Goal: Task Accomplishment & Management: Manage account settings

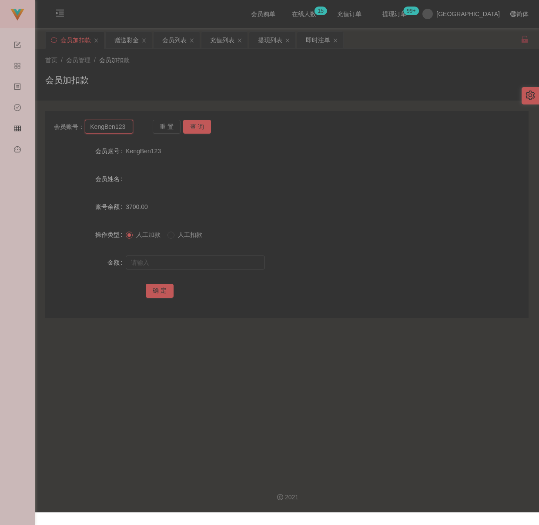
click at [124, 124] on input "KengBen123" at bounding box center [109, 127] width 48 height 14
paste input "SamLee97"
type input "SamLee97"
click at [205, 126] on button "查 询" at bounding box center [197, 127] width 28 height 14
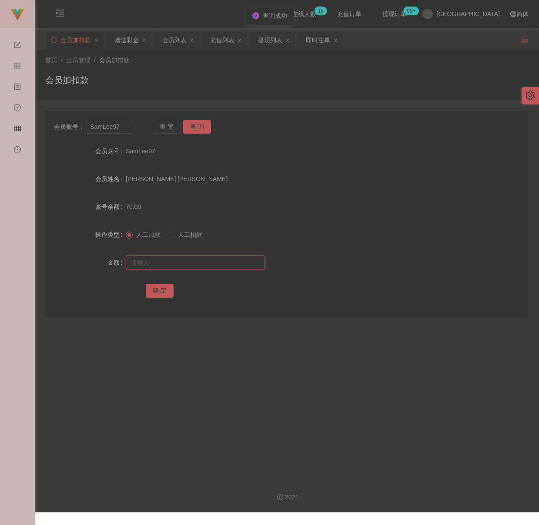
click at [184, 260] on input "text" at bounding box center [195, 262] width 139 height 14
click at [205, 260] on input "text" at bounding box center [195, 262] width 139 height 14
paste input "300"
type input "300"
drag, startPoint x: 161, startPoint y: 287, endPoint x: 170, endPoint y: 275, distance: 15.3
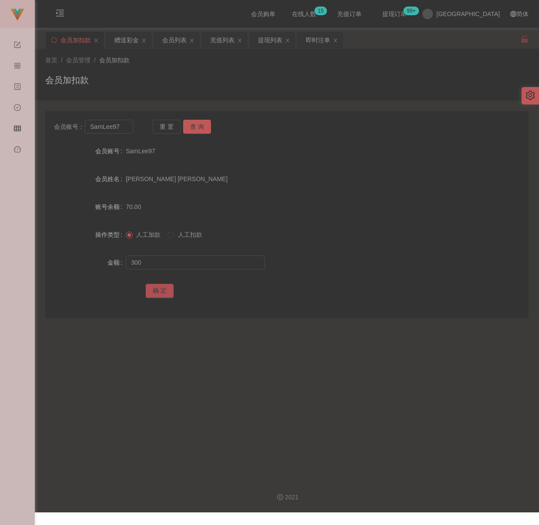
click at [161, 287] on button "确 定" at bounding box center [160, 291] width 28 height 14
drag, startPoint x: 229, startPoint y: 68, endPoint x: 218, endPoint y: 69, distance: 10.9
click at [229, 68] on div "首页 / 会员管理 / 会员加扣款 / 会员加扣款" at bounding box center [286, 75] width 483 height 38
click at [122, 127] on input "SamLee97" at bounding box center [109, 127] width 48 height 14
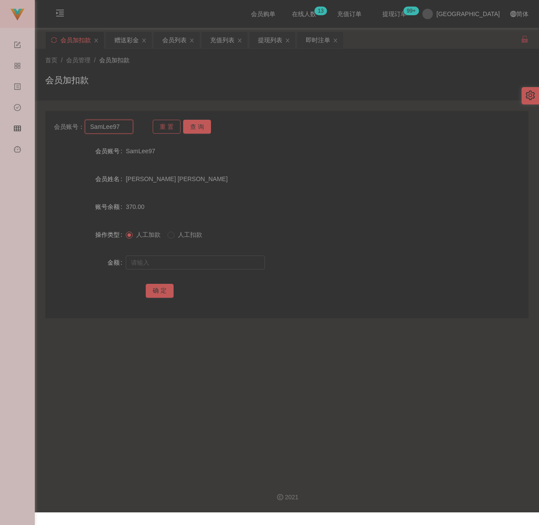
paste input "qq123"
type input "qq123"
click at [192, 122] on button "查 询" at bounding box center [197, 127] width 28 height 14
click at [192, 262] on input "text" at bounding box center [195, 262] width 139 height 14
click at [155, 261] on input "text" at bounding box center [195, 262] width 139 height 14
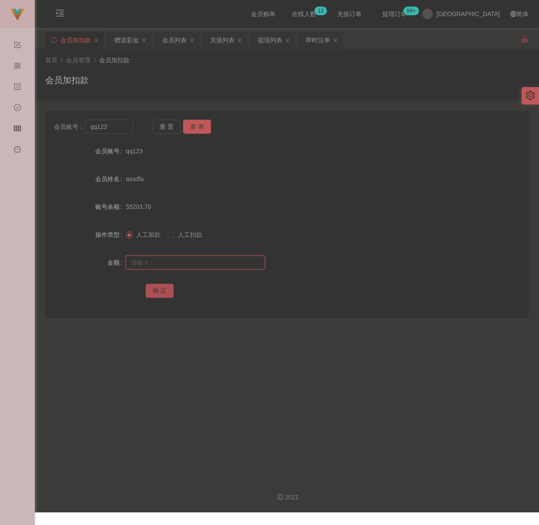
paste input "30"
type input "30"
click at [157, 288] on button "确 定" at bounding box center [160, 291] width 28 height 14
click at [201, 77] on div "会员加扣款" at bounding box center [286, 84] width 483 height 20
click at [117, 129] on input "qq123" at bounding box center [109, 127] width 48 height 14
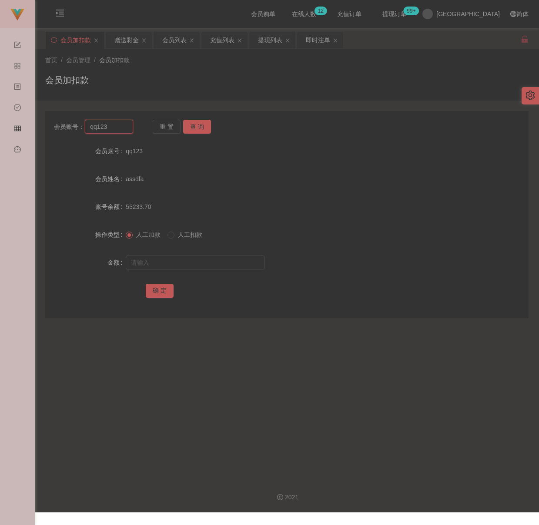
click at [117, 129] on input "qq123" at bounding box center [109, 127] width 48 height 14
drag, startPoint x: 191, startPoint y: 124, endPoint x: 199, endPoint y: 139, distance: 16.4
click at [191, 124] on button "查 询" at bounding box center [197, 127] width 28 height 14
click at [204, 263] on input "text" at bounding box center [195, 262] width 139 height 14
click at [212, 259] on input "text" at bounding box center [195, 262] width 139 height 14
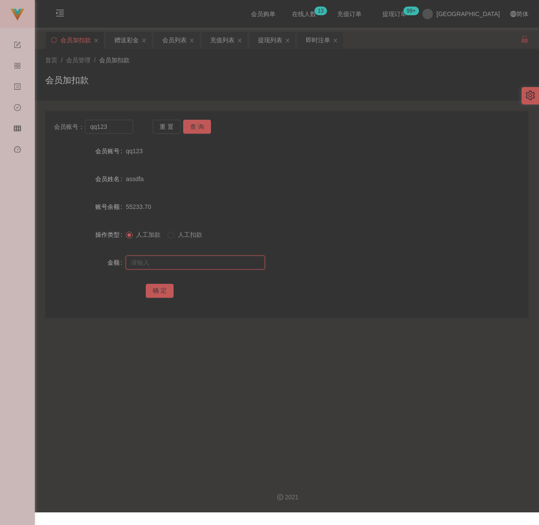
paste input "30"
type input "30"
click at [157, 290] on button "确 定" at bounding box center [160, 291] width 28 height 14
click at [192, 84] on div "会员加扣款" at bounding box center [286, 84] width 483 height 20
click at [175, 38] on div "会员列表" at bounding box center [174, 40] width 24 height 17
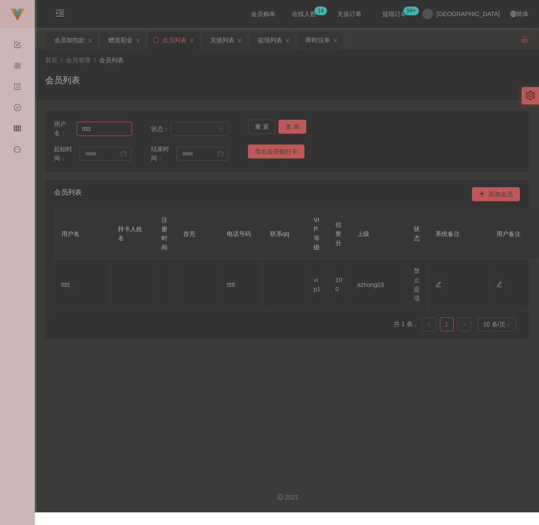
click at [118, 128] on input "ttttt" at bounding box center [104, 129] width 55 height 14
paste input "chunlamng1221"
type input "chunlamng1221"
click at [291, 124] on button "查 询" at bounding box center [292, 127] width 28 height 14
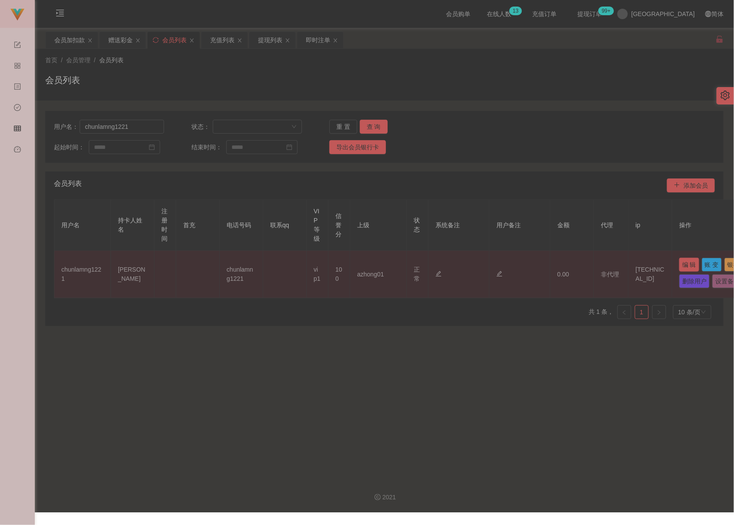
click at [539, 265] on button "编 辑" at bounding box center [689, 265] width 20 height 14
type input "chunlamng1221"
type input "[PERSON_NAME]"
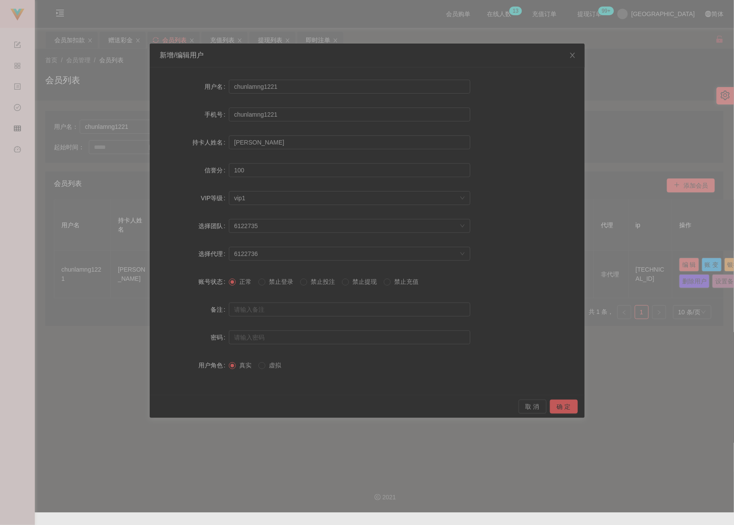
click at [362, 281] on span "禁止提现" at bounding box center [364, 281] width 31 height 7
click at [539, 405] on button "确 定" at bounding box center [564, 406] width 28 height 14
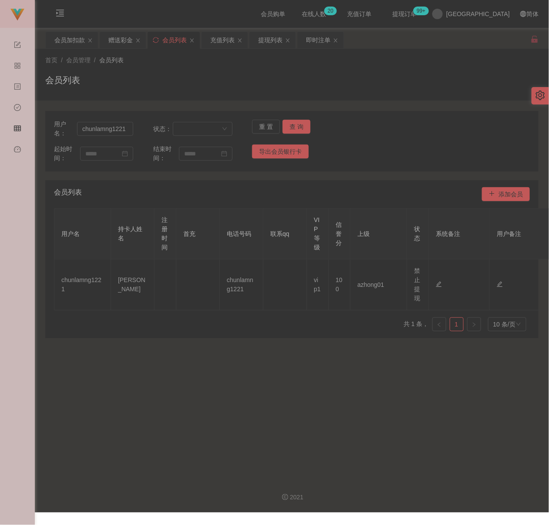
click at [188, 68] on div "首页 / 会员管理 / 会员列表 / 会员列表" at bounding box center [291, 75] width 493 height 38
click at [74, 38] on div "会员加扣款" at bounding box center [69, 40] width 30 height 17
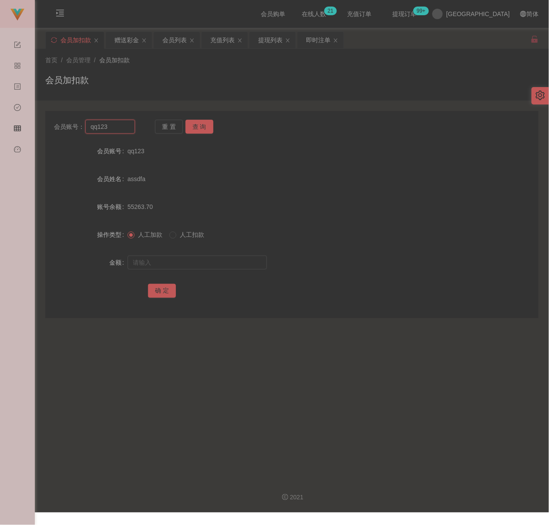
click at [115, 130] on input "qq123" at bounding box center [109, 127] width 49 height 14
click at [193, 127] on button "查 询" at bounding box center [199, 127] width 28 height 14
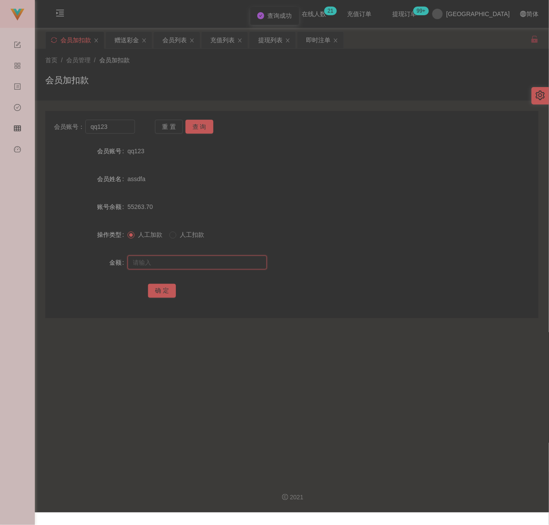
click at [185, 264] on input "text" at bounding box center [196, 262] width 139 height 14
type input "30"
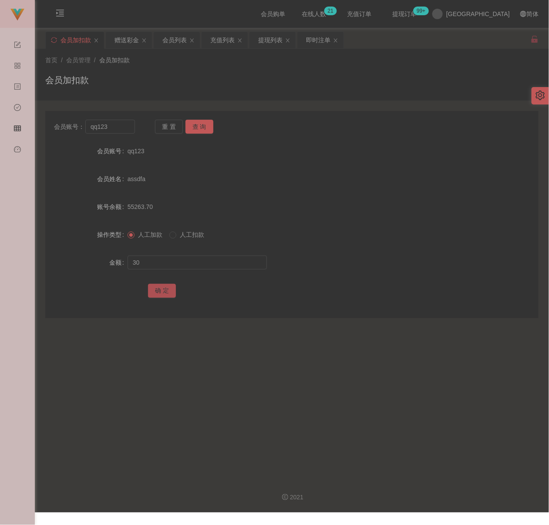
click at [162, 288] on button "确 定" at bounding box center [162, 291] width 28 height 14
click at [118, 127] on input "qq123" at bounding box center [109, 127] width 49 height 14
paste input "Zaxee"
type input "Zaxee"
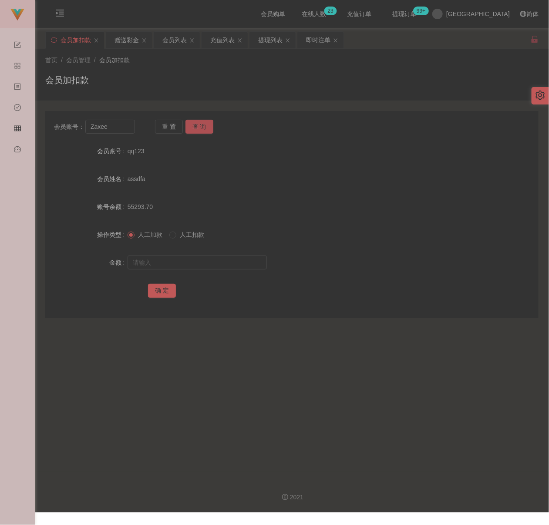
drag, startPoint x: 197, startPoint y: 123, endPoint x: 196, endPoint y: 128, distance: 4.9
click at [197, 123] on button "查 询" at bounding box center [199, 127] width 28 height 14
click at [176, 254] on div at bounding box center [271, 262] width 288 height 17
click at [181, 263] on input "text" at bounding box center [196, 262] width 139 height 14
drag, startPoint x: 208, startPoint y: 264, endPoint x: 203, endPoint y: 264, distance: 4.8
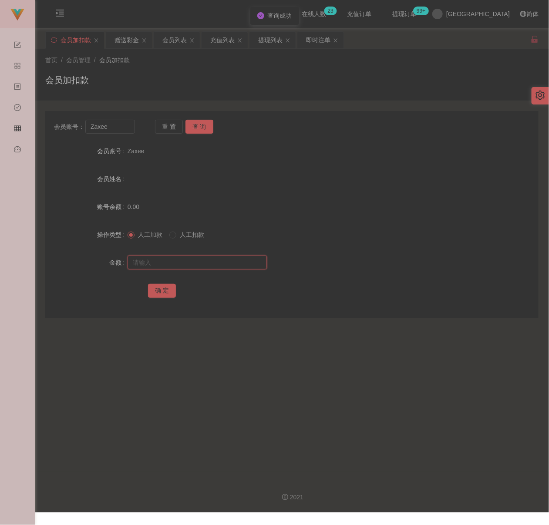
click at [208, 264] on input "text" at bounding box center [196, 262] width 139 height 14
paste input "30"
type input "30"
click at [153, 289] on button "确 定" at bounding box center [162, 291] width 28 height 14
click at [120, 129] on input "Zaxee" at bounding box center [109, 127] width 49 height 14
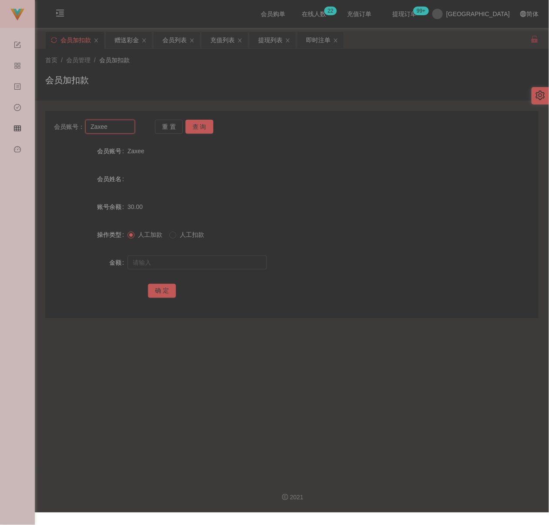
click at [120, 129] on input "Zaxee" at bounding box center [109, 127] width 49 height 14
paste input "chunlamng1221"
type input "chunlamng1221"
click at [195, 123] on button "查 询" at bounding box center [199, 127] width 28 height 14
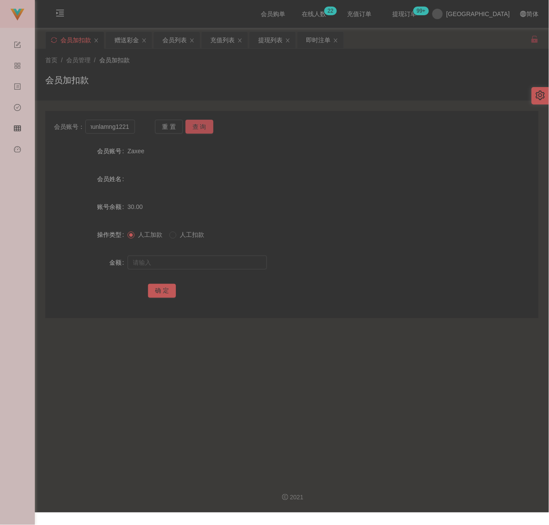
scroll to position [0, 0]
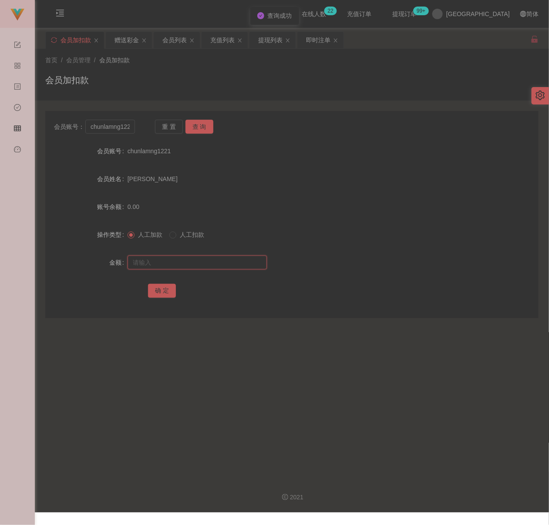
drag, startPoint x: 170, startPoint y: 262, endPoint x: 179, endPoint y: 265, distance: 9.9
click at [170, 262] on input "text" at bounding box center [196, 262] width 139 height 14
click at [225, 258] on input "text" at bounding box center [196, 262] width 139 height 14
paste input "500"
type input "500"
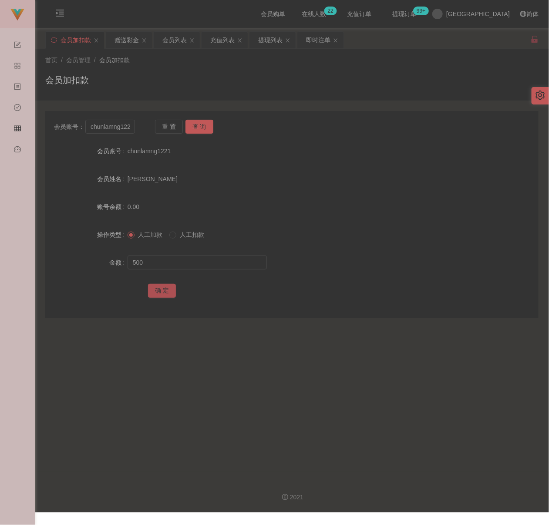
click at [162, 290] on button "确 定" at bounding box center [162, 291] width 28 height 14
click at [128, 127] on input "chunlamng1221" at bounding box center [109, 127] width 49 height 14
paste input "lpykps0706"
type input "lpykps0706"
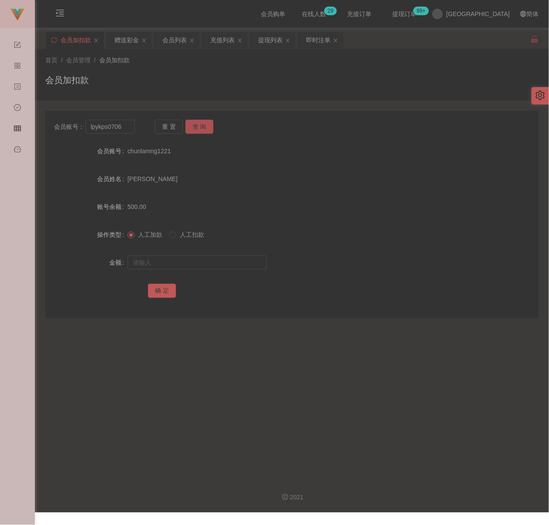
click at [202, 128] on button "查 询" at bounding box center [199, 127] width 28 height 14
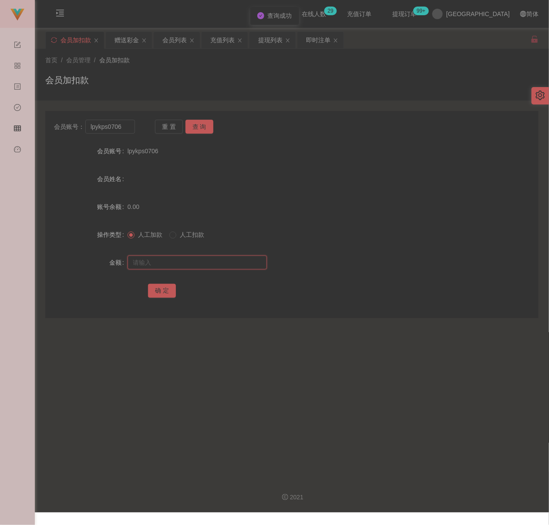
drag, startPoint x: 174, startPoint y: 260, endPoint x: 187, endPoint y: 265, distance: 13.9
click at [174, 260] on input "text" at bounding box center [196, 262] width 139 height 14
click at [213, 264] on input "text" at bounding box center [196, 262] width 139 height 14
paste input "30"
type input "30"
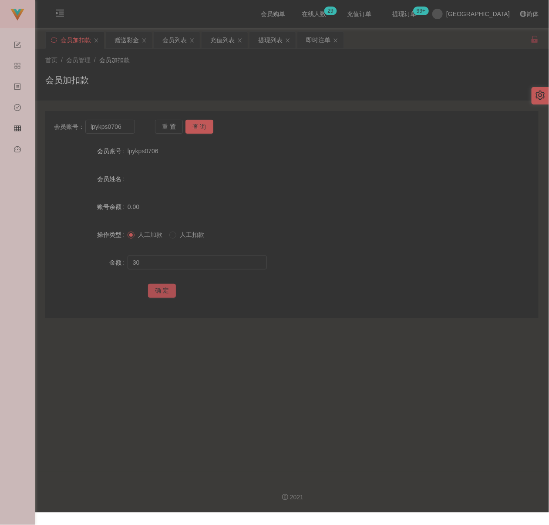
click at [163, 292] on button "确 定" at bounding box center [162, 291] width 28 height 14
click at [129, 128] on input "lpykps0706" at bounding box center [109, 127] width 49 height 14
paste input "w6028169"
type input "w6028169"
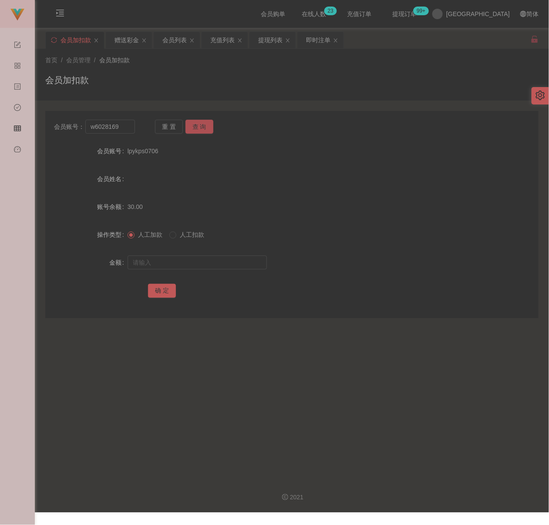
drag, startPoint x: 192, startPoint y: 124, endPoint x: 194, endPoint y: 139, distance: 14.9
click at [192, 124] on button "查 询" at bounding box center [199, 127] width 28 height 14
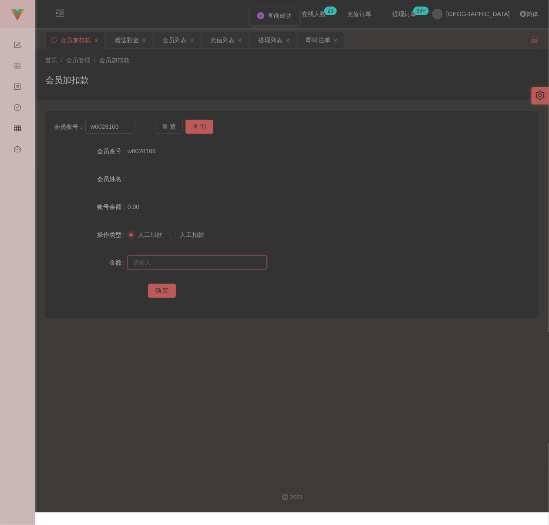
drag, startPoint x: 171, startPoint y: 256, endPoint x: 191, endPoint y: 271, distance: 24.3
click at [171, 256] on input "text" at bounding box center [196, 262] width 139 height 14
click at [222, 264] on input "text" at bounding box center [196, 262] width 139 height 14
paste input "30"
type input "30"
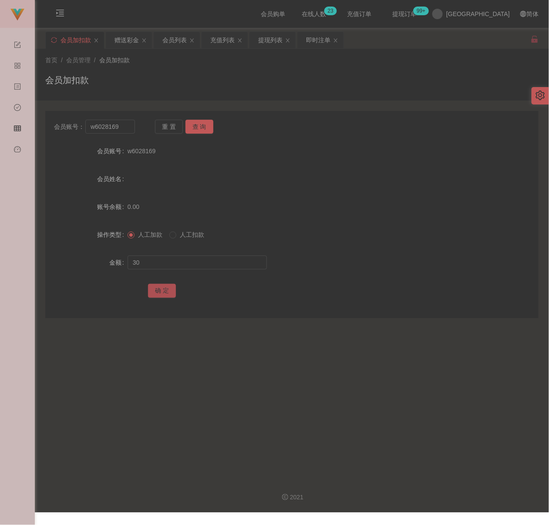
drag, startPoint x: 165, startPoint y: 287, endPoint x: 239, endPoint y: 301, distance: 75.6
click at [165, 287] on button "确 定" at bounding box center [162, 291] width 28 height 14
click at [123, 127] on input "w6028169" at bounding box center [109, 127] width 49 height 14
paste input "DingDong"
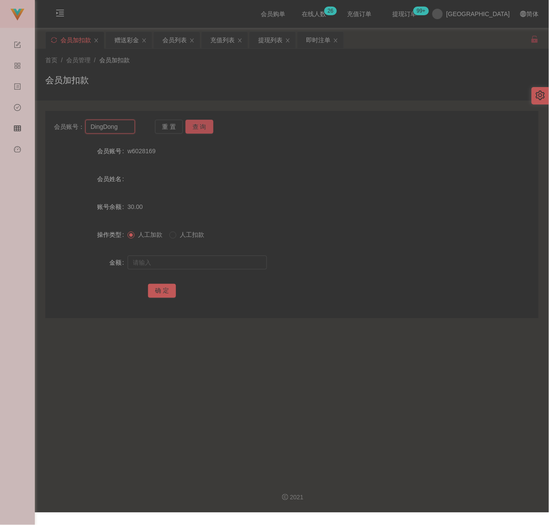
type input "DingDong"
click at [201, 120] on button "查 询" at bounding box center [199, 127] width 28 height 14
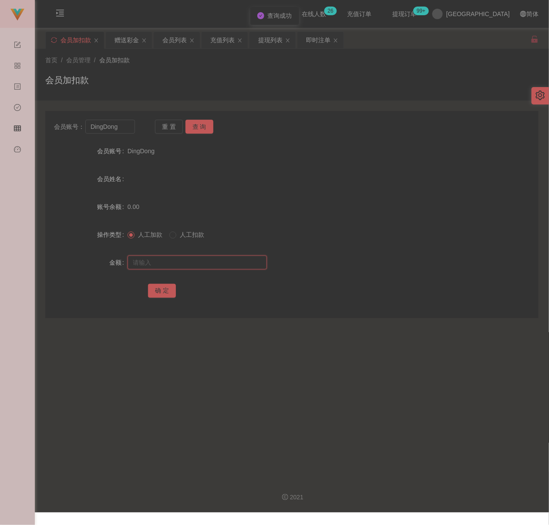
drag, startPoint x: 192, startPoint y: 262, endPoint x: 239, endPoint y: 268, distance: 47.3
click at [192, 262] on input "text" at bounding box center [196, 262] width 139 height 14
click at [221, 266] on input "text" at bounding box center [196, 262] width 139 height 14
paste input "30"
type input "30"
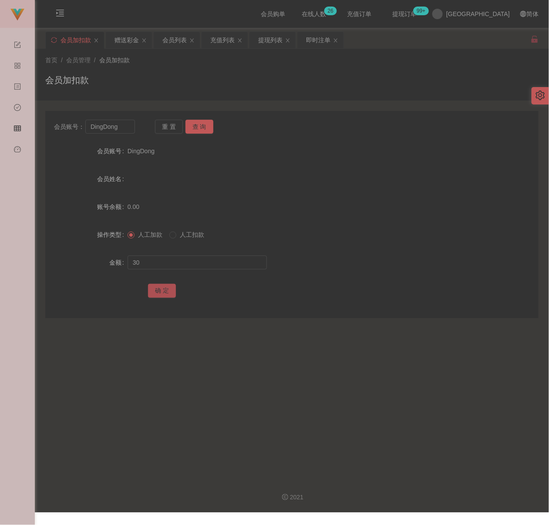
click at [170, 286] on button "确 定" at bounding box center [162, 291] width 28 height 14
click at [125, 127] on input "DingDong" at bounding box center [109, 127] width 49 height 14
paste input "qq123"
type input "qq123"
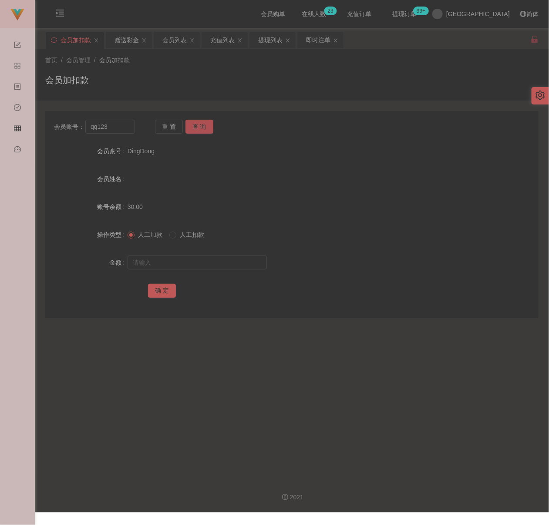
drag, startPoint x: 203, startPoint y: 128, endPoint x: 196, endPoint y: 136, distance: 10.2
click at [204, 127] on button "查 询" at bounding box center [199, 127] width 28 height 14
click at [164, 263] on input "text" at bounding box center [196, 262] width 139 height 14
click at [213, 262] on input "text" at bounding box center [196, 262] width 139 height 14
paste input "30"
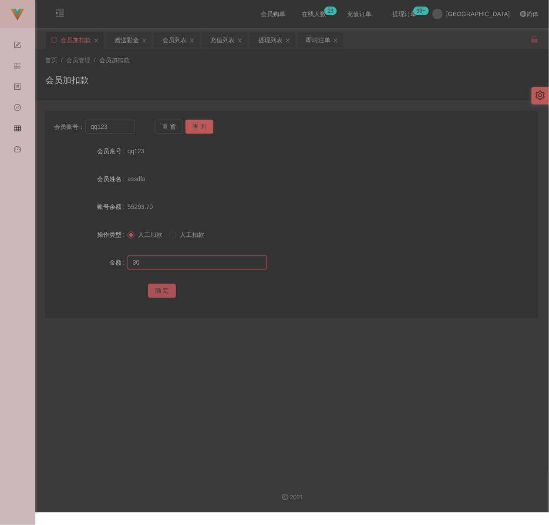
type input "30"
click at [160, 295] on button "确 定" at bounding box center [162, 291] width 28 height 14
click at [125, 130] on input "qq123" at bounding box center [109, 127] width 49 height 14
paste input "0163772295"
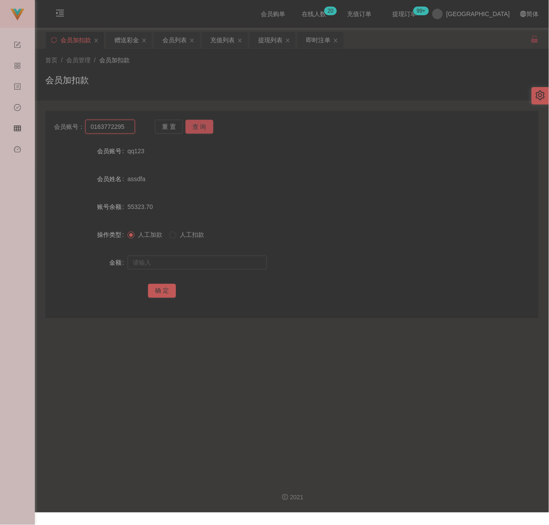
type input "0163772295"
click at [200, 130] on button "查 询" at bounding box center [199, 127] width 28 height 14
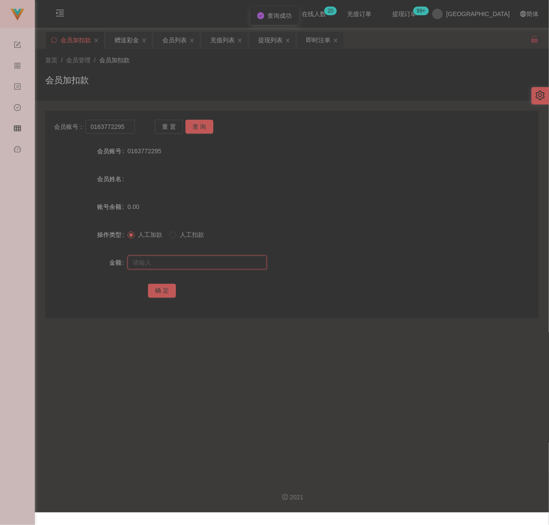
drag, startPoint x: 191, startPoint y: 258, endPoint x: 226, endPoint y: 268, distance: 36.1
click at [191, 258] on input "text" at bounding box center [196, 262] width 139 height 14
click at [230, 261] on input "text" at bounding box center [196, 262] width 139 height 14
paste input "30"
type input "30"
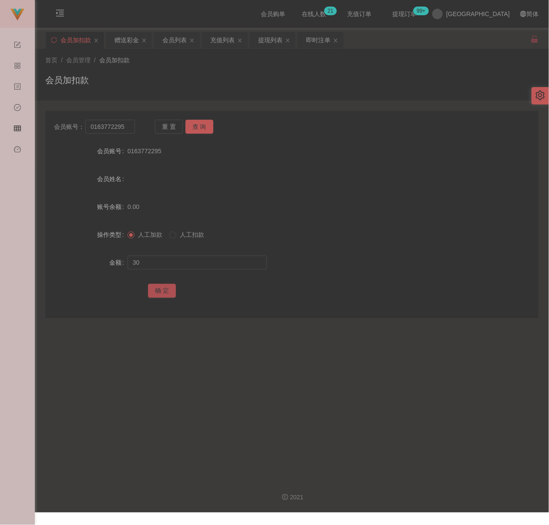
click at [158, 288] on button "确 定" at bounding box center [162, 291] width 28 height 14
click at [132, 127] on input "0163772295" at bounding box center [109, 127] width 49 height 14
paste input "Cac"
type input "Cac"
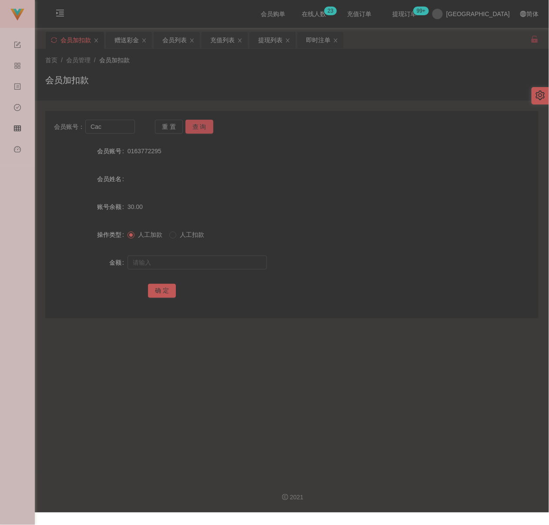
click at [192, 128] on button "查 询" at bounding box center [199, 127] width 28 height 14
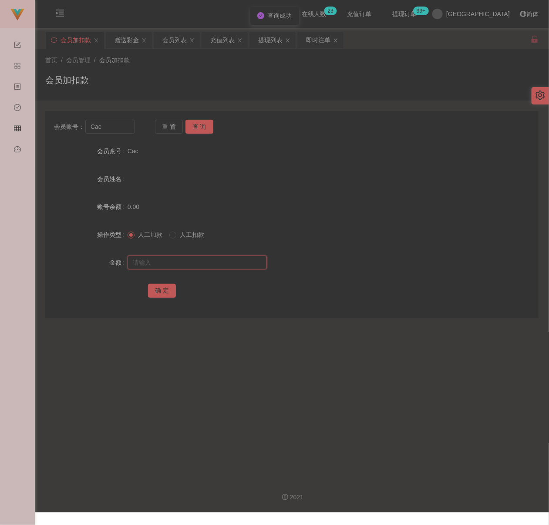
click at [191, 261] on input "text" at bounding box center [196, 262] width 139 height 14
click at [228, 264] on input "text" at bounding box center [196, 262] width 139 height 14
paste input "30"
type input "30"
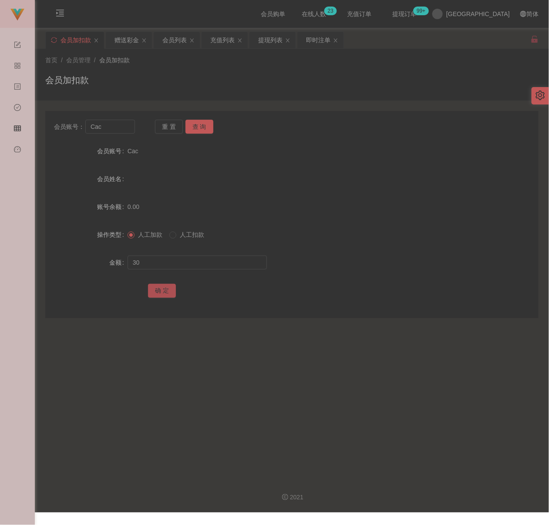
click at [159, 294] on button "确 定" at bounding box center [162, 291] width 28 height 14
click at [116, 123] on input "Cac" at bounding box center [109, 127] width 49 height 14
paste input "0183274113"
type input "0183274113"
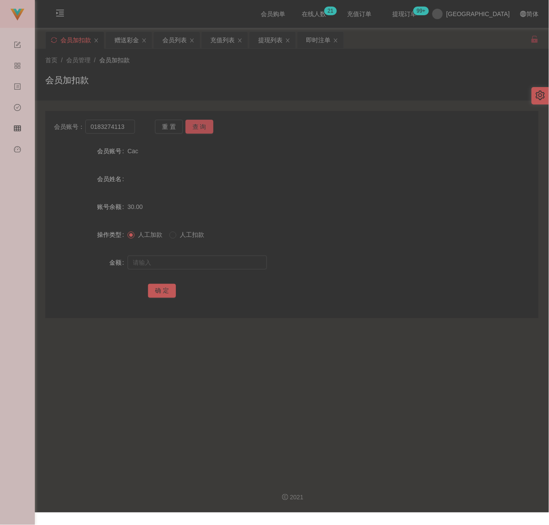
click at [208, 127] on button "查 询" at bounding box center [199, 127] width 28 height 14
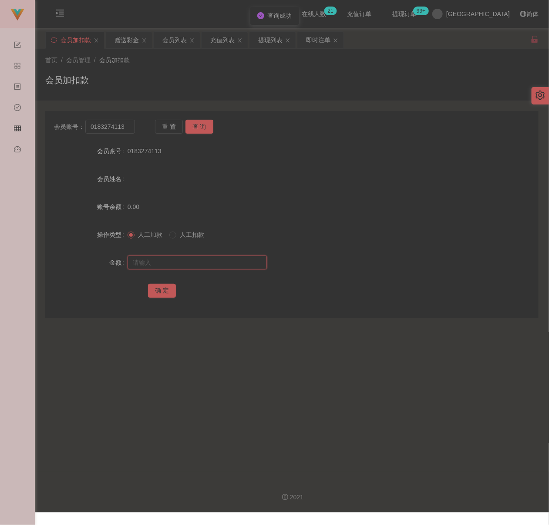
click at [190, 260] on input "text" at bounding box center [196, 262] width 139 height 14
drag, startPoint x: 237, startPoint y: 264, endPoint x: 230, endPoint y: 265, distance: 7.2
click at [237, 264] on input "text" at bounding box center [196, 262] width 139 height 14
paste input "30"
type input "30"
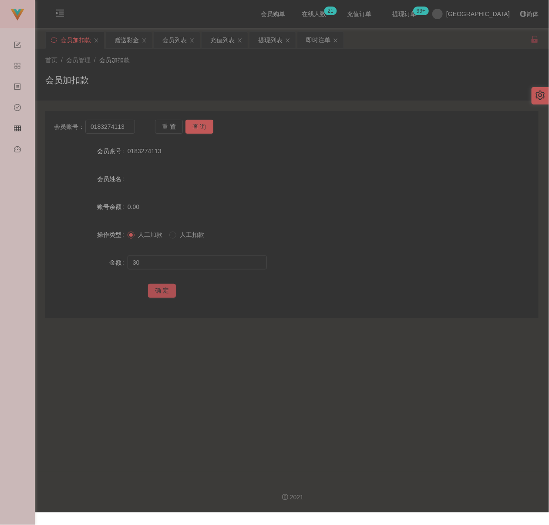
drag, startPoint x: 165, startPoint y: 289, endPoint x: 183, endPoint y: 292, distance: 18.2
click at [165, 289] on button "确 定" at bounding box center [162, 291] width 28 height 14
click at [130, 131] on input "0183274113" at bounding box center [109, 127] width 49 height 14
paste input "YouTube2025"
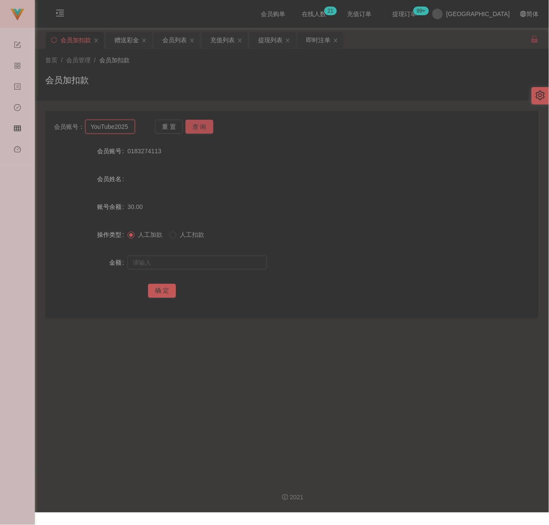
type input "YouTube2025"
drag, startPoint x: 200, startPoint y: 123, endPoint x: 196, endPoint y: 148, distance: 24.7
click at [200, 123] on button "查 询" at bounding box center [199, 127] width 28 height 14
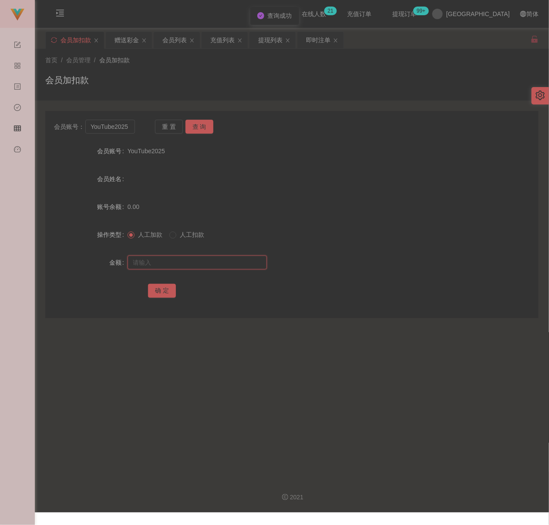
click at [183, 260] on input "text" at bounding box center [196, 262] width 139 height 14
click at [220, 258] on input "text" at bounding box center [196, 262] width 139 height 14
paste input "30"
type input "30"
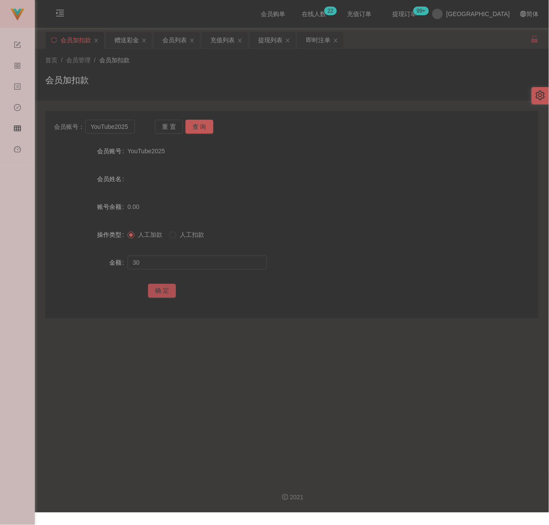
click at [161, 289] on button "确 定" at bounding box center [162, 291] width 28 height 14
click at [115, 123] on input "YouTube2025" at bounding box center [109, 127] width 49 height 14
paste input "loripoplucky93"
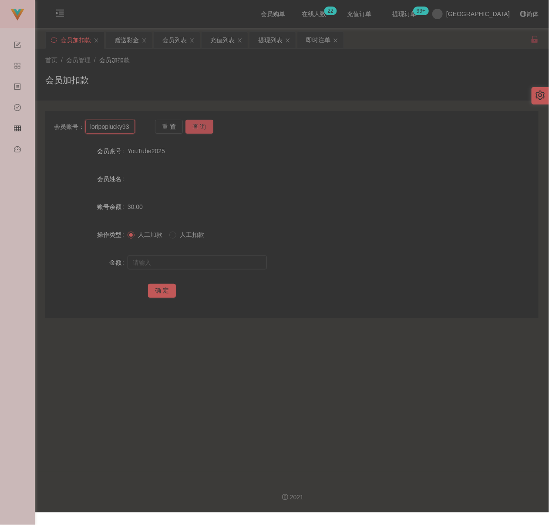
type input "loripoplucky93"
click at [203, 127] on button "查 询" at bounding box center [199, 127] width 28 height 14
click at [189, 262] on input "text" at bounding box center [196, 262] width 139 height 14
click at [221, 263] on input "text" at bounding box center [196, 262] width 139 height 14
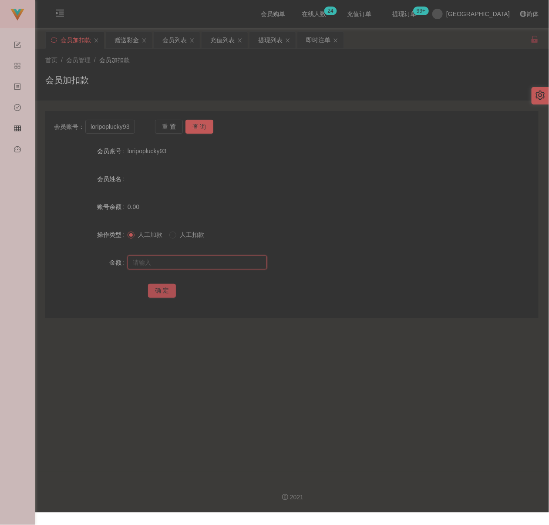
paste input "30"
type input "30"
drag, startPoint x: 167, startPoint y: 290, endPoint x: 277, endPoint y: 299, distance: 110.4
click at [167, 290] on button "确 定" at bounding box center [162, 291] width 28 height 14
click at [104, 124] on input "loripoplucky93" at bounding box center [109, 127] width 49 height 14
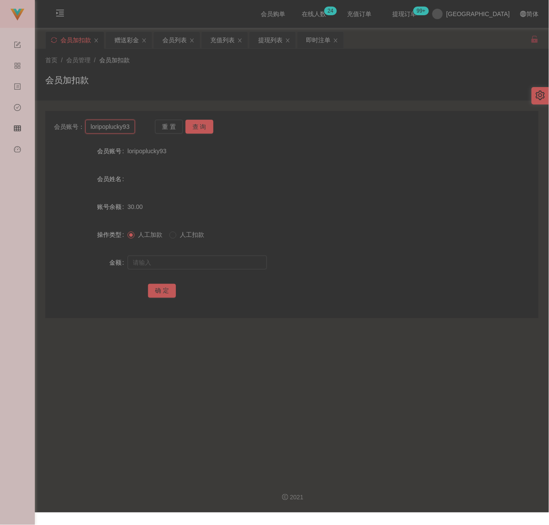
click at [104, 124] on input "loripoplucky93" at bounding box center [109, 127] width 49 height 14
paste input "[PERSON_NAME]"
type input "[PERSON_NAME]"
click at [203, 127] on button "查 询" at bounding box center [199, 127] width 28 height 14
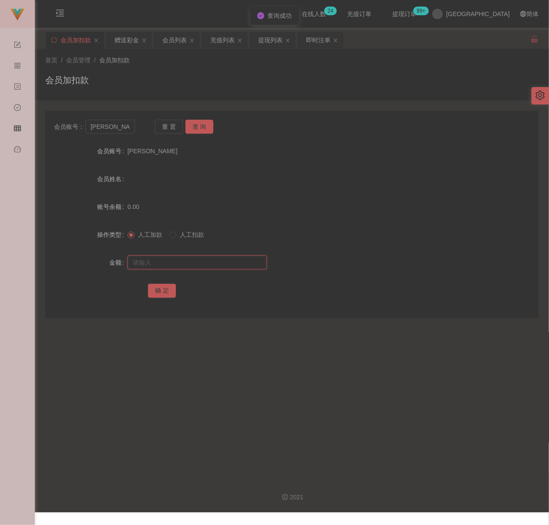
click at [199, 257] on input "text" at bounding box center [196, 262] width 139 height 14
type input "30"
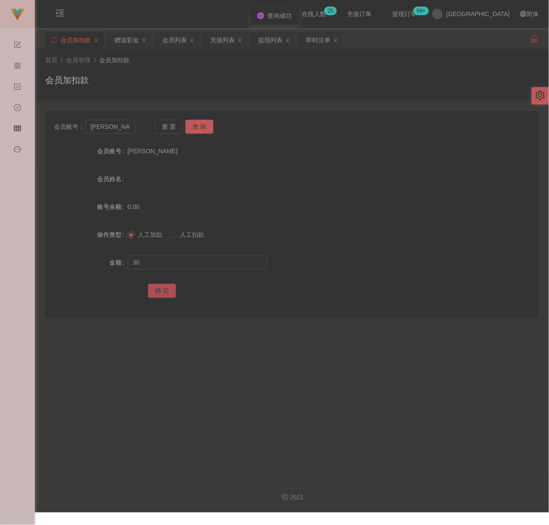
click at [167, 290] on button "确 定" at bounding box center [162, 291] width 28 height 14
click at [121, 132] on input "[PERSON_NAME]" at bounding box center [109, 127] width 49 height 14
paste input "samuel7789"
type input "samuel7789"
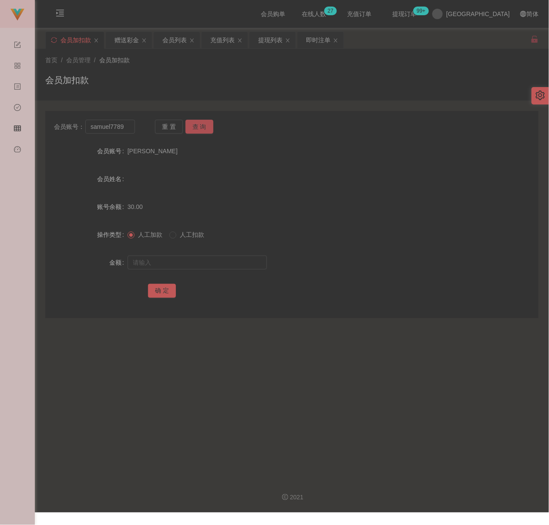
click at [192, 127] on button "查 询" at bounding box center [199, 127] width 28 height 14
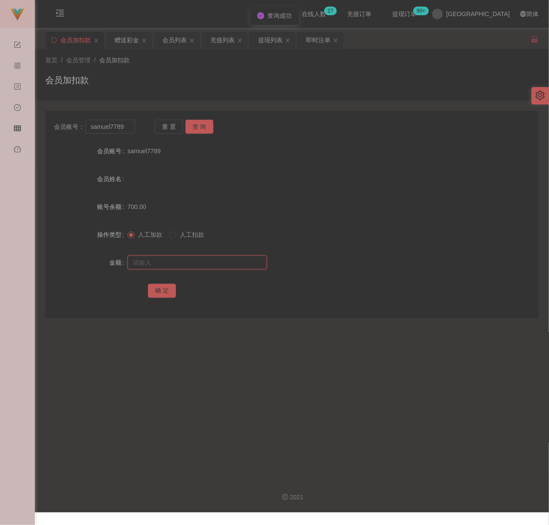
drag, startPoint x: 190, startPoint y: 264, endPoint x: 208, endPoint y: 264, distance: 17.8
click at [190, 264] on input "text" at bounding box center [196, 262] width 139 height 14
click at [253, 260] on input "text" at bounding box center [196, 262] width 139 height 14
paste input "2000"
type input "2000"
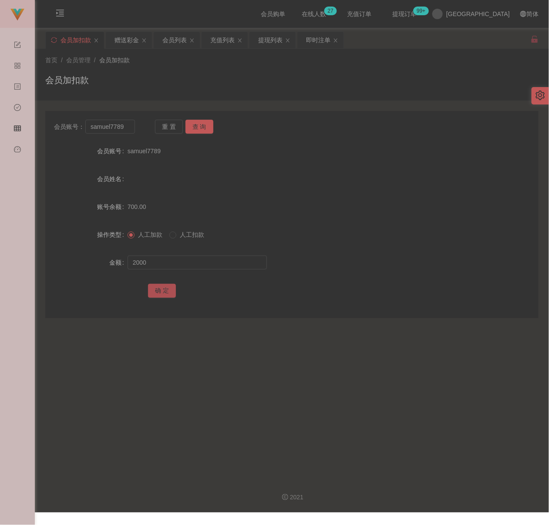
drag, startPoint x: 153, startPoint y: 288, endPoint x: 195, endPoint y: 294, distance: 42.3
click at [153, 288] on button "确 定" at bounding box center [162, 291] width 28 height 14
click at [129, 128] on input "samuel7789" at bounding box center [109, 127] width 49 height 14
paste input "0163693830"
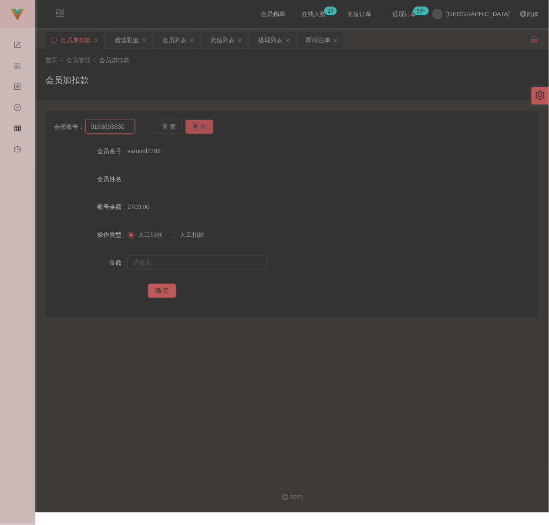
type input "0163693830"
drag, startPoint x: 196, startPoint y: 123, endPoint x: 198, endPoint y: 132, distance: 9.2
click at [196, 123] on button "查 询" at bounding box center [199, 127] width 28 height 14
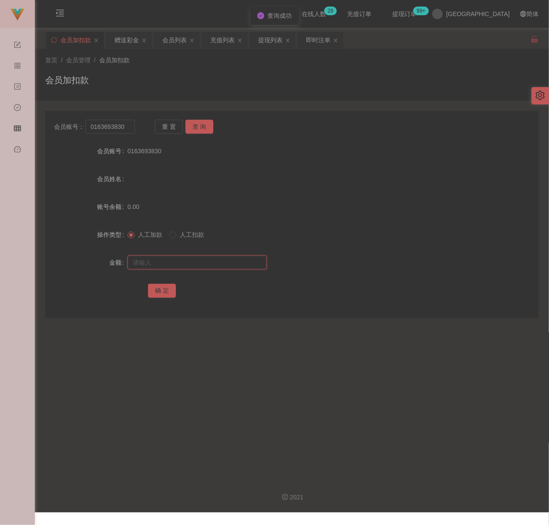
click at [197, 264] on input "text" at bounding box center [196, 262] width 139 height 14
click at [223, 262] on input "text" at bounding box center [196, 262] width 139 height 14
paste input "30"
type input "30"
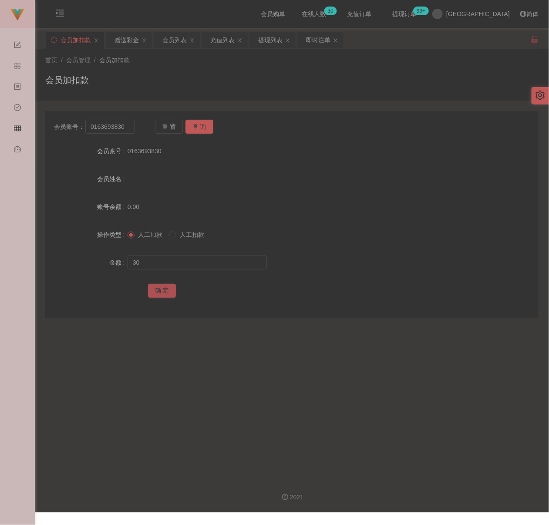
drag, startPoint x: 165, startPoint y: 288, endPoint x: 190, endPoint y: 288, distance: 24.8
click at [165, 288] on button "确 定" at bounding box center [162, 291] width 28 height 14
click at [130, 127] on input "0163693830" at bounding box center [109, 127] width 49 height 14
paste input "Siang466"
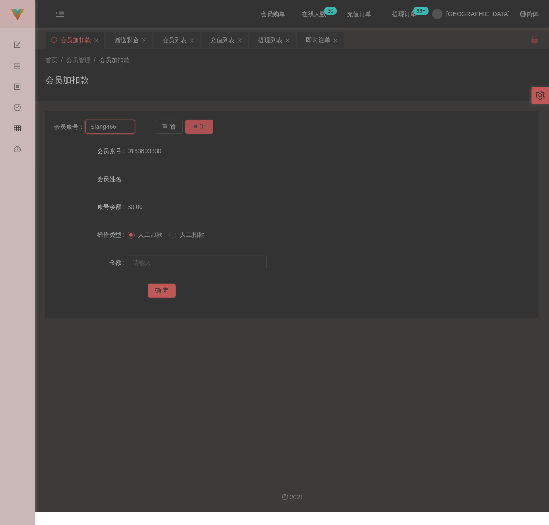
type input "Siang466"
click at [204, 124] on button "查 询" at bounding box center [199, 127] width 28 height 14
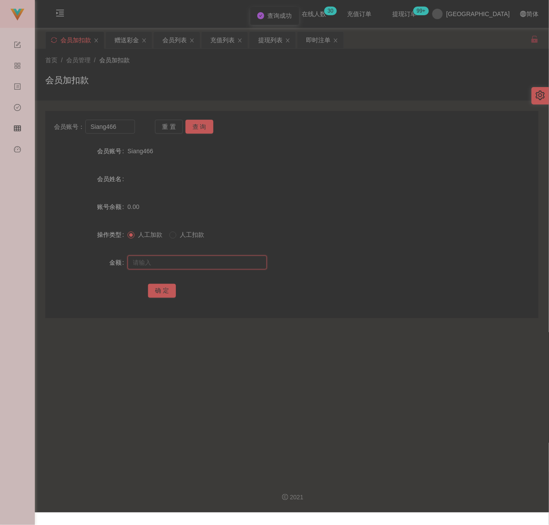
drag, startPoint x: 195, startPoint y: 269, endPoint x: 202, endPoint y: 268, distance: 7.5
click at [196, 269] on input "text" at bounding box center [196, 262] width 139 height 14
drag, startPoint x: 222, startPoint y: 263, endPoint x: 215, endPoint y: 264, distance: 6.6
click at [222, 263] on input "text" at bounding box center [196, 262] width 139 height 14
paste input "30"
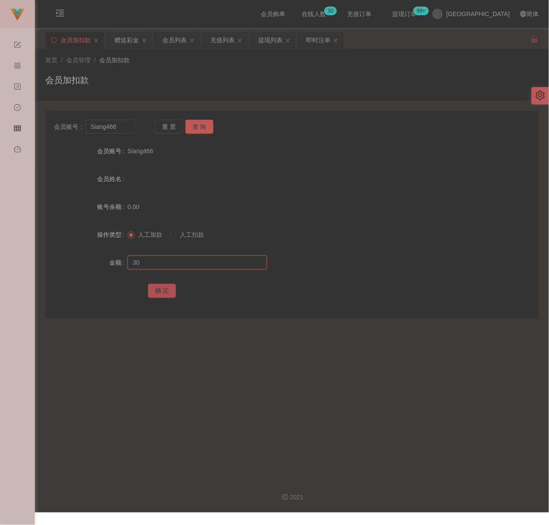
type input "30"
click at [167, 290] on button "确 定" at bounding box center [162, 291] width 28 height 14
click at [124, 131] on input "Siang466" at bounding box center [109, 127] width 49 height 14
paste input "Lyelye"
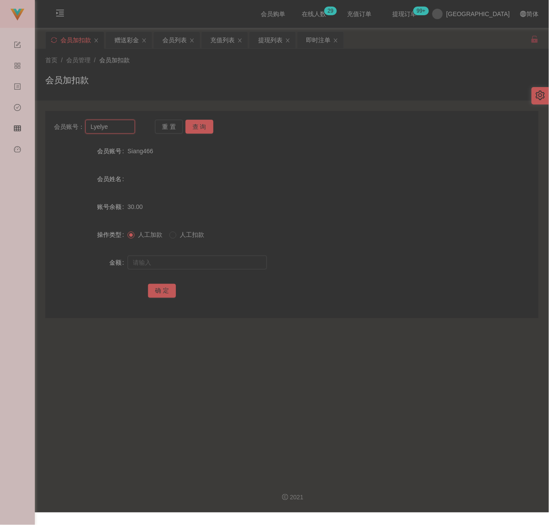
type input "Lyelye"
click at [197, 127] on button "查 询" at bounding box center [199, 127] width 28 height 14
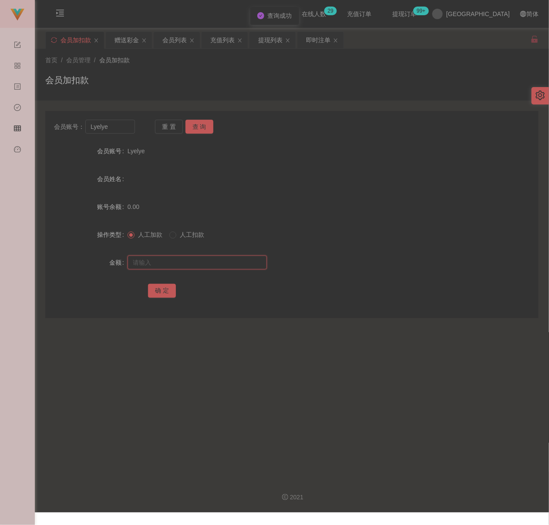
drag, startPoint x: 194, startPoint y: 265, endPoint x: 212, endPoint y: 266, distance: 18.3
click at [194, 265] on input "text" at bounding box center [196, 262] width 139 height 14
click at [227, 263] on input "text" at bounding box center [196, 262] width 139 height 14
paste input "30"
type input "30"
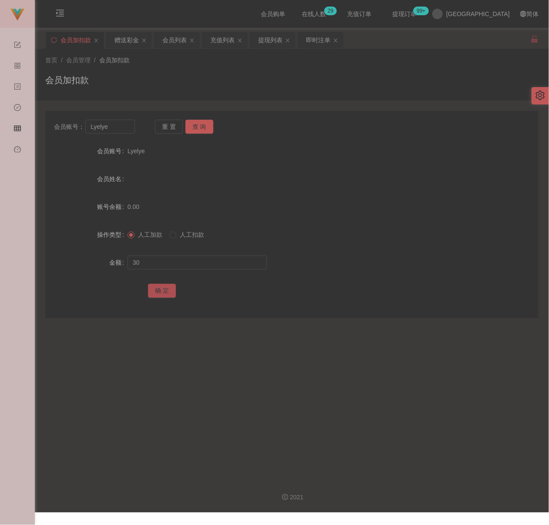
drag, startPoint x: 161, startPoint y: 290, endPoint x: 184, endPoint y: 291, distance: 24.0
click at [161, 290] on button "确 定" at bounding box center [162, 291] width 28 height 14
click at [124, 131] on input "Lyelye" at bounding box center [109, 127] width 49 height 14
paste input "0163709269"
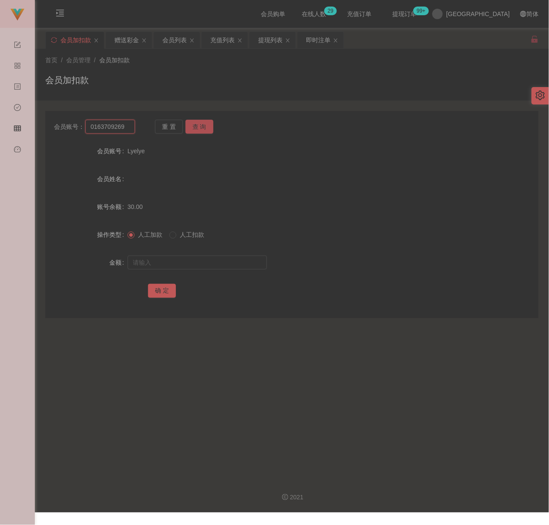
type input "0163709269"
click at [203, 123] on button "查 询" at bounding box center [199, 127] width 28 height 14
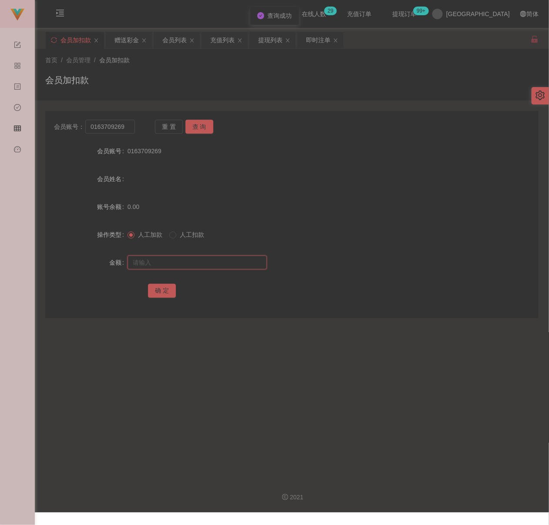
click at [175, 266] on input "text" at bounding box center [196, 262] width 139 height 14
type input "30"
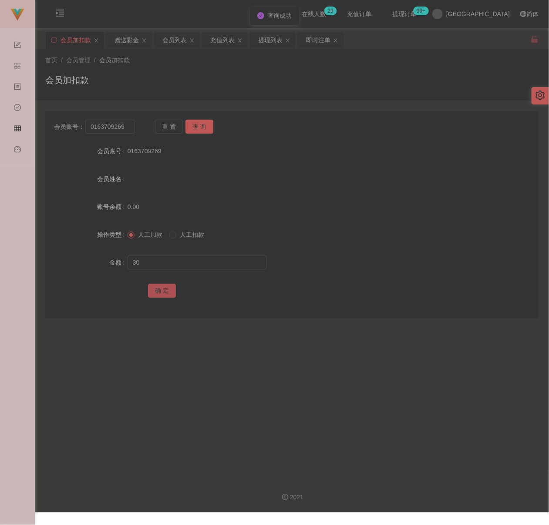
click at [162, 290] on button "确 定" at bounding box center [162, 291] width 28 height 14
click at [126, 125] on input "0163709269" at bounding box center [109, 127] width 49 height 14
paste input "297"
type input "0297"
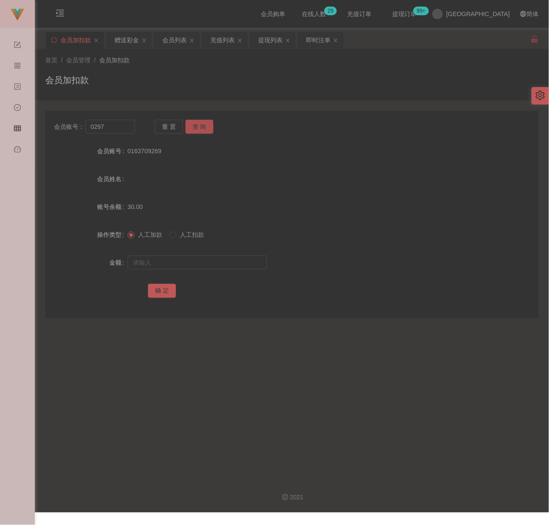
click at [196, 124] on button "查 询" at bounding box center [199, 127] width 28 height 14
click at [170, 259] on input "text" at bounding box center [196, 262] width 139 height 14
click at [205, 268] on input "text" at bounding box center [196, 262] width 139 height 14
paste input "30"
type input "30"
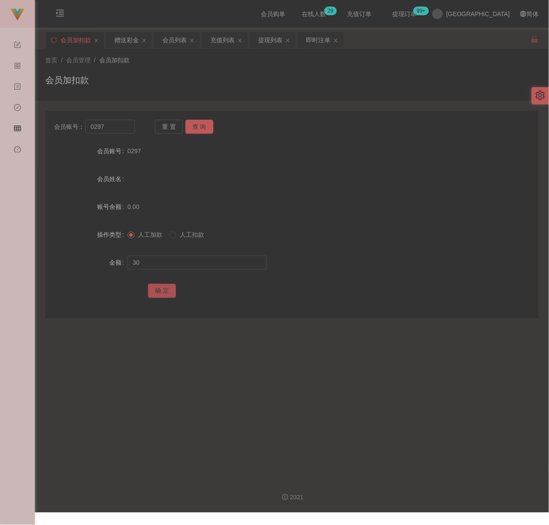
drag, startPoint x: 161, startPoint y: 286, endPoint x: 171, endPoint y: 287, distance: 10.5
click at [161, 286] on button "确 定" at bounding box center [162, 291] width 28 height 14
click at [117, 128] on input "0297" at bounding box center [109, 127] width 49 height 14
paste input "Caltin666"
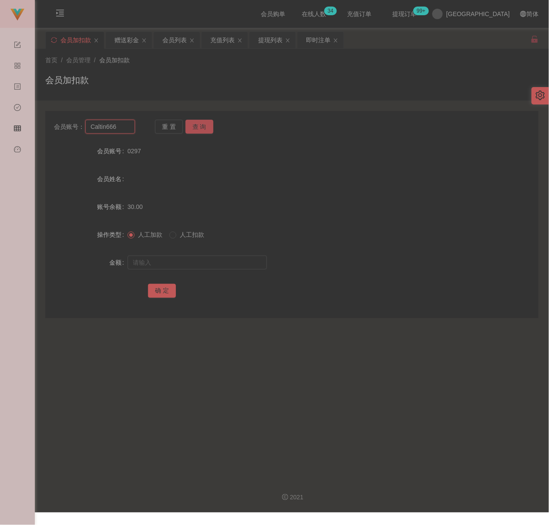
type input "Caltin666"
click at [203, 127] on button "查 询" at bounding box center [199, 127] width 28 height 14
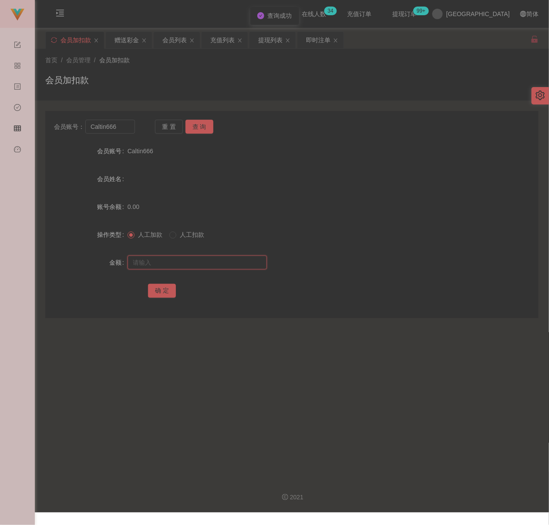
click at [208, 265] on input "text" at bounding box center [196, 262] width 139 height 14
drag, startPoint x: 215, startPoint y: 264, endPoint x: 211, endPoint y: 264, distance: 4.8
click at [215, 264] on input "text" at bounding box center [196, 262] width 139 height 14
paste input "30"
type input "30"
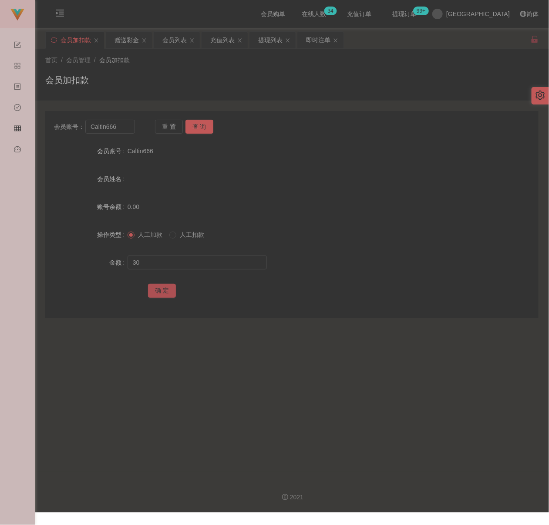
click at [157, 289] on button "确 定" at bounding box center [162, 291] width 28 height 14
click at [117, 128] on input "Caltin666" at bounding box center [109, 127] width 49 height 14
paste input "leefang0808"
type input "leefang0808"
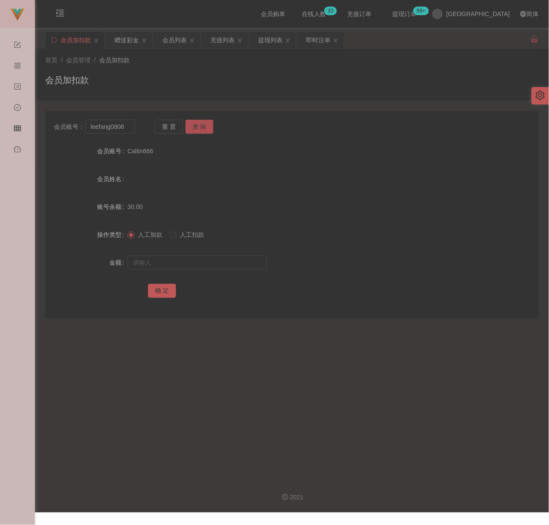
click at [197, 130] on button "查 询" at bounding box center [199, 127] width 28 height 14
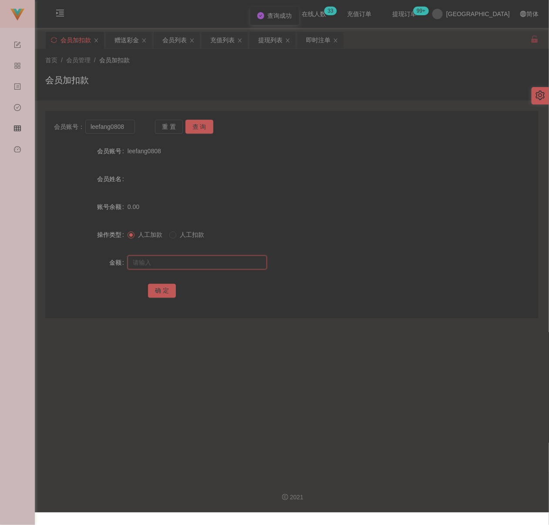
click at [184, 262] on input "text" at bounding box center [196, 262] width 139 height 14
click at [217, 264] on input "text" at bounding box center [196, 262] width 139 height 14
paste input "30"
type input "30"
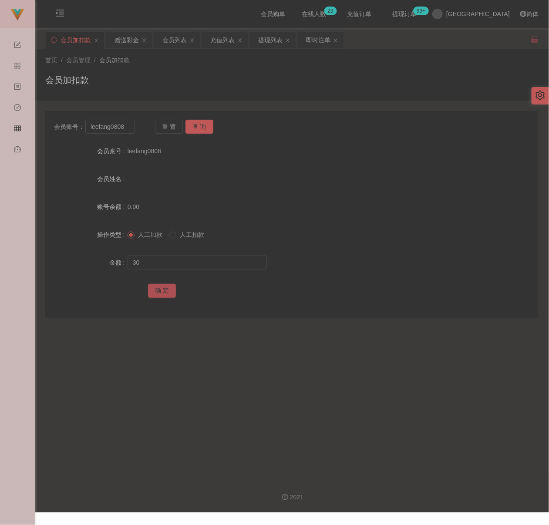
click at [164, 288] on button "确 定" at bounding box center [162, 291] width 28 height 14
click at [130, 124] on input "leefang0808" at bounding box center [109, 127] width 49 height 14
paste input "Jackykee"
type input "Jackykee"
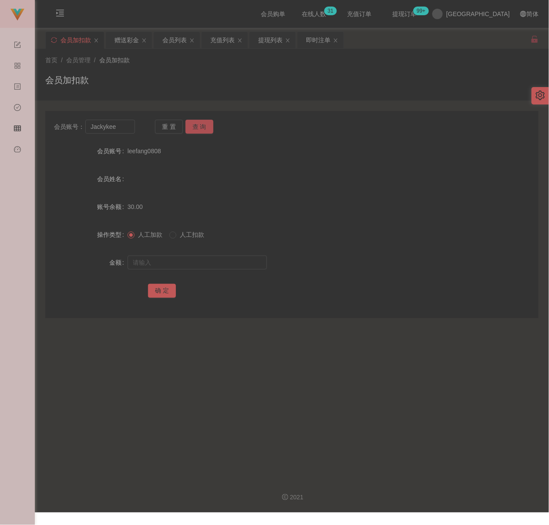
click at [200, 128] on button "查 询" at bounding box center [199, 127] width 28 height 14
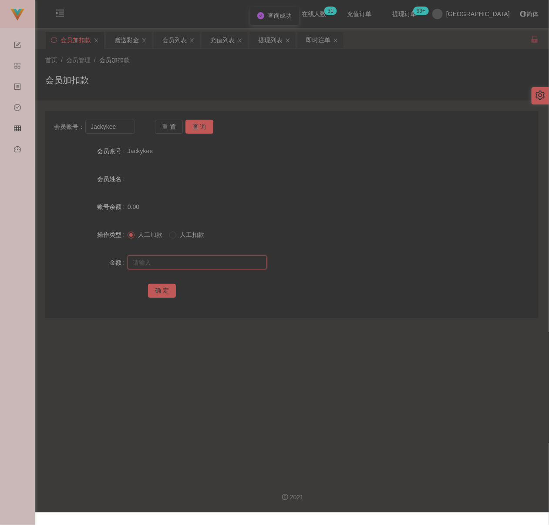
click at [202, 260] on input "text" at bounding box center [196, 262] width 139 height 14
type input "30"
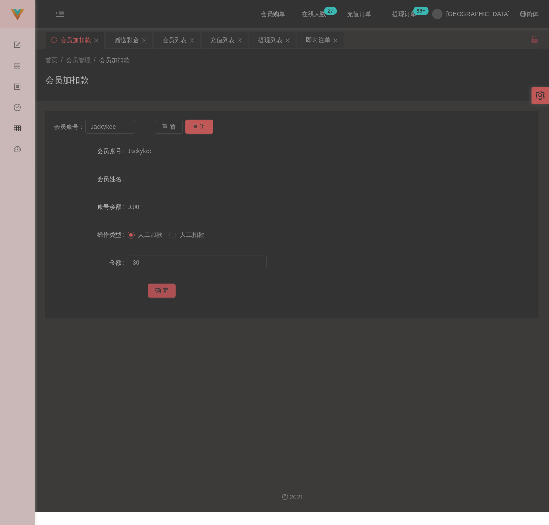
click at [152, 287] on button "确 定" at bounding box center [162, 291] width 28 height 14
click at [188, 74] on div "会员加扣款" at bounding box center [291, 84] width 493 height 20
click at [121, 120] on input "Jackykee" at bounding box center [109, 127] width 49 height 14
paste input "013014"
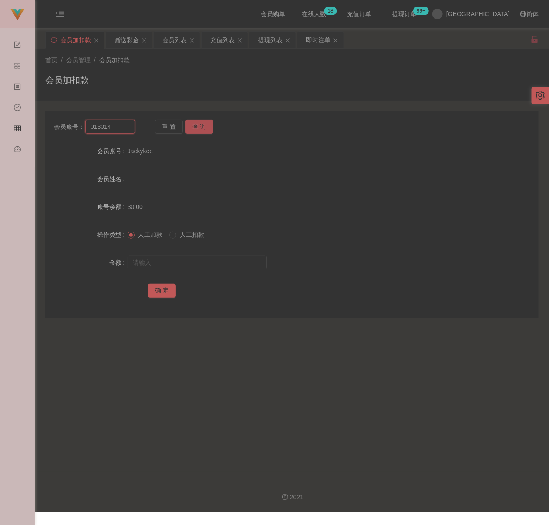
type input "013014"
drag, startPoint x: 205, startPoint y: 124, endPoint x: 202, endPoint y: 132, distance: 8.7
click at [205, 124] on button "查 询" at bounding box center [199, 127] width 28 height 14
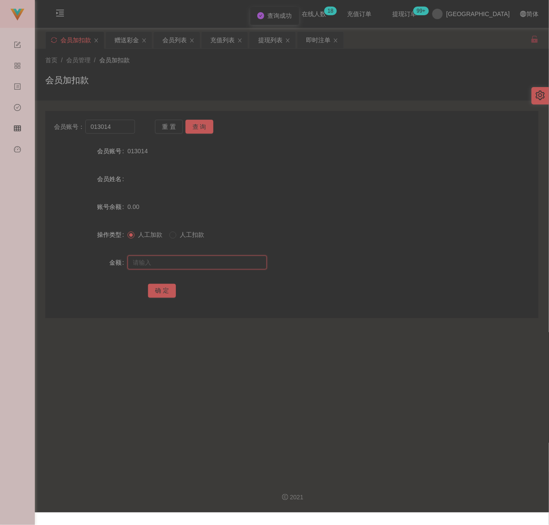
drag, startPoint x: 195, startPoint y: 262, endPoint x: 216, endPoint y: 265, distance: 21.0
click at [195, 262] on input "text" at bounding box center [196, 262] width 139 height 14
drag, startPoint x: 232, startPoint y: 264, endPoint x: 227, endPoint y: 265, distance: 5.3
click at [232, 264] on input "text" at bounding box center [196, 262] width 139 height 14
paste input "30"
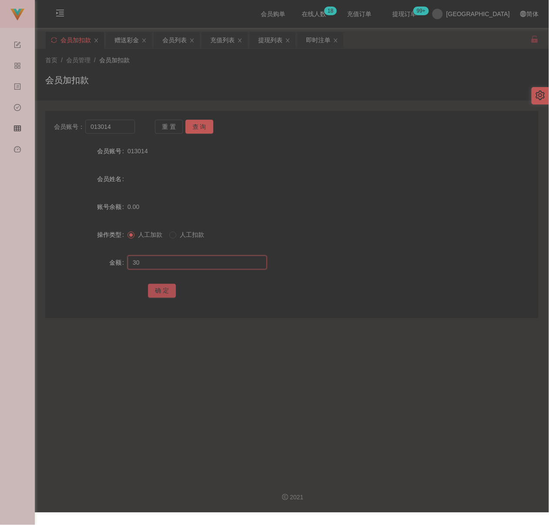
type input "30"
click at [165, 289] on button "确 定" at bounding box center [162, 291] width 28 height 14
click at [112, 124] on input "013014" at bounding box center [109, 127] width 49 height 14
paste input "[PERSON_NAME]"
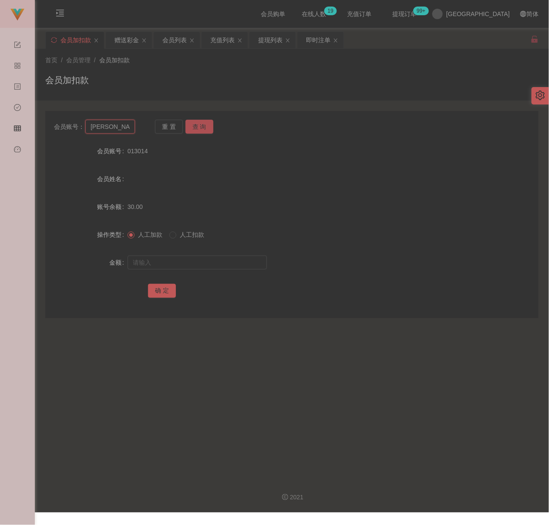
type input "[PERSON_NAME]"
click at [191, 123] on button "查 询" at bounding box center [199, 127] width 28 height 14
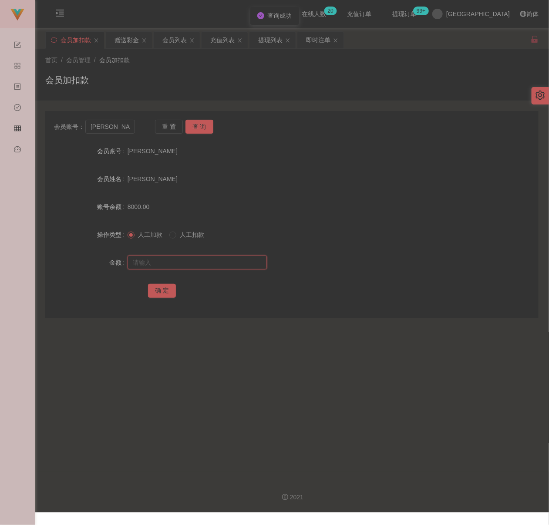
click at [209, 260] on input "text" at bounding box center [196, 262] width 139 height 14
click at [222, 264] on input "text" at bounding box center [196, 262] width 139 height 14
paste input "30"
type input "30"
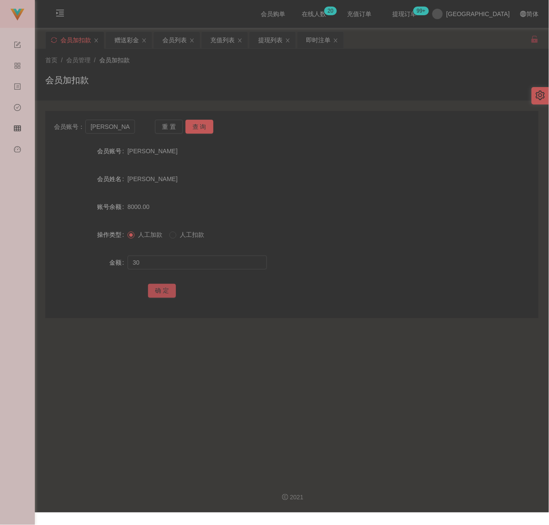
click at [167, 288] on button "确 定" at bounding box center [162, 291] width 28 height 14
click at [115, 130] on input "[PERSON_NAME]" at bounding box center [109, 127] width 49 height 14
paste input "Dickson8717"
type input "Dickson8717"
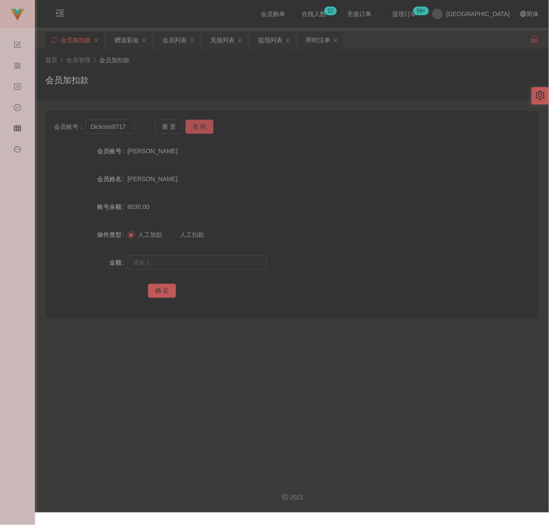
click at [198, 124] on button "查 询" at bounding box center [199, 127] width 28 height 14
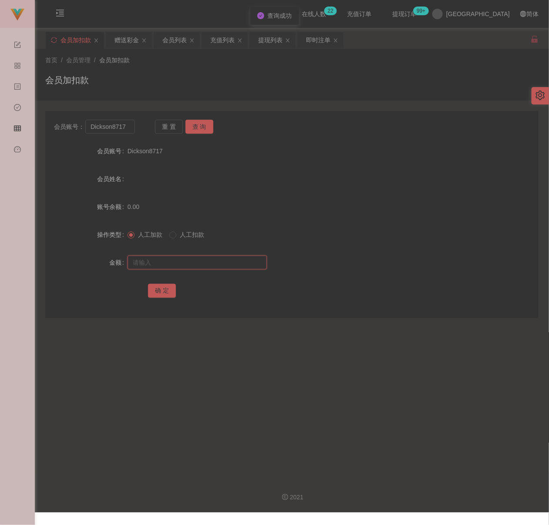
click at [200, 259] on input "text" at bounding box center [196, 262] width 139 height 14
click at [229, 261] on input "text" at bounding box center [196, 262] width 139 height 14
paste input "30"
type input "30"
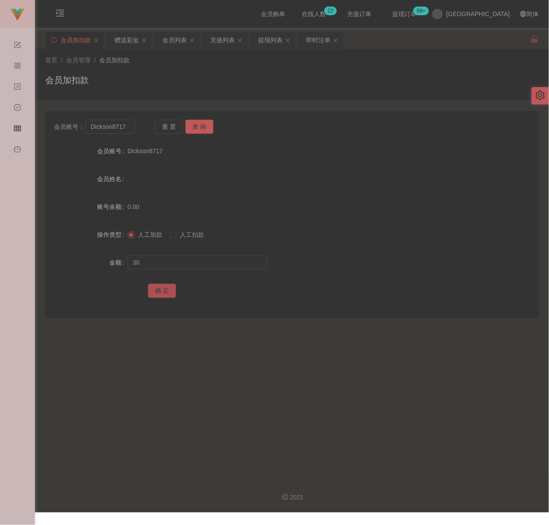
drag, startPoint x: 162, startPoint y: 289, endPoint x: 182, endPoint y: 294, distance: 20.7
click at [162, 289] on button "确 定" at bounding box center [162, 291] width 28 height 14
click at [128, 127] on input "Dickson8717" at bounding box center [109, 127] width 49 height 14
paste input "WinniePooh"
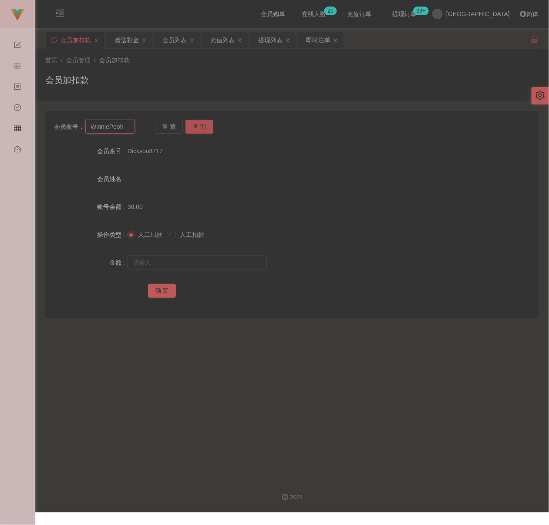
type input "WinniePooh"
click at [207, 127] on button "查 询" at bounding box center [199, 127] width 28 height 14
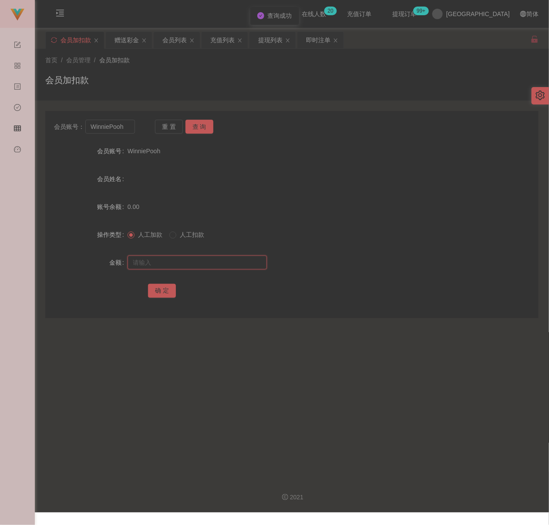
drag, startPoint x: 197, startPoint y: 268, endPoint x: 204, endPoint y: 267, distance: 7.0
click at [197, 268] on input "text" at bounding box center [196, 262] width 139 height 14
click at [235, 261] on input "text" at bounding box center [196, 262] width 139 height 14
paste input "30"
type input "30"
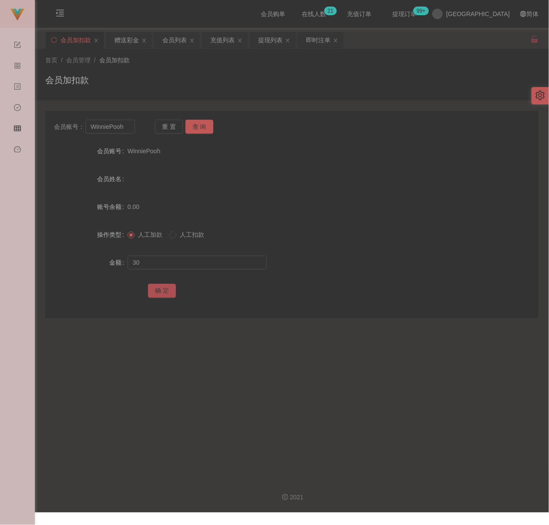
click at [162, 285] on button "确 定" at bounding box center [162, 291] width 28 height 14
click at [125, 127] on input "WinniePooh" at bounding box center [109, 127] width 49 height 14
paste input "edwardngoe"
type input "edwardngoe"
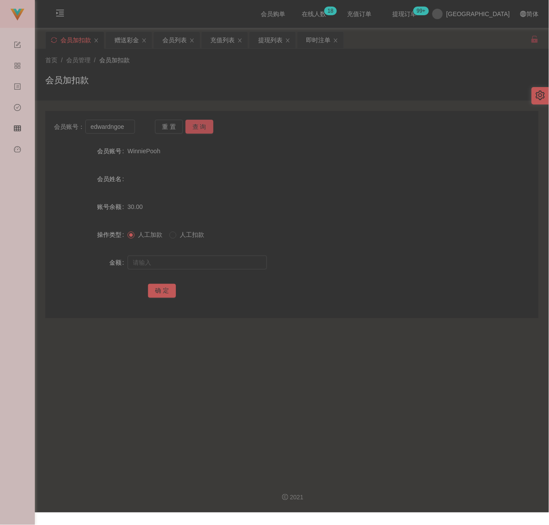
click at [198, 123] on button "查 询" at bounding box center [199, 127] width 28 height 14
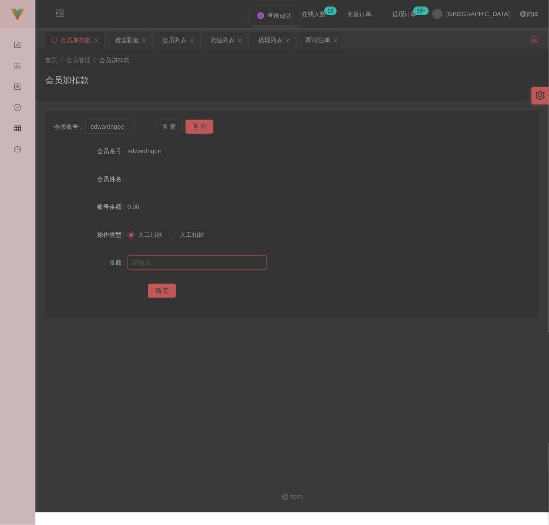
click at [204, 259] on input "text" at bounding box center [196, 262] width 139 height 14
drag, startPoint x: 237, startPoint y: 265, endPoint x: 230, endPoint y: 267, distance: 6.7
click at [237, 265] on input "text" at bounding box center [196, 262] width 139 height 14
paste input "30"
type input "30"
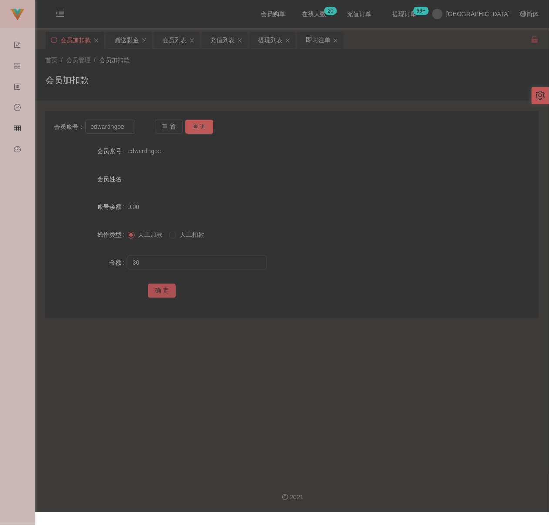
drag, startPoint x: 166, startPoint y: 290, endPoint x: 192, endPoint y: 293, distance: 26.2
click at [166, 290] on button "确 定" at bounding box center [162, 291] width 28 height 14
click at [128, 126] on input "edwardngoe" at bounding box center [109, 127] width 49 height 14
paste input "ngeechun98"
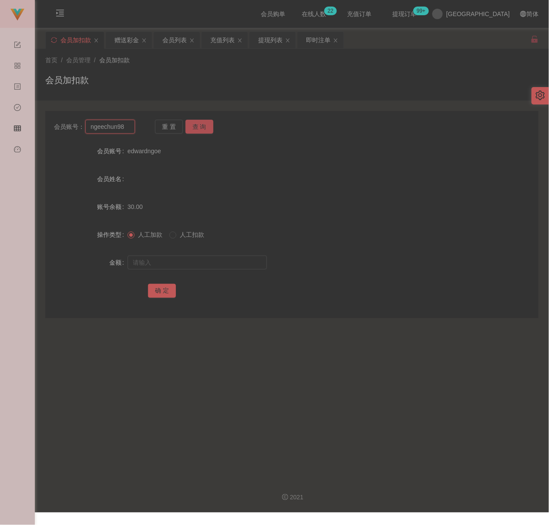
type input "ngeechun98"
click at [196, 123] on button "查 询" at bounding box center [199, 127] width 28 height 14
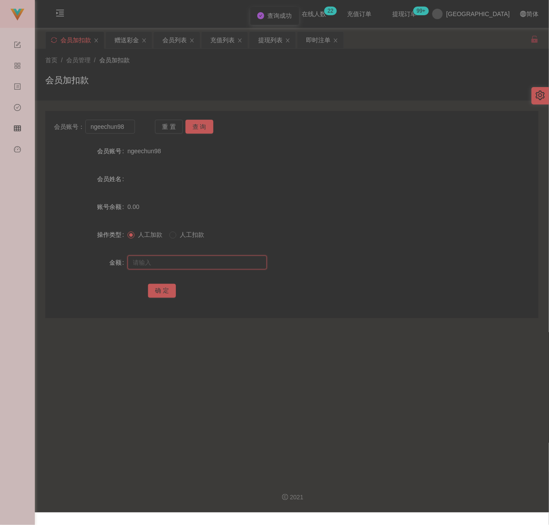
drag, startPoint x: 202, startPoint y: 259, endPoint x: 215, endPoint y: 264, distance: 14.1
click at [202, 259] on input "text" at bounding box center [196, 262] width 139 height 14
click at [205, 262] on input "text" at bounding box center [196, 262] width 139 height 14
paste input "30"
type input "30"
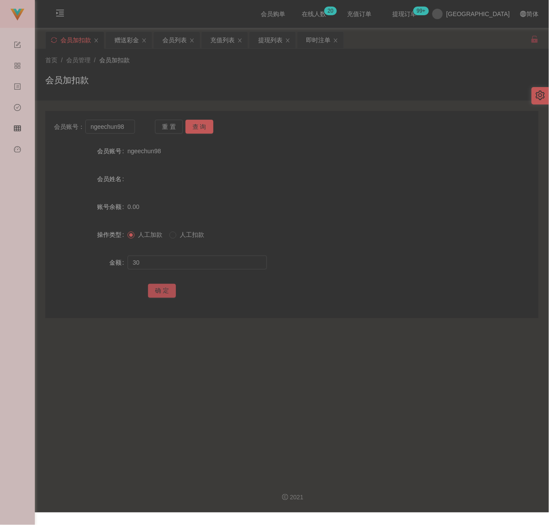
drag, startPoint x: 161, startPoint y: 288, endPoint x: 212, endPoint y: 302, distance: 52.6
click at [161, 288] on button "确 定" at bounding box center [162, 291] width 28 height 14
click at [125, 127] on input "ngeechun98" at bounding box center [109, 127] width 49 height 14
paste input "lingjianhau"
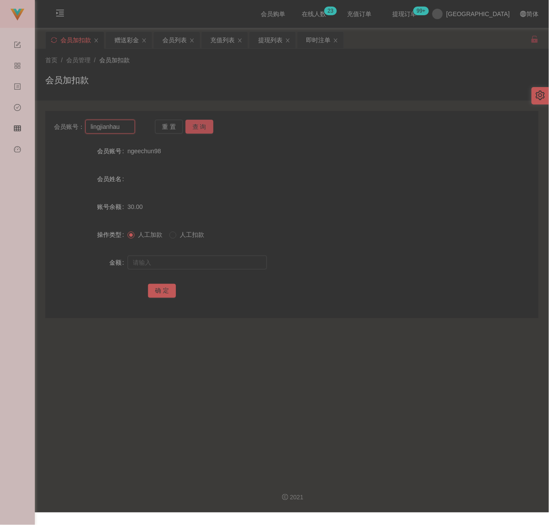
type input "lingjianhau"
click at [196, 123] on button "查 询" at bounding box center [199, 127] width 28 height 14
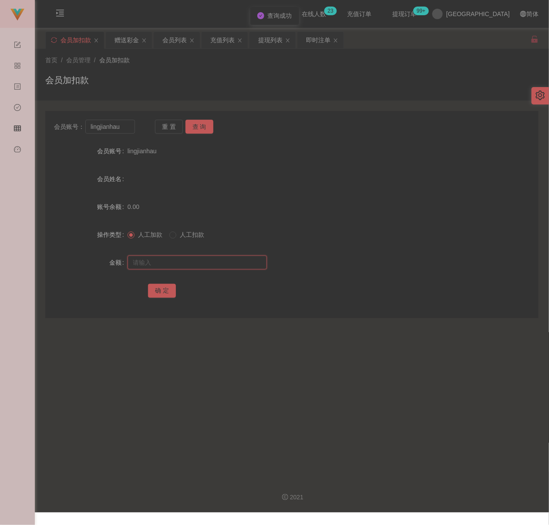
click at [195, 255] on input "text" at bounding box center [196, 262] width 139 height 14
click at [220, 263] on input "text" at bounding box center [196, 262] width 139 height 14
paste input "30"
type input "30"
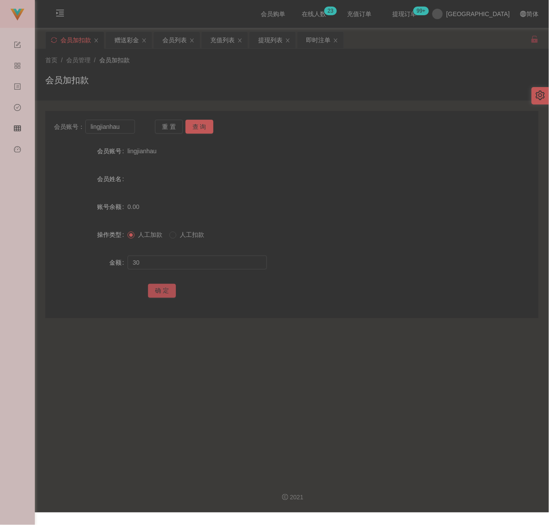
drag, startPoint x: 165, startPoint y: 288, endPoint x: 186, endPoint y: 293, distance: 21.3
click at [165, 288] on button "确 定" at bounding box center [162, 291] width 28 height 14
click at [127, 131] on input "lingjianhau" at bounding box center [109, 127] width 49 height 14
paste input "penguin"
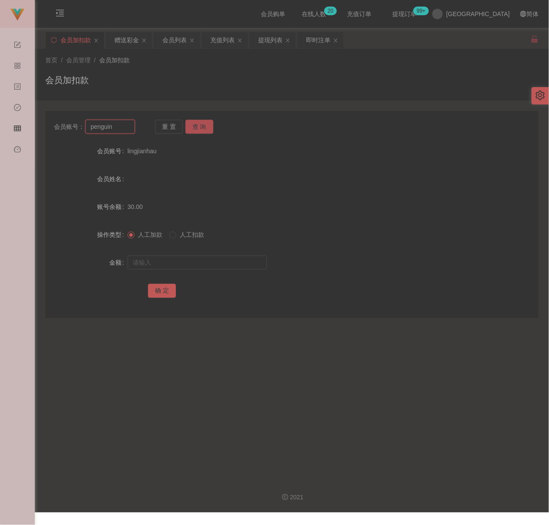
type input "penguin"
click at [198, 124] on button "查 询" at bounding box center [199, 127] width 28 height 14
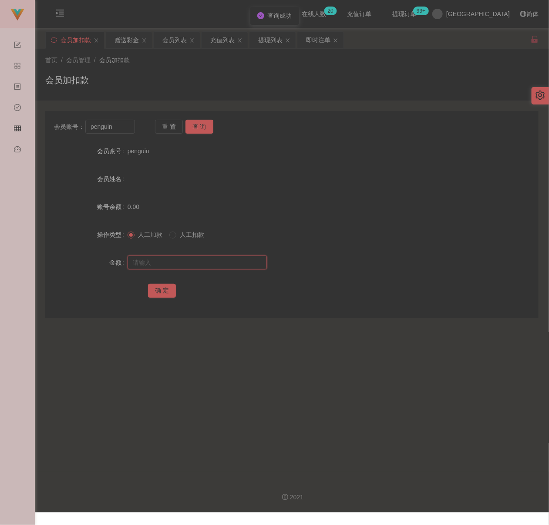
click at [204, 258] on input "text" at bounding box center [196, 262] width 139 height 14
click at [230, 264] on input "text" at bounding box center [196, 262] width 139 height 14
paste input "30"
type input "30"
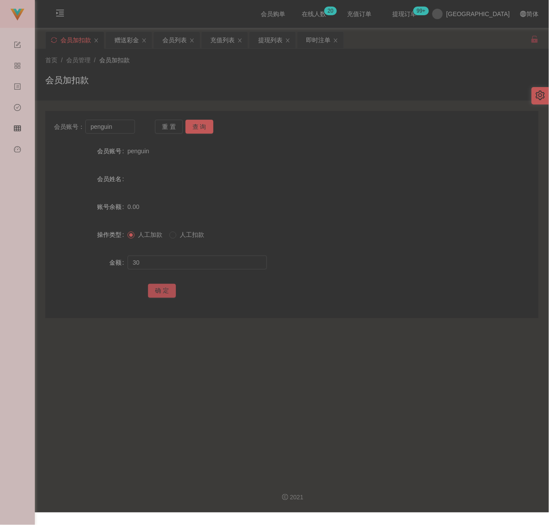
click at [168, 288] on button "确 定" at bounding box center [162, 291] width 28 height 14
click at [121, 130] on input "penguin" at bounding box center [109, 127] width 49 height 14
paste input "skyche"
type input "skychen"
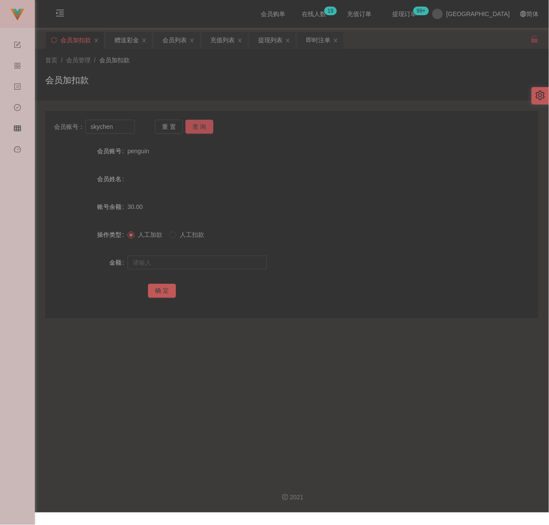
click at [202, 124] on button "查 询" at bounding box center [199, 127] width 28 height 14
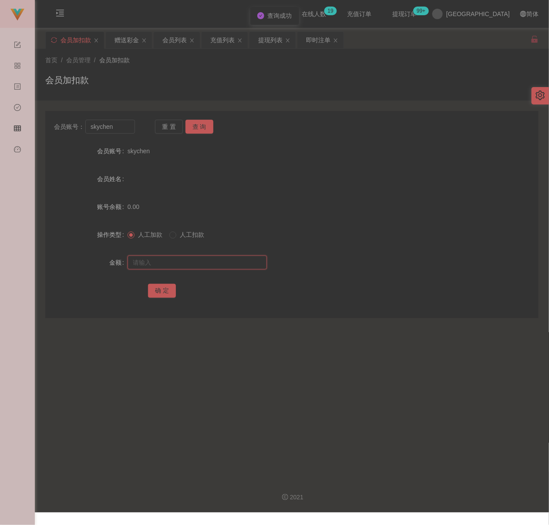
click at [174, 255] on input "text" at bounding box center [196, 262] width 139 height 14
click at [217, 260] on input "text" at bounding box center [196, 262] width 139 height 14
paste input "30"
type input "30"
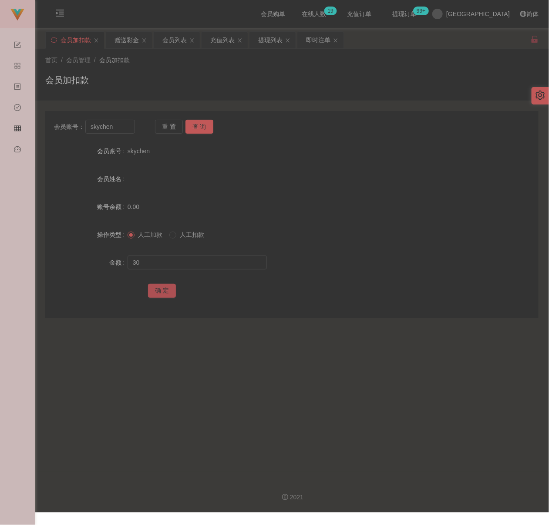
click at [166, 288] on button "确 定" at bounding box center [162, 291] width 28 height 14
click at [117, 127] on input "skychen" at bounding box center [109, 127] width 49 height 14
paste input "maxloonkhor"
type input "maxloonkhor"
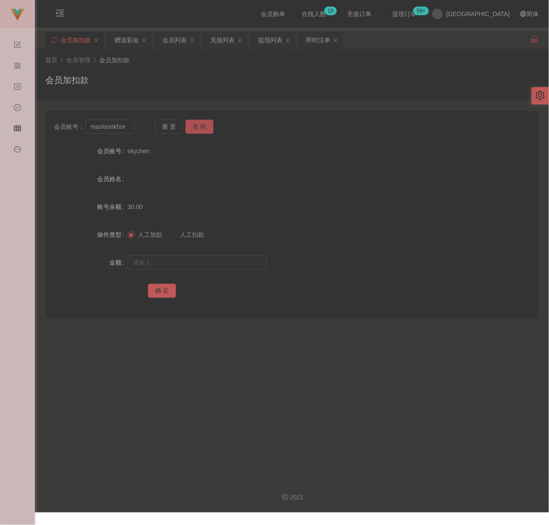
click at [198, 128] on button "查 询" at bounding box center [199, 127] width 28 height 14
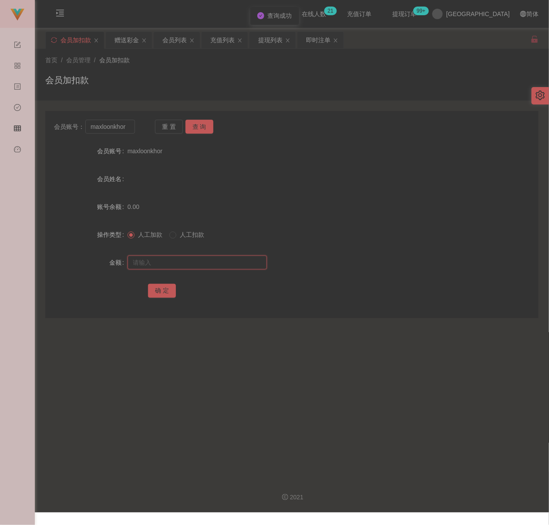
click at [208, 264] on input "text" at bounding box center [196, 262] width 139 height 14
click at [245, 263] on input "text" at bounding box center [196, 262] width 139 height 14
paste input "30"
type input "30"
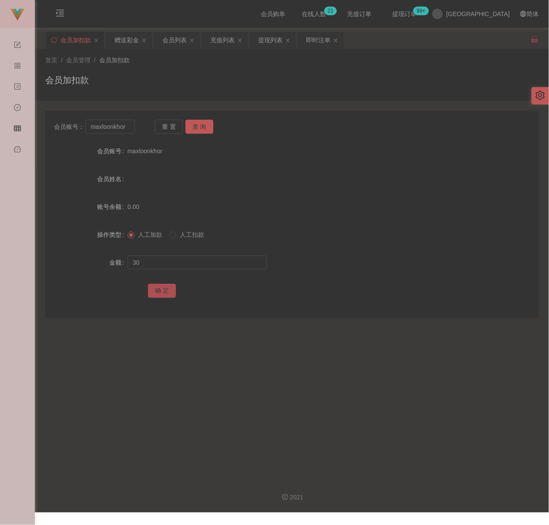
click at [158, 287] on button "确 定" at bounding box center [162, 291] width 28 height 14
click at [129, 126] on input "maxloonkhor" at bounding box center [109, 127] width 49 height 14
paste input "sameasyou090"
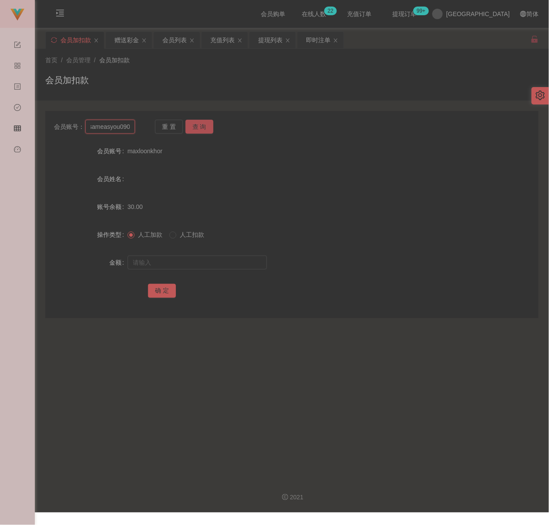
type input "sameasyou090"
click at [201, 122] on button "查 询" at bounding box center [199, 127] width 28 height 14
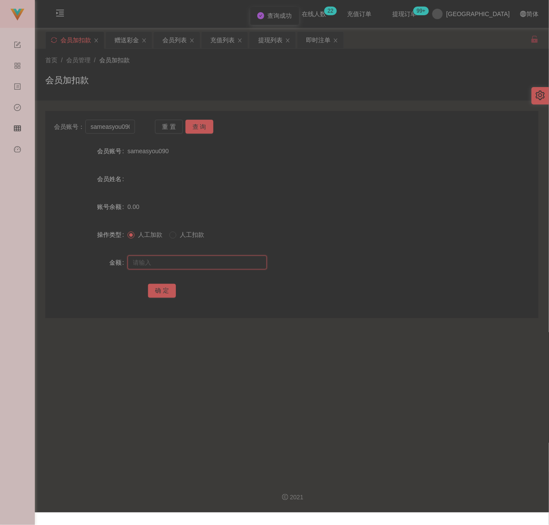
click at [196, 266] on input "text" at bounding box center [196, 262] width 139 height 14
click at [242, 265] on input "text" at bounding box center [196, 262] width 139 height 14
paste input "30"
type input "30"
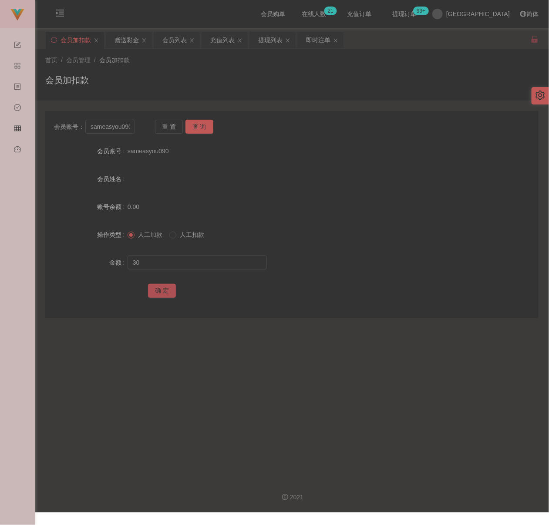
drag, startPoint x: 164, startPoint y: 290, endPoint x: 174, endPoint y: 290, distance: 10.0
click at [164, 290] on button "确 定" at bounding box center [162, 291] width 28 height 14
click at [123, 126] on input "sameasyou090" at bounding box center [109, 127] width 49 height 14
paste input "0164979123"
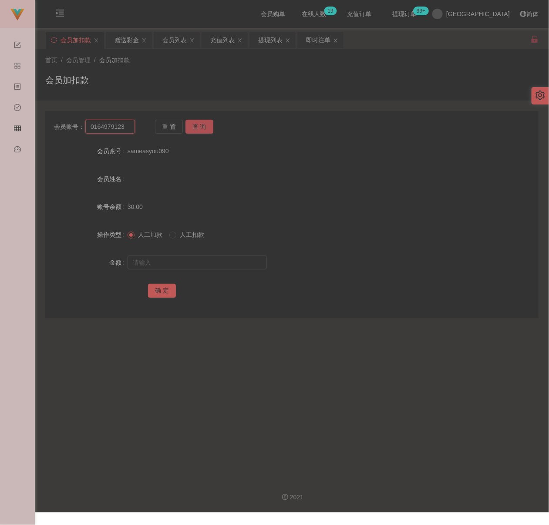
type input "0164979123"
click at [195, 128] on button "查 询" at bounding box center [199, 127] width 28 height 14
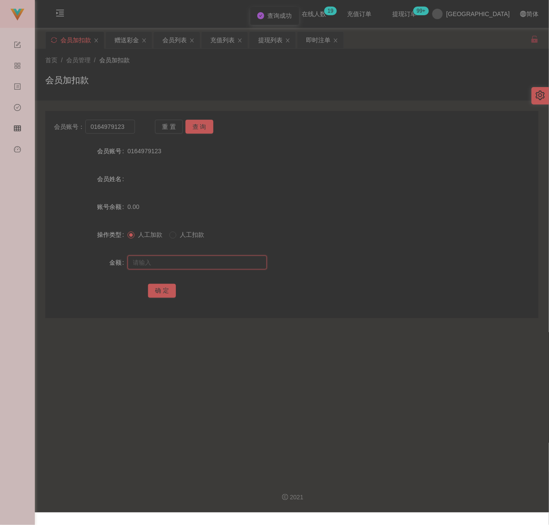
click at [188, 258] on input "text" at bounding box center [196, 262] width 139 height 14
click at [197, 258] on input "text" at bounding box center [196, 262] width 139 height 14
paste input "30"
type input "30"
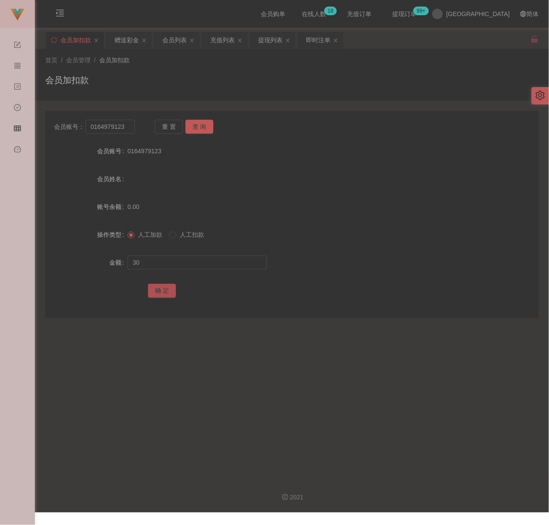
drag, startPoint x: 162, startPoint y: 290, endPoint x: 174, endPoint y: 290, distance: 11.7
click at [162, 290] on button "确 定" at bounding box center [162, 291] width 28 height 14
click at [127, 127] on input "0164979123" at bounding box center [109, 127] width 49 height 14
paste input "525600"
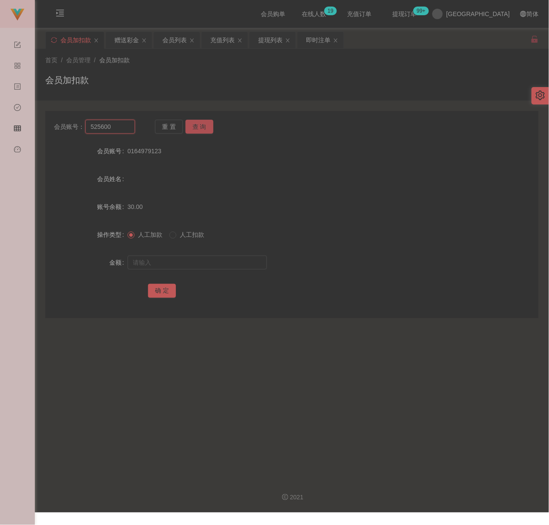
type input "525600"
click at [195, 127] on button "查 询" at bounding box center [199, 127] width 28 height 14
click at [204, 268] on input "text" at bounding box center [196, 262] width 139 height 14
click at [238, 259] on input "text" at bounding box center [196, 262] width 139 height 14
paste input "30"
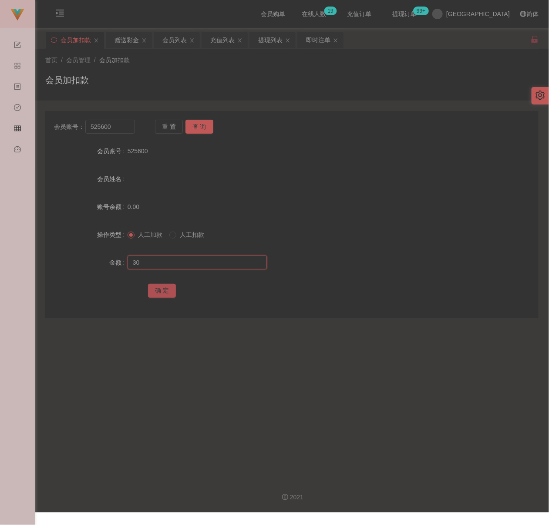
type input "30"
drag, startPoint x: 162, startPoint y: 287, endPoint x: 174, endPoint y: 290, distance: 12.1
click at [162, 287] on button "确 定" at bounding box center [162, 291] width 28 height 14
click at [115, 128] on input "525600" at bounding box center [109, 127] width 49 height 14
click at [114, 128] on input "525600" at bounding box center [109, 127] width 49 height 14
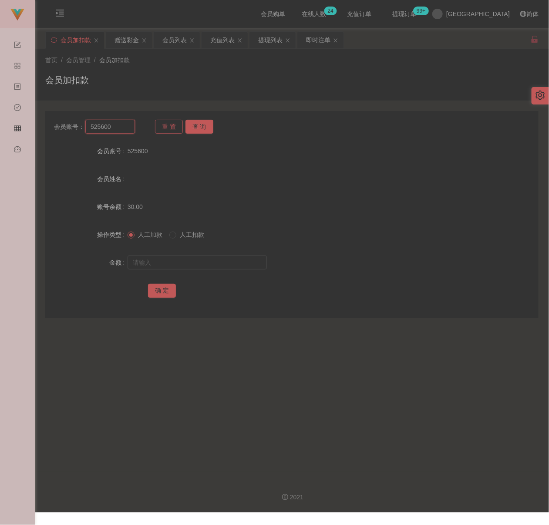
paste input "NIMAD74"
type input "NIMAD74"
click at [194, 123] on button "查 询" at bounding box center [199, 127] width 28 height 14
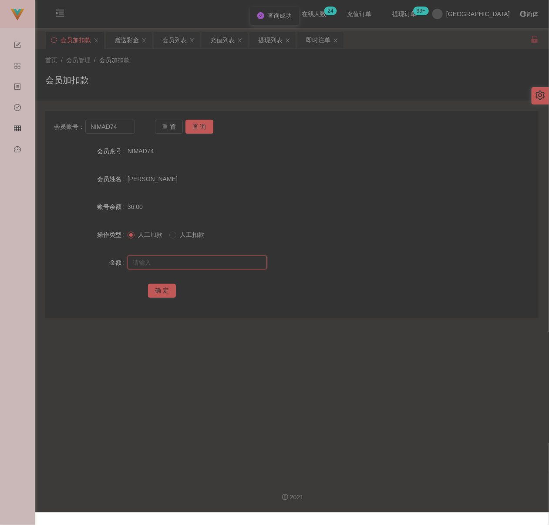
click at [192, 256] on input "text" at bounding box center [196, 262] width 139 height 14
click at [218, 259] on input "text" at bounding box center [196, 262] width 139 height 14
paste input "200"
type input "200"
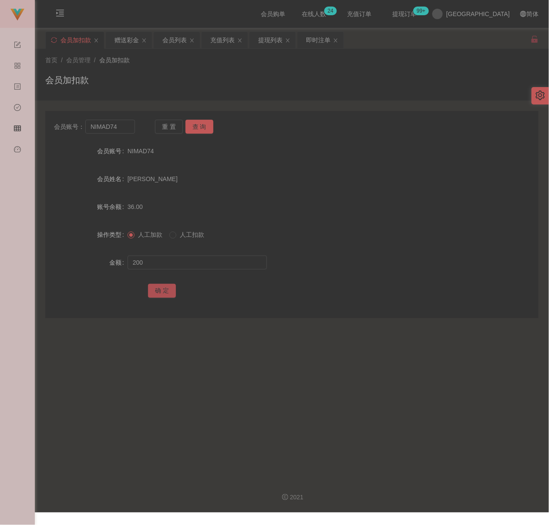
drag, startPoint x: 157, startPoint y: 290, endPoint x: 230, endPoint y: 299, distance: 73.6
click at [157, 290] on button "确 定" at bounding box center [162, 291] width 28 height 14
click at [123, 131] on input "NIMAD74" at bounding box center [109, 127] width 49 height 14
paste input "BryanChong"
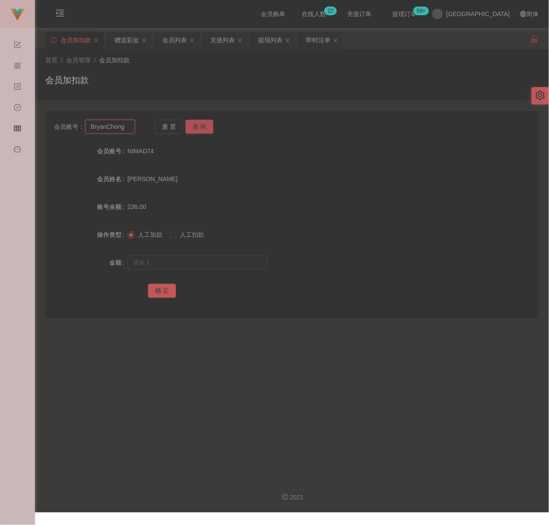
type input "BryanChong"
click at [194, 128] on button "查 询" at bounding box center [199, 127] width 28 height 14
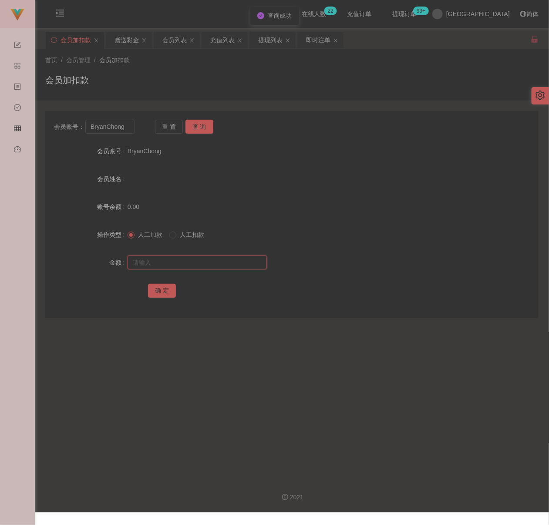
click at [192, 258] on input "text" at bounding box center [196, 262] width 139 height 14
click at [254, 262] on input "text" at bounding box center [196, 262] width 139 height 14
paste input "30"
type input "30"
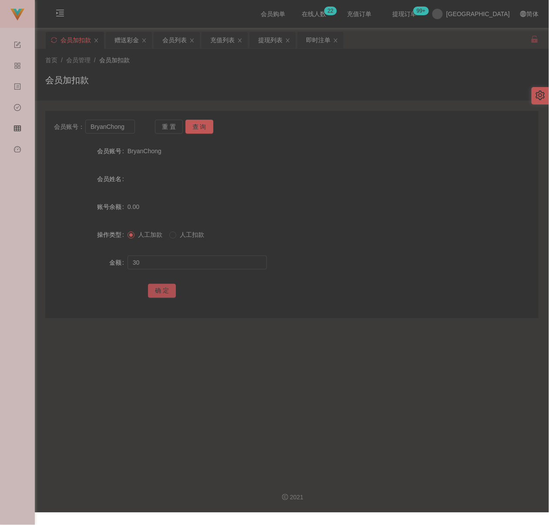
click at [166, 291] on button "确 定" at bounding box center [162, 291] width 28 height 14
click at [127, 127] on input "BryanChong" at bounding box center [109, 127] width 49 height 14
paste input "xuan13"
type input "xuan13"
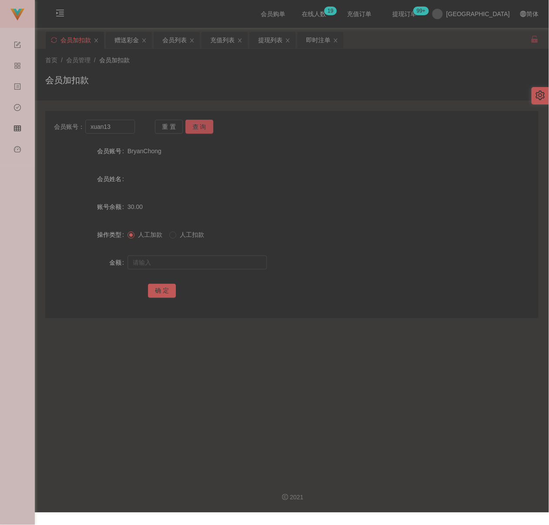
click at [203, 123] on button "查 询" at bounding box center [199, 127] width 28 height 14
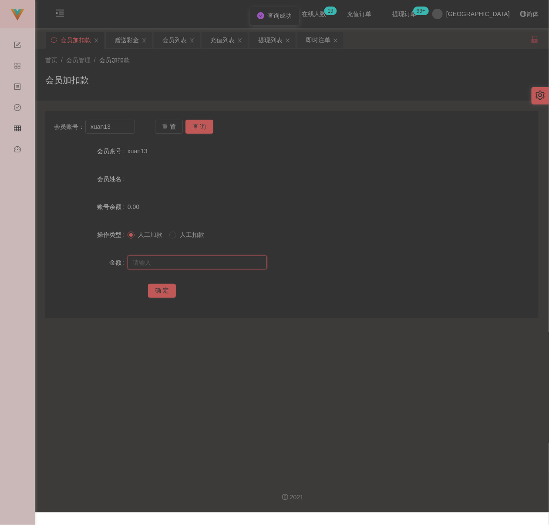
drag, startPoint x: 201, startPoint y: 262, endPoint x: 209, endPoint y: 262, distance: 7.8
click at [201, 262] on input "text" at bounding box center [196, 262] width 139 height 14
click at [233, 266] on input "text" at bounding box center [196, 262] width 139 height 14
paste input "30"
type input "30"
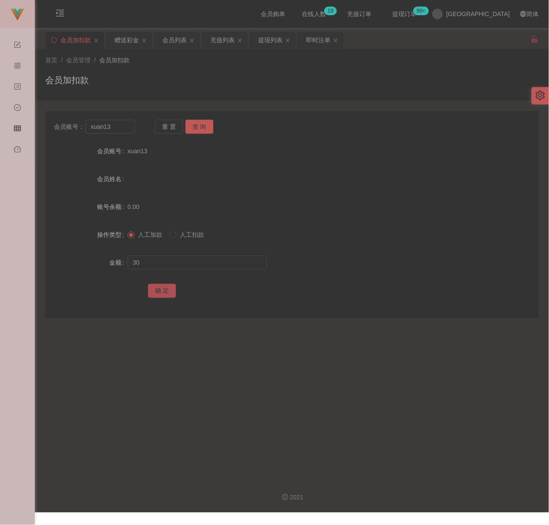
click at [162, 289] on button "确 定" at bounding box center [162, 291] width 28 height 14
click at [115, 127] on input "xuan13" at bounding box center [109, 127] width 49 height 14
paste input "1475369"
type input "1475369"
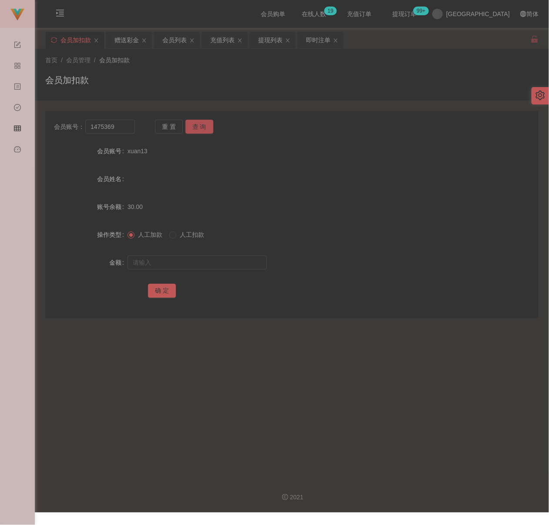
click at [192, 128] on button "查 询" at bounding box center [199, 127] width 28 height 14
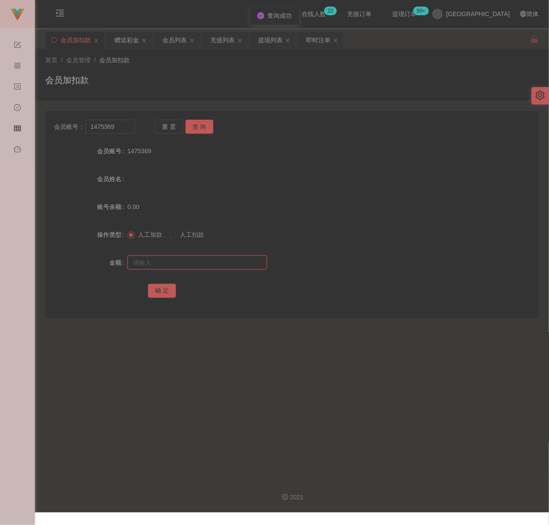
click at [181, 259] on input "text" at bounding box center [196, 262] width 139 height 14
click at [196, 265] on input "text" at bounding box center [196, 262] width 139 height 14
paste input "30"
type input "30"
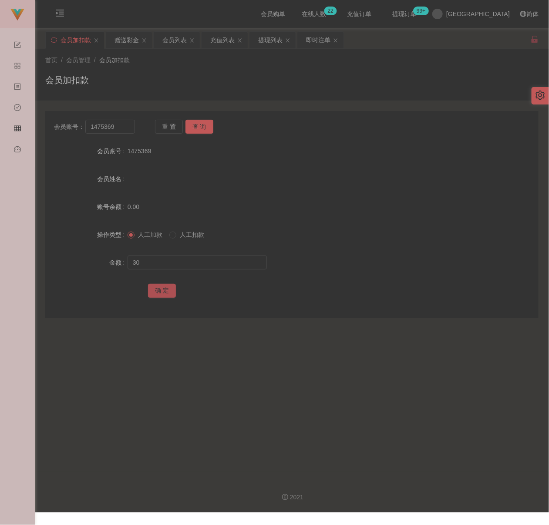
click at [164, 290] on button "确 定" at bounding box center [162, 291] width 28 height 14
click at [126, 129] on input "1475369" at bounding box center [109, 127] width 49 height 14
paste input "Nickyap6293"
type input "Nickyap6293"
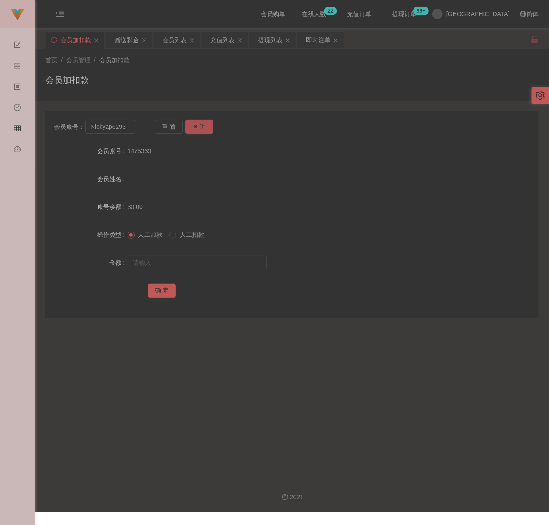
click at [201, 127] on button "查 询" at bounding box center [199, 127] width 28 height 14
click at [200, 260] on input "text" at bounding box center [196, 262] width 139 height 14
click at [220, 261] on input "text" at bounding box center [196, 262] width 139 height 14
paste input "30"
type input "30"
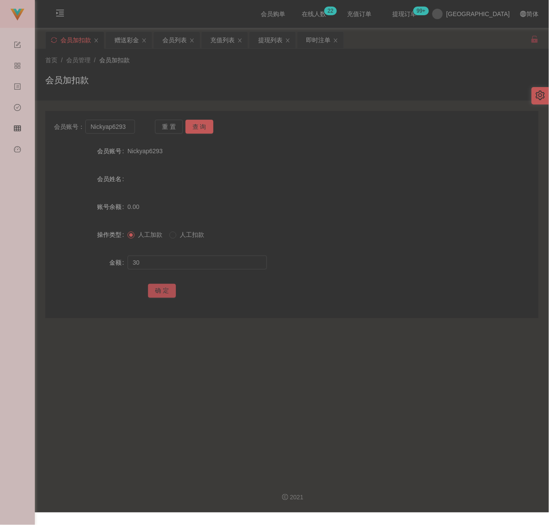
click at [157, 290] on button "确 定" at bounding box center [162, 291] width 28 height 14
click at [131, 127] on input "Nickyap6293" at bounding box center [109, 127] width 49 height 14
paste input "[PERSON_NAME]"
type input "[PERSON_NAME]"
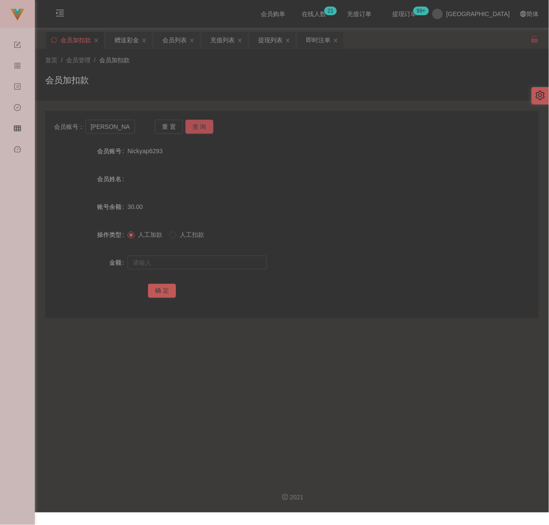
click at [202, 125] on button "查 询" at bounding box center [199, 127] width 28 height 14
click at [195, 260] on input "text" at bounding box center [196, 262] width 139 height 14
drag, startPoint x: 208, startPoint y: 256, endPoint x: 204, endPoint y: 260, distance: 5.2
click at [208, 256] on input "text" at bounding box center [196, 262] width 139 height 14
paste input "30"
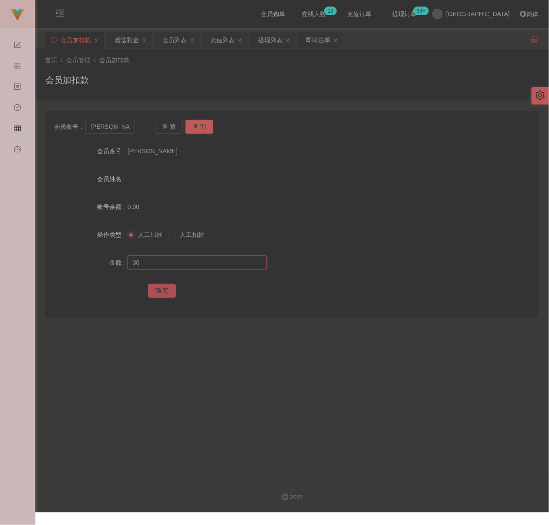
type input "30"
drag, startPoint x: 163, startPoint y: 288, endPoint x: 178, endPoint y: 292, distance: 14.7
click at [163, 288] on button "确 定" at bounding box center [162, 291] width 28 height 14
click at [200, 67] on div "首页 / 会员管理 / 会员加扣款 / 会员加扣款" at bounding box center [291, 75] width 493 height 38
click at [132, 124] on input "[PERSON_NAME]" at bounding box center [109, 127] width 49 height 14
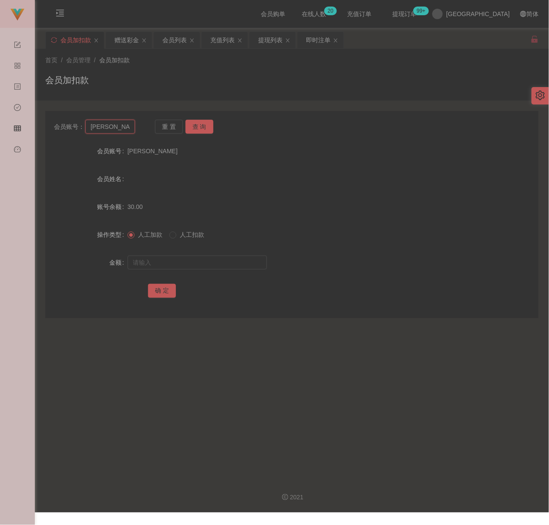
click at [132, 124] on input "[PERSON_NAME]" at bounding box center [109, 127] width 49 height 14
paste input "123459"
type input "123459"
click at [191, 128] on button "查 询" at bounding box center [199, 127] width 28 height 14
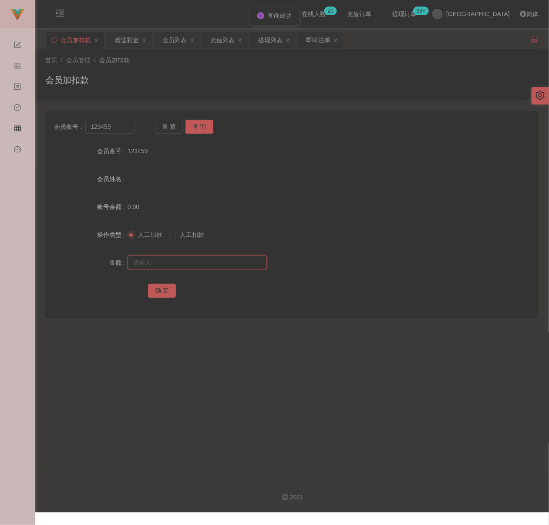
click at [181, 266] on input "text" at bounding box center [196, 262] width 139 height 14
click at [226, 265] on input "text" at bounding box center [196, 262] width 139 height 14
paste input "30"
type input "30"
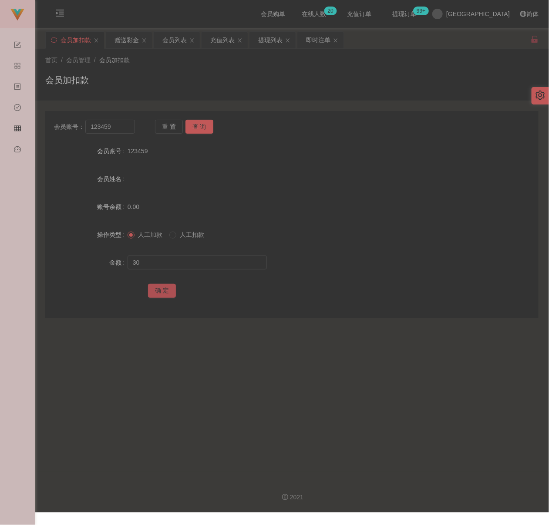
click at [163, 291] on button "确 定" at bounding box center [162, 291] width 28 height 14
click at [264, 74] on div "会员加扣款" at bounding box center [291, 84] width 493 height 20
click at [122, 126] on input "123459" at bounding box center [109, 127] width 49 height 14
paste input "Sy1234"
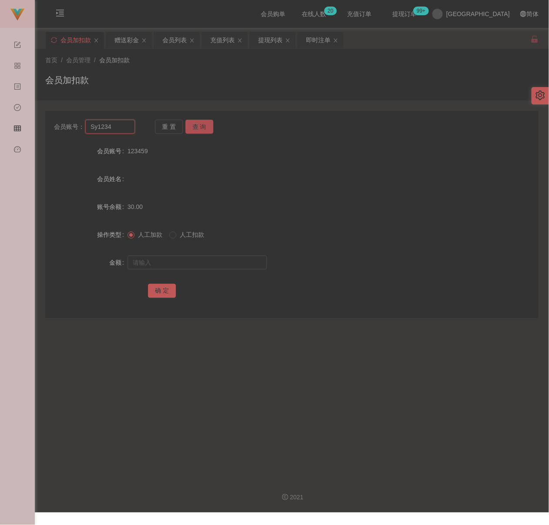
type input "Sy1234"
click at [196, 124] on button "查 询" at bounding box center [199, 127] width 28 height 14
click at [187, 260] on input "text" at bounding box center [196, 262] width 139 height 14
click at [233, 262] on input "text" at bounding box center [196, 262] width 139 height 14
paste input "30"
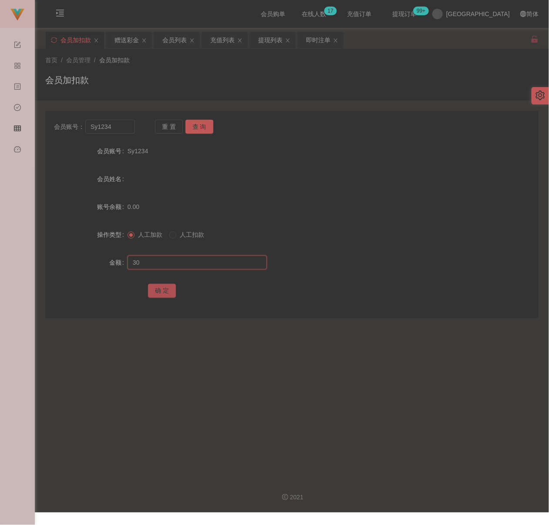
type input "30"
click at [166, 293] on button "确 定" at bounding box center [162, 291] width 28 height 14
click at [119, 128] on input "Sy1234" at bounding box center [109, 127] width 49 height 14
paste input "[GEOGRAPHIC_DATA]"
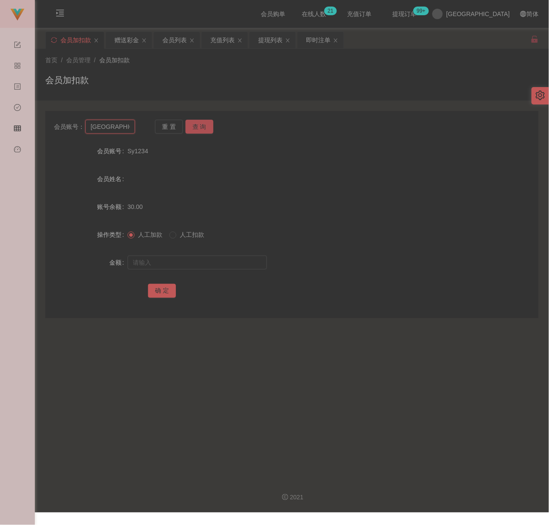
type input "[GEOGRAPHIC_DATA]"
click at [200, 127] on button "查 询" at bounding box center [199, 127] width 28 height 14
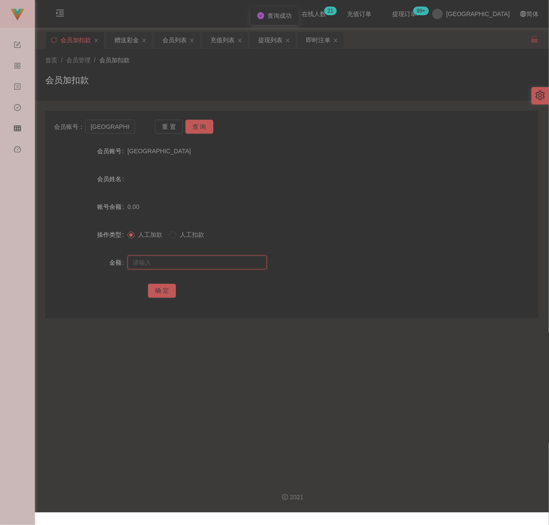
click at [195, 260] on input "text" at bounding box center [196, 262] width 139 height 14
click at [224, 264] on input "text" at bounding box center [196, 262] width 139 height 14
paste input "30"
type input "30"
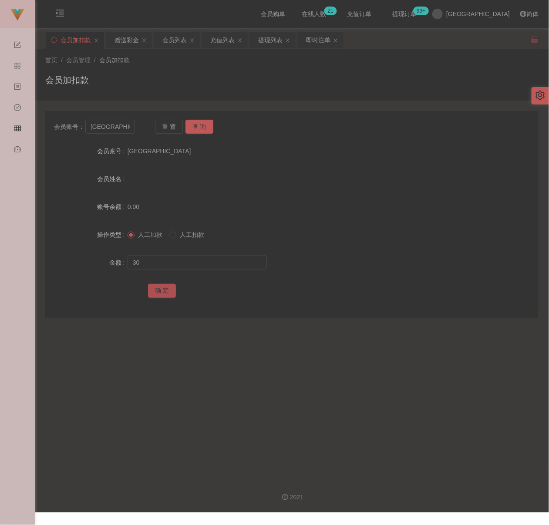
click at [167, 286] on button "确 定" at bounding box center [162, 291] width 28 height 14
click at [264, 83] on div "会员加扣款" at bounding box center [291, 84] width 493 height 20
click at [179, 43] on div "会员列表" at bounding box center [174, 40] width 24 height 17
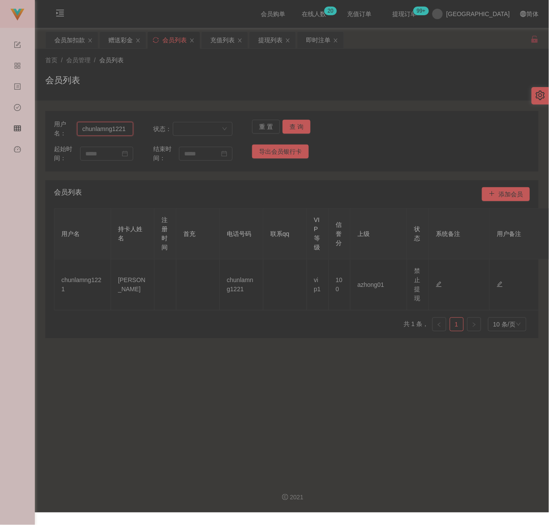
click at [127, 129] on input "chunlamng1221" at bounding box center [105, 129] width 56 height 14
paste input "NIMAD74"
type input "NIMAD74"
click at [290, 124] on button "查 询" at bounding box center [296, 127] width 28 height 14
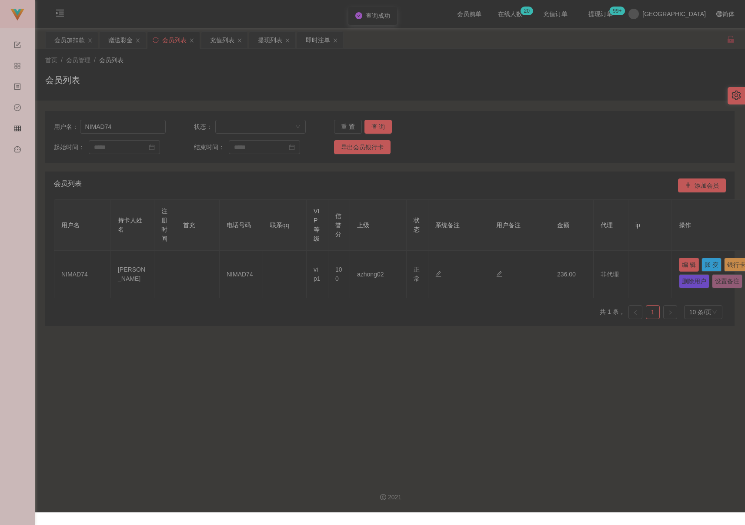
click at [539, 264] on button "编 辑" at bounding box center [689, 265] width 20 height 14
type input "NIMAD74"
type input "[PERSON_NAME]"
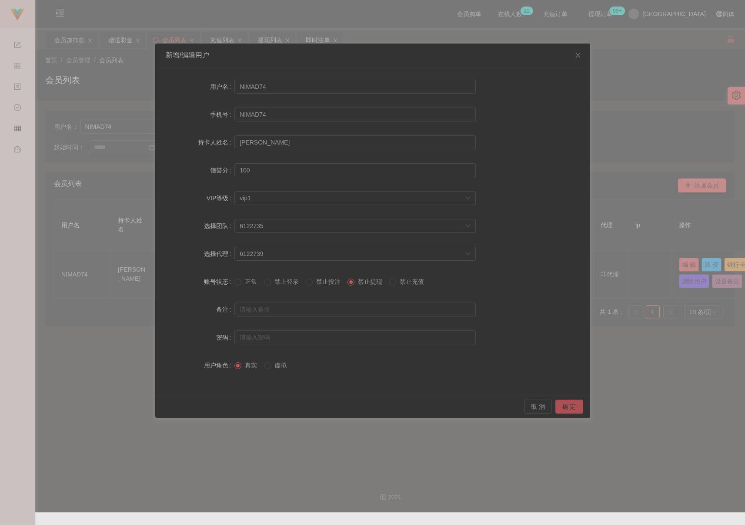
click at [539, 402] on button "确 定" at bounding box center [570, 406] width 28 height 14
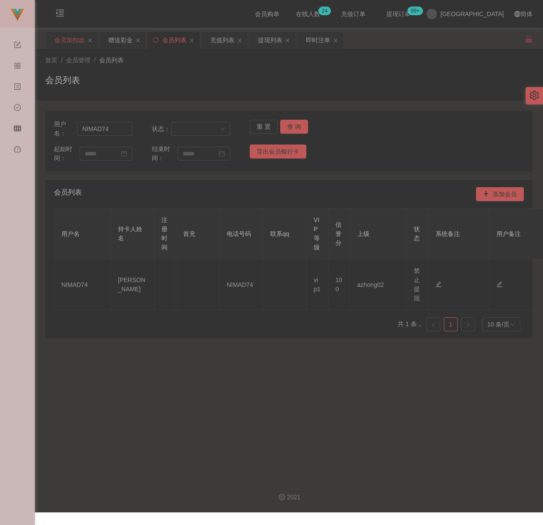
click at [67, 39] on div "会员加扣款" at bounding box center [69, 40] width 30 height 17
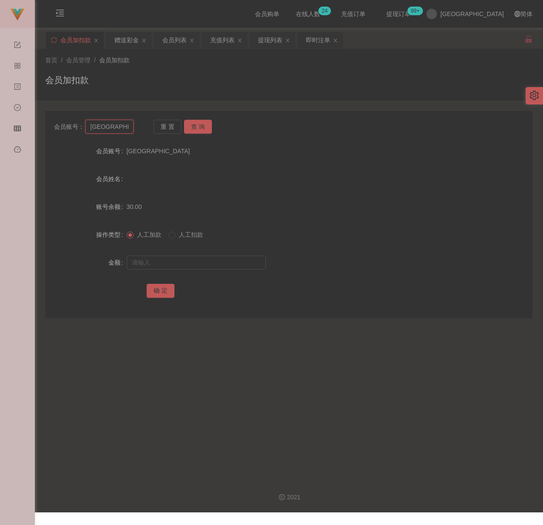
click at [128, 124] on input "[GEOGRAPHIC_DATA]" at bounding box center [109, 127] width 49 height 14
paste input "[PERSON_NAME]"
type input "[PERSON_NAME]"
click at [198, 125] on button "查 询" at bounding box center [198, 127] width 28 height 14
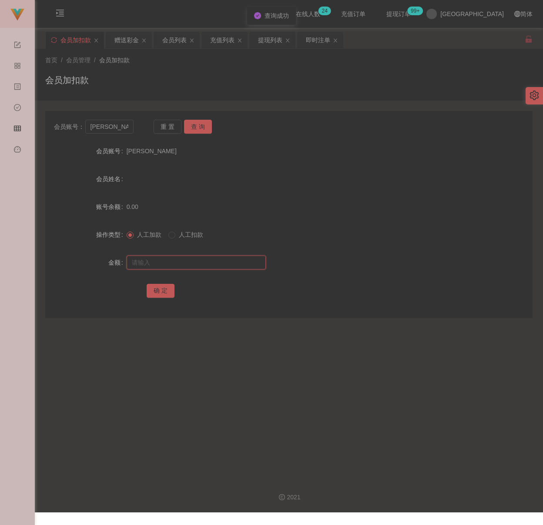
click at [181, 261] on input "text" at bounding box center [196, 262] width 139 height 14
click at [226, 265] on input "text" at bounding box center [196, 262] width 139 height 14
paste input "30"
type input "30"
click at [152, 290] on button "确 定" at bounding box center [161, 291] width 28 height 14
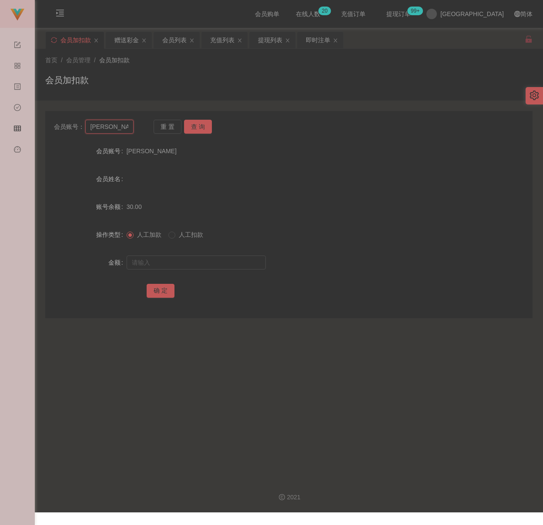
click at [115, 127] on input "[PERSON_NAME]" at bounding box center [109, 127] width 49 height 14
paste input "[GEOGRAPHIC_DATA]"
type input "[GEOGRAPHIC_DATA]"
click at [200, 123] on button "查 询" at bounding box center [198, 127] width 28 height 14
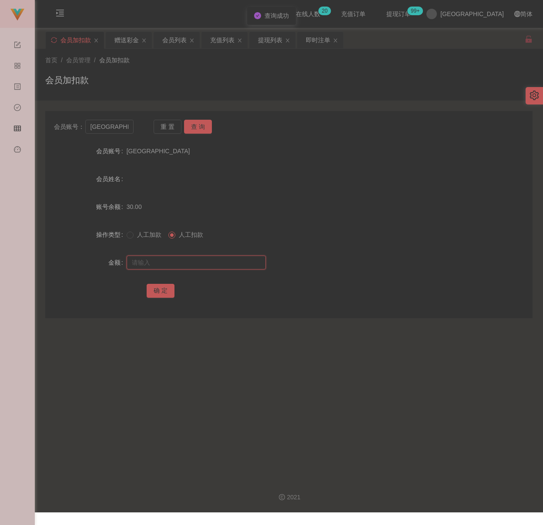
click at [193, 264] on input "text" at bounding box center [196, 262] width 139 height 14
type input "1"
type input "30"
click at [167, 287] on button "确 定" at bounding box center [161, 291] width 28 height 14
click at [131, 128] on input "[GEOGRAPHIC_DATA]" at bounding box center [109, 127] width 49 height 14
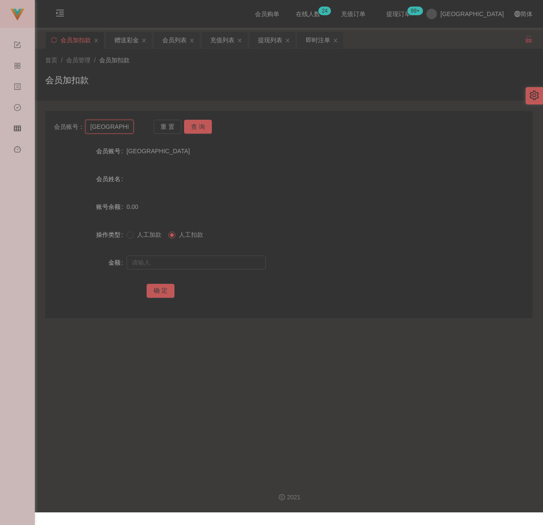
click at [131, 128] on input "[GEOGRAPHIC_DATA]" at bounding box center [109, 127] width 49 height 14
paste input "yili"
type input "yiling"
click at [203, 126] on button "查 询" at bounding box center [198, 127] width 28 height 14
click at [195, 261] on input "text" at bounding box center [196, 262] width 139 height 14
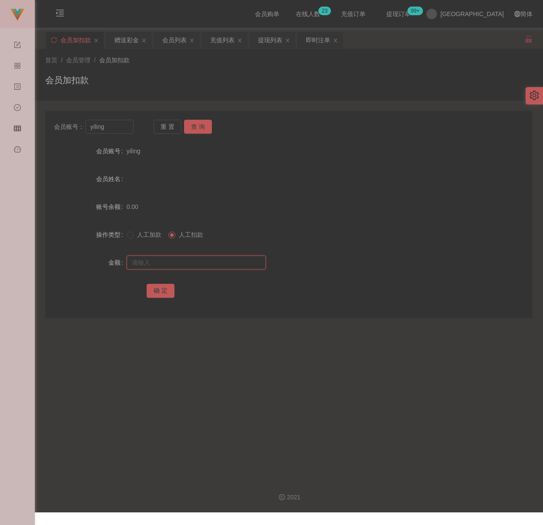
click at [234, 264] on input "text" at bounding box center [196, 262] width 139 height 14
paste input "30"
type input "30"
click at [154, 291] on button "确 定" at bounding box center [161, 291] width 28 height 14
click at [292, 71] on div "首页 / 会员管理 / 会员加扣款 / 会员加扣款" at bounding box center [288, 75] width 487 height 38
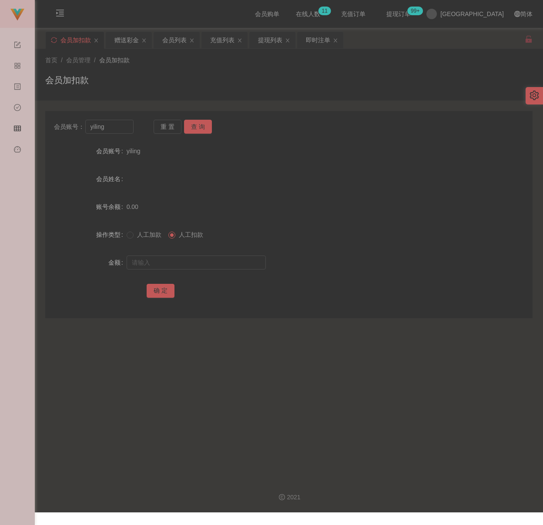
click at [141, 82] on div "会员加扣款" at bounding box center [288, 84] width 487 height 20
click at [118, 122] on input "yiling" at bounding box center [109, 127] width 49 height 14
paste input "01116215786"
type input "01116215786"
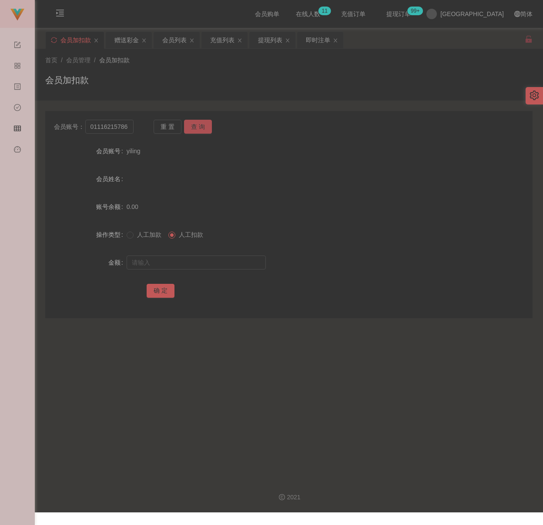
click at [188, 129] on button "查 询" at bounding box center [198, 127] width 28 height 14
click at [187, 260] on input "text" at bounding box center [196, 262] width 139 height 14
click at [239, 264] on input "text" at bounding box center [196, 262] width 139 height 14
paste input "100"
type input "100"
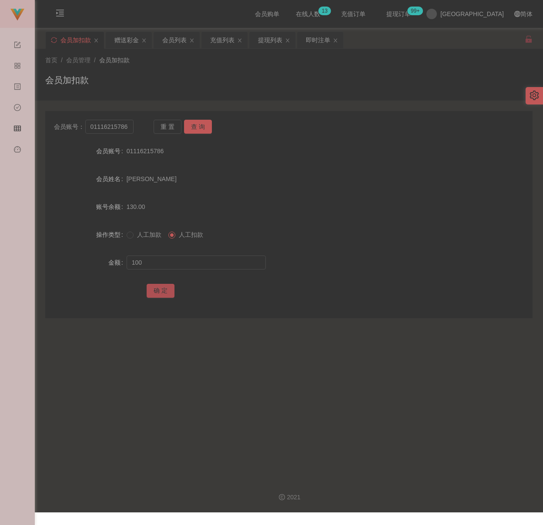
drag, startPoint x: 157, startPoint y: 289, endPoint x: 162, endPoint y: 290, distance: 5.4
click at [157, 289] on button "确 定" at bounding box center [161, 291] width 28 height 14
click at [110, 132] on input "01116215786" at bounding box center [109, 127] width 49 height 14
paste input "whliew1981"
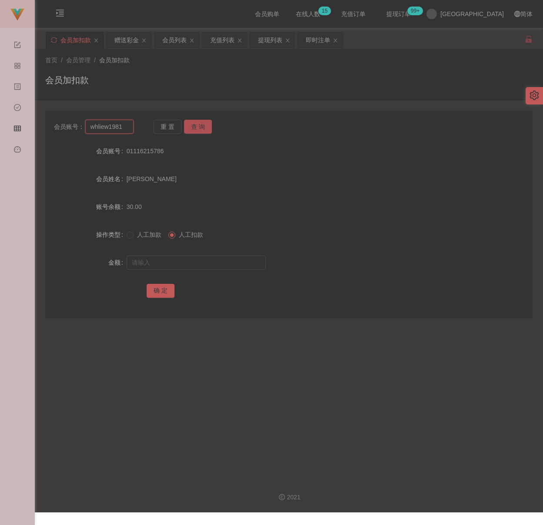
type input "whliew1981"
click at [190, 127] on button "查 询" at bounding box center [198, 127] width 28 height 14
click at [192, 260] on input "text" at bounding box center [196, 262] width 139 height 14
click at [207, 260] on input "text" at bounding box center [196, 262] width 139 height 14
paste input "30"
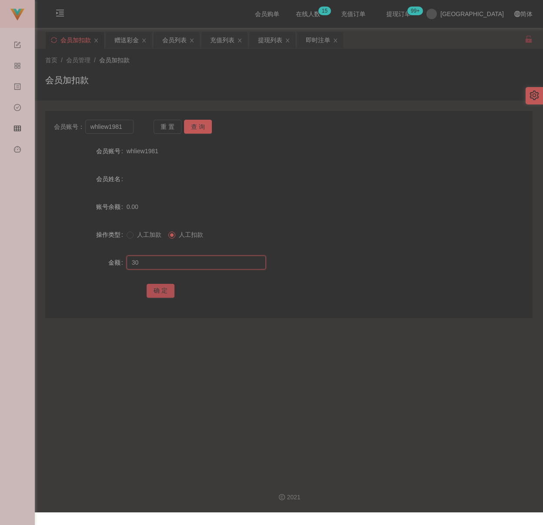
type input "30"
click at [161, 288] on button "确 定" at bounding box center [161, 291] width 28 height 14
click at [286, 87] on div "会员加扣款" at bounding box center [288, 84] width 487 height 20
click at [173, 33] on div "会员列表" at bounding box center [174, 40] width 24 height 17
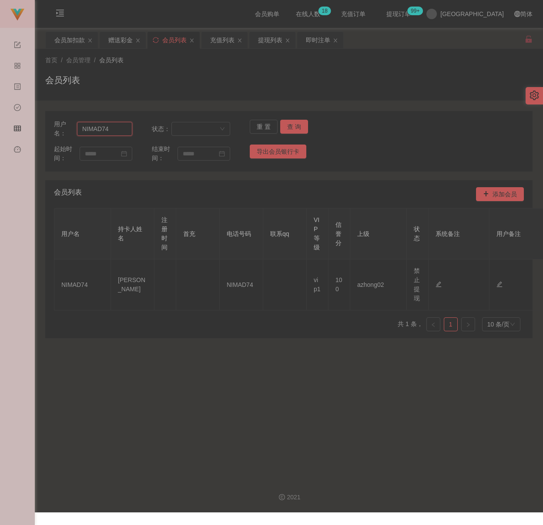
click at [124, 132] on input "NIMAD74" at bounding box center [104, 129] width 55 height 14
paste input "alvin9229"
type input "alvin9229"
click at [289, 128] on button "查 询" at bounding box center [294, 127] width 28 height 14
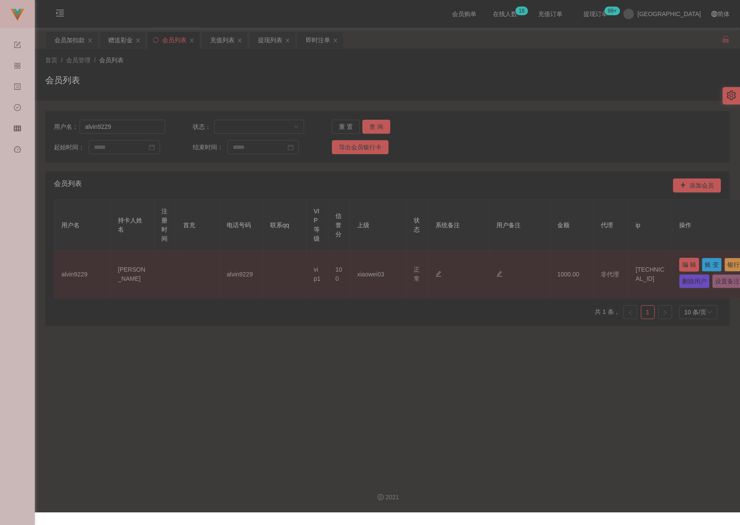
click at [539, 268] on button "编 辑" at bounding box center [689, 265] width 20 height 14
type input "alvin9229"
type input "[PERSON_NAME]"
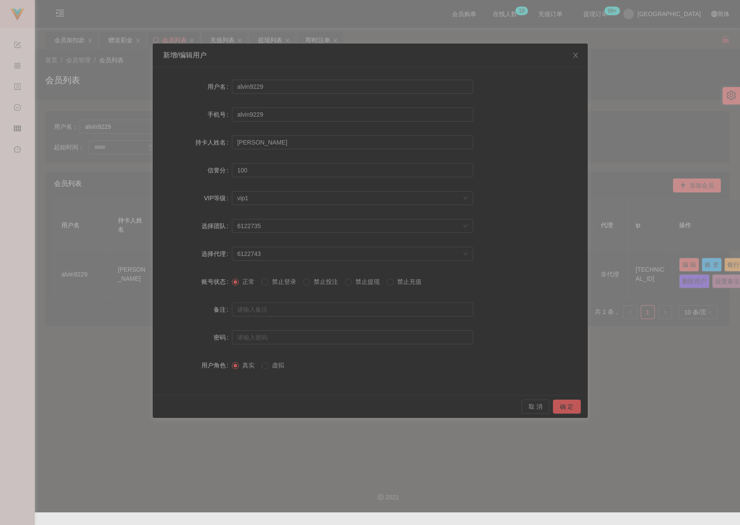
click at [358, 282] on span "禁止提现" at bounding box center [367, 281] width 31 height 7
click at [539, 408] on button "确 定" at bounding box center [567, 406] width 28 height 14
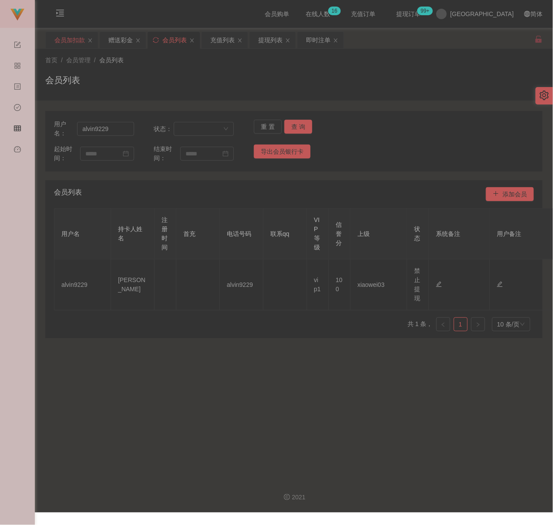
click at [67, 38] on div "会员加扣款" at bounding box center [69, 40] width 30 height 17
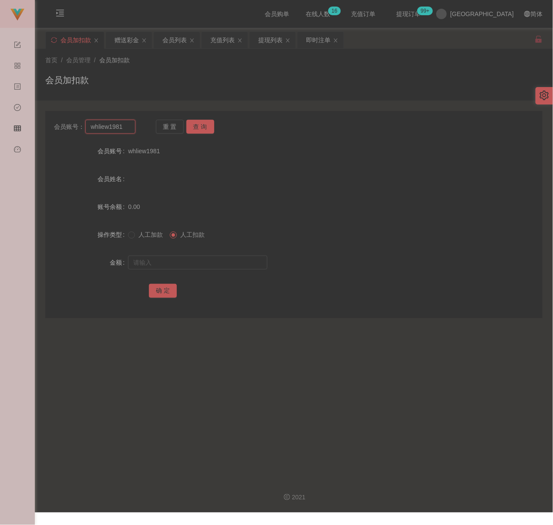
click at [124, 128] on input "whliew1981" at bounding box center [110, 127] width 50 height 14
paste
type input "qq123"
click at [200, 124] on button "查 询" at bounding box center [200, 127] width 28 height 14
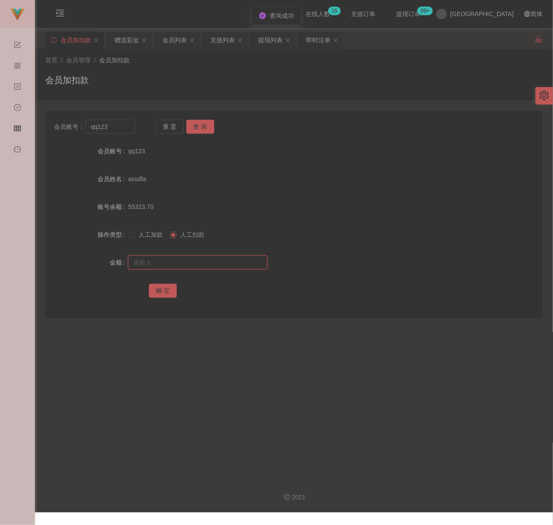
click at [195, 262] on input "text" at bounding box center [197, 262] width 139 height 14
click at [222, 263] on input "text" at bounding box center [197, 262] width 139 height 14
type input "30"
click at [155, 286] on button "确 定" at bounding box center [163, 291] width 28 height 14
click at [112, 121] on input "qq123" at bounding box center [110, 127] width 50 height 14
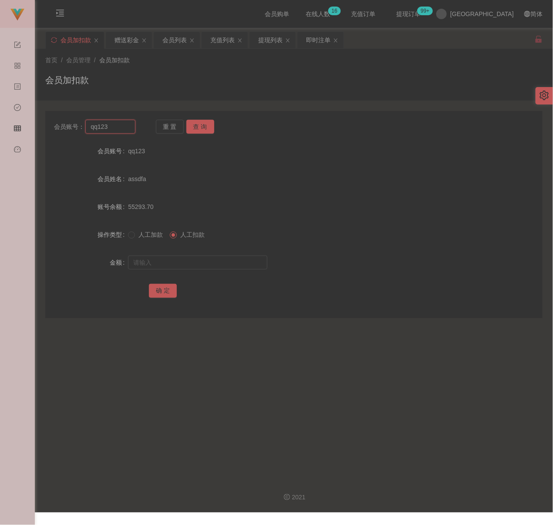
click at [112, 121] on input "qq123" at bounding box center [110, 127] width 50 height 14
type input "xsok77"
click at [200, 126] on button "查 询" at bounding box center [200, 127] width 28 height 14
click at [175, 262] on input "text" at bounding box center [197, 262] width 139 height 14
click at [230, 258] on input "text" at bounding box center [197, 262] width 139 height 14
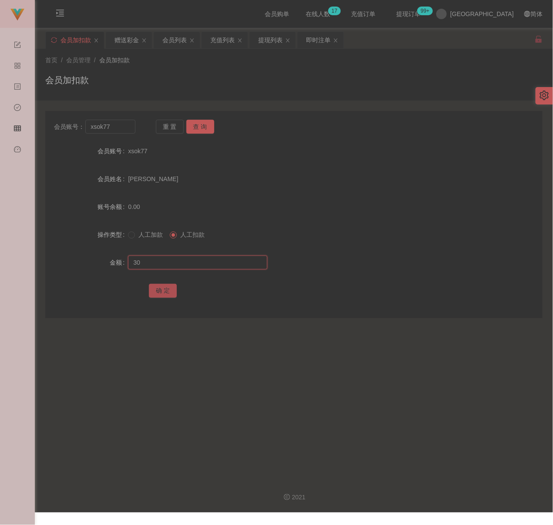
type input "30"
click at [149, 288] on button "确 定" at bounding box center [163, 291] width 28 height 14
click at [118, 128] on input "xsok77" at bounding box center [110, 127] width 50 height 14
type input "KCyee"
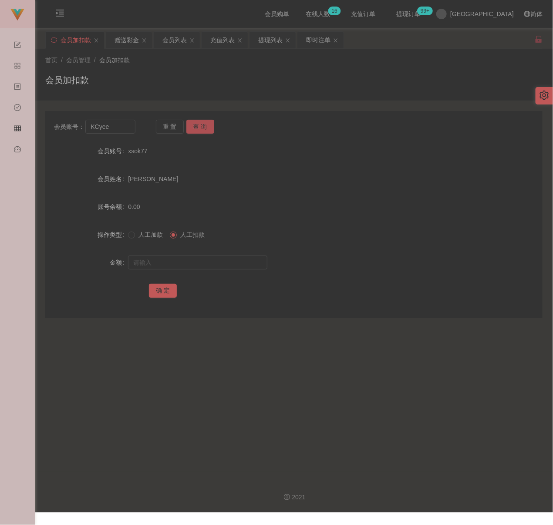
click at [208, 125] on button "查 询" at bounding box center [200, 127] width 28 height 14
drag, startPoint x: 190, startPoint y: 260, endPoint x: 206, endPoint y: 265, distance: 17.2
click at [190, 260] on input "text" at bounding box center [197, 262] width 139 height 14
click at [193, 264] on input "text" at bounding box center [197, 262] width 139 height 14
type input "300"
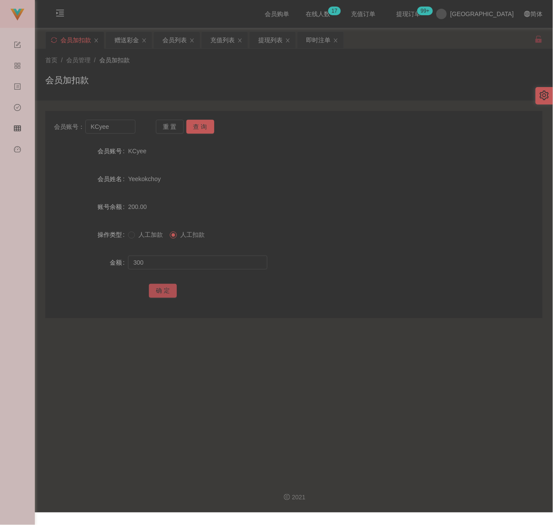
click at [158, 287] on button "确 定" at bounding box center [163, 291] width 28 height 14
click at [217, 79] on div "会员加扣款" at bounding box center [293, 84] width 497 height 20
click at [171, 37] on div "会员列表" at bounding box center [174, 40] width 24 height 17
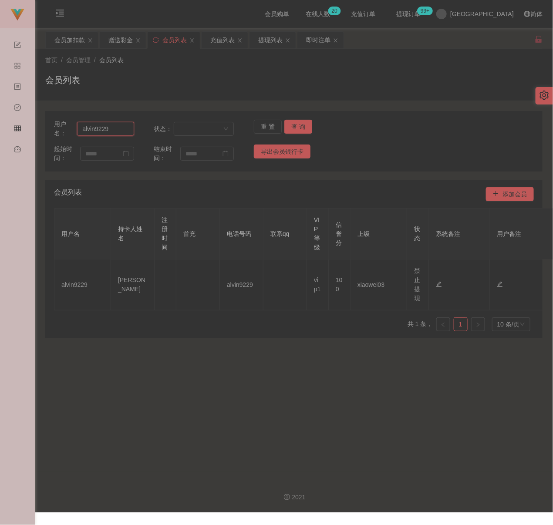
click at [119, 131] on input "alvin9229" at bounding box center [105, 129] width 57 height 14
type input "KCyee"
click at [298, 125] on button "查 询" at bounding box center [298, 127] width 28 height 14
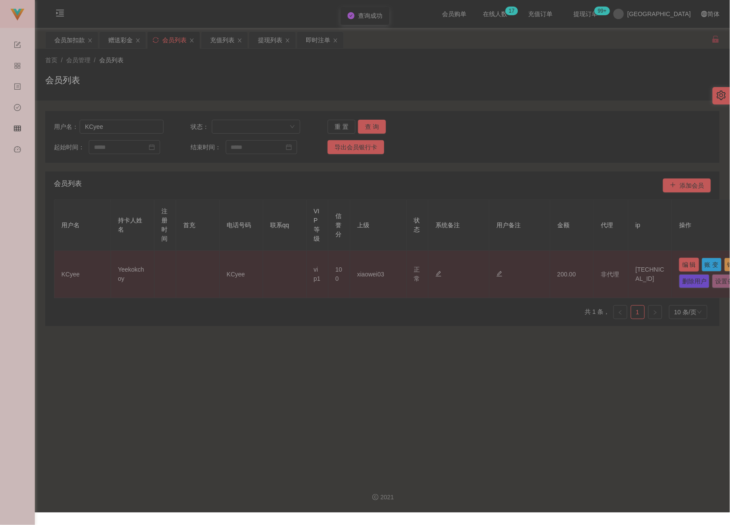
click at [539, 262] on button "编 辑" at bounding box center [689, 265] width 20 height 14
type input "KCyee"
type input "Yeekokchoy"
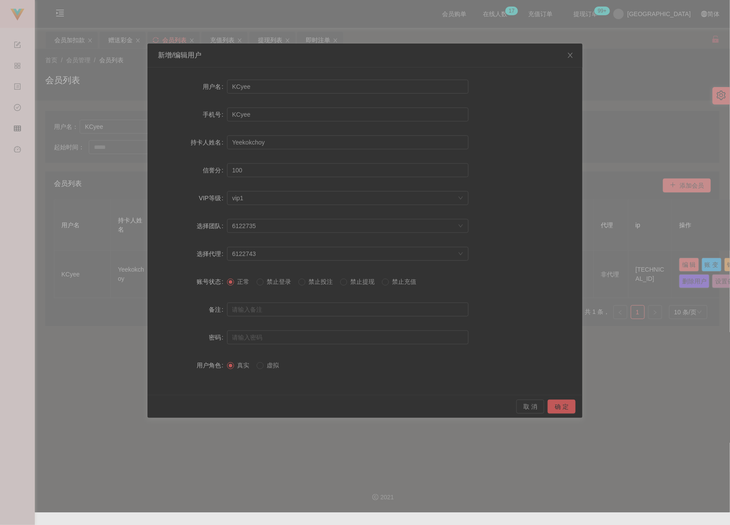
click at [356, 285] on span "禁止提现" at bounding box center [362, 281] width 31 height 7
click at [539, 407] on button "确 定" at bounding box center [562, 406] width 28 height 14
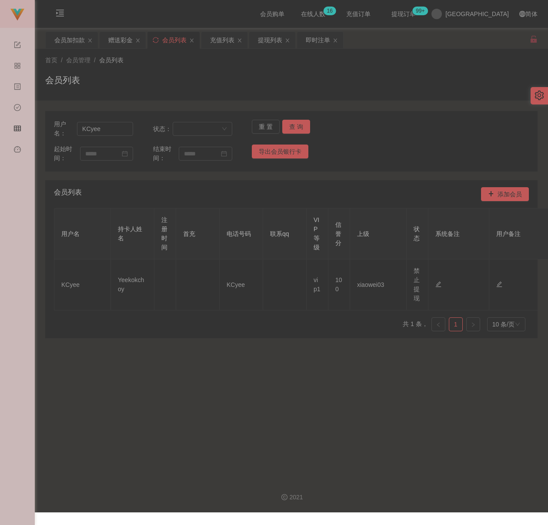
click at [251, 88] on div "会员列表" at bounding box center [291, 84] width 493 height 20
click at [322, 42] on div "即时注单" at bounding box center [318, 40] width 24 height 17
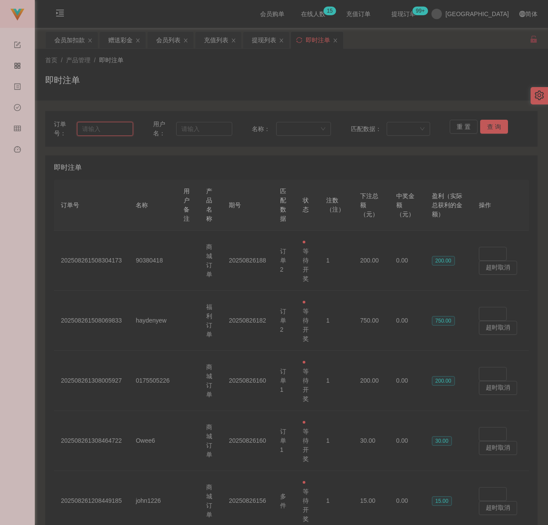
click at [114, 134] on input "text" at bounding box center [105, 129] width 56 height 14
type input "KCyee"
click at [483, 128] on button "查 询" at bounding box center [494, 127] width 28 height 14
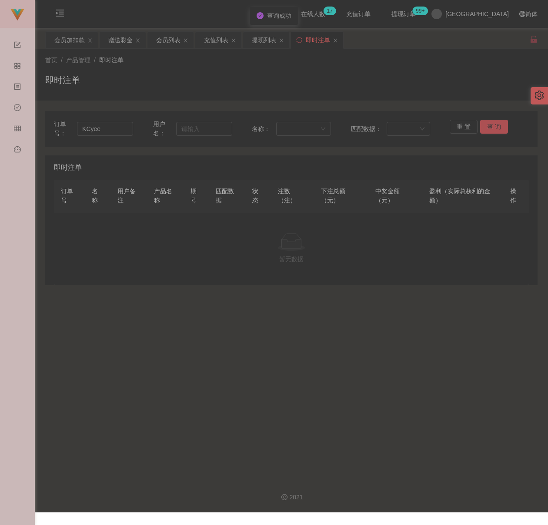
click at [483, 128] on button "查 询" at bounding box center [494, 127] width 28 height 14
click at [268, 42] on div "提现列表" at bounding box center [264, 40] width 24 height 17
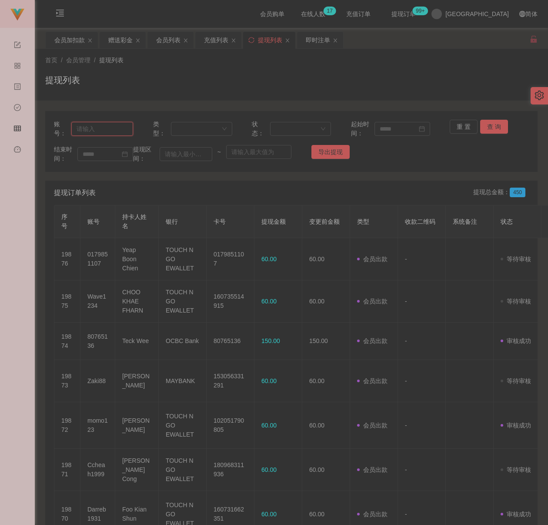
click at [108, 125] on input "text" at bounding box center [102, 129] width 62 height 14
type input "KCyee"
click at [490, 123] on button "查 询" at bounding box center [494, 127] width 28 height 14
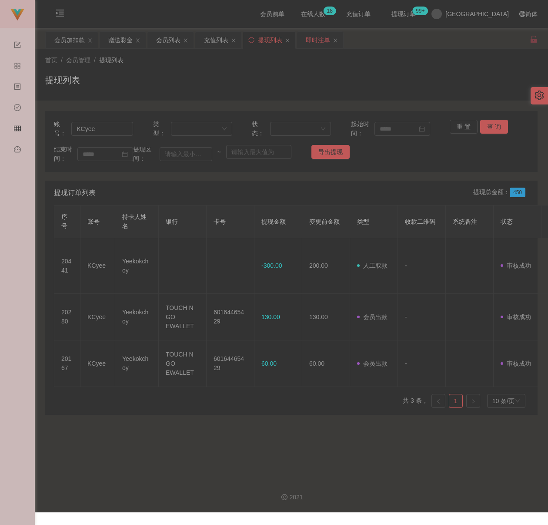
click at [312, 41] on div "即时注单" at bounding box center [318, 40] width 24 height 17
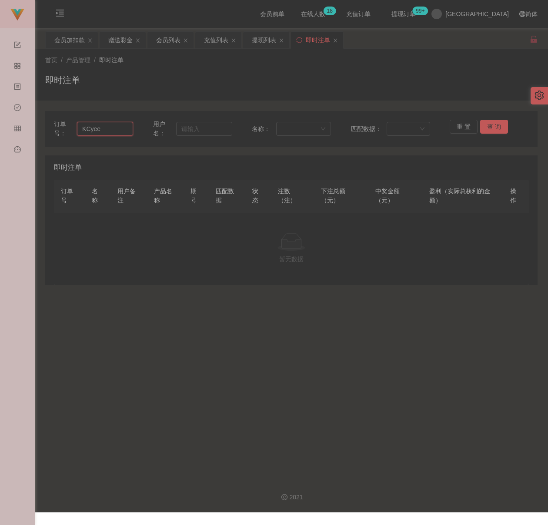
click at [102, 129] on input "KCyee" at bounding box center [105, 129] width 56 height 14
click at [99, 127] on input "KCyee" at bounding box center [105, 129] width 56 height 14
click at [97, 127] on input "KCyee" at bounding box center [105, 129] width 56 height 14
click at [194, 126] on input "text" at bounding box center [204, 129] width 56 height 14
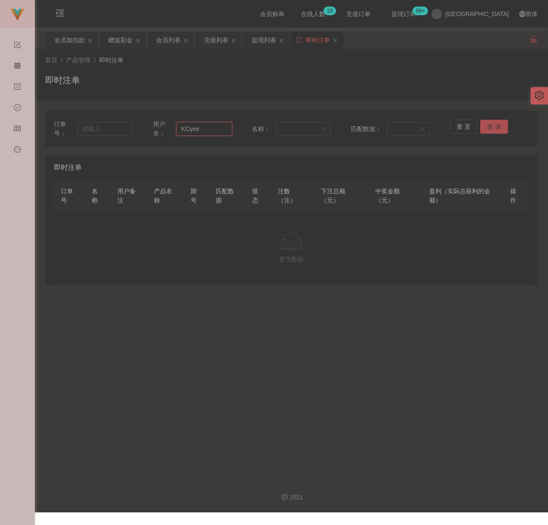
type input "KCyee"
click at [483, 126] on button "查 询" at bounding box center [494, 127] width 28 height 14
click at [490, 128] on button "查 询" at bounding box center [494, 127] width 28 height 14
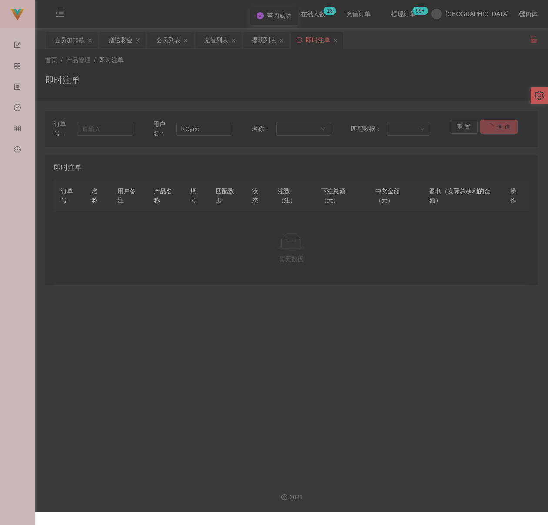
click at [490, 128] on button "查 询" at bounding box center [498, 127] width 37 height 14
click at [490, 128] on button "查 询" at bounding box center [494, 127] width 28 height 14
click at [63, 40] on div "会员加扣款" at bounding box center [69, 40] width 30 height 17
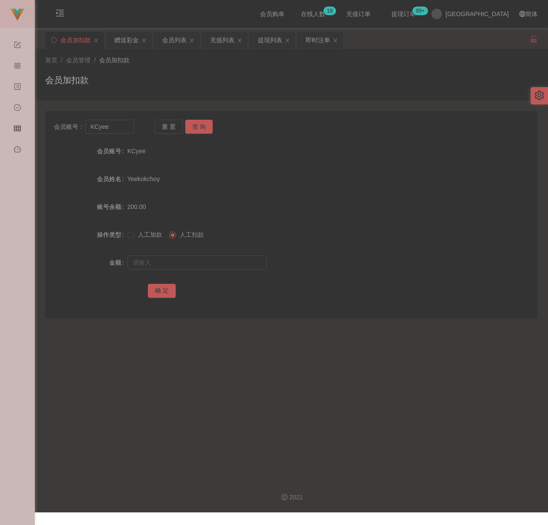
click at [223, 74] on div "会员加扣款" at bounding box center [291, 84] width 493 height 20
click at [216, 40] on div "充值列表" at bounding box center [222, 40] width 24 height 17
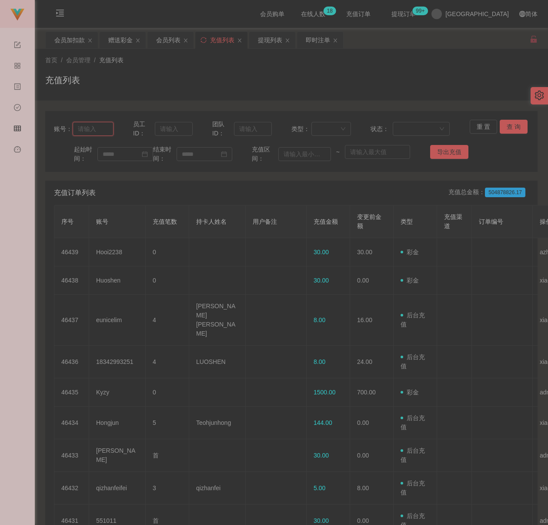
click at [96, 128] on input "text" at bounding box center [93, 129] width 40 height 14
click at [509, 127] on button "查 询" at bounding box center [514, 127] width 28 height 14
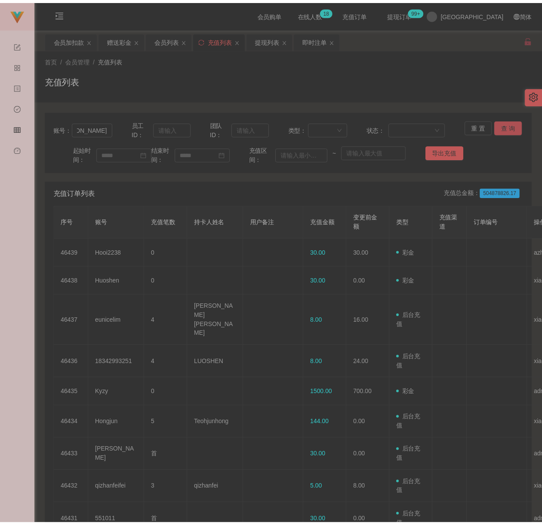
scroll to position [0, 0]
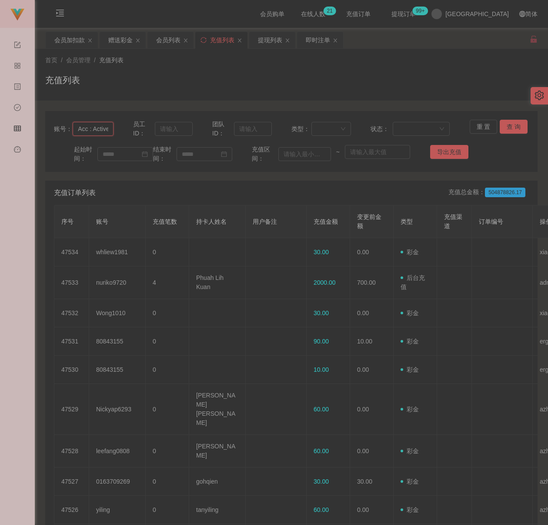
click at [93, 128] on input "Acc : Active Bank BANK : MAYBANK ACC : 162759276041 NAME : [PERSON_NAME]" at bounding box center [93, 129] width 40 height 14
type input "KCyee"
click at [509, 124] on button "查 询" at bounding box center [514, 127] width 28 height 14
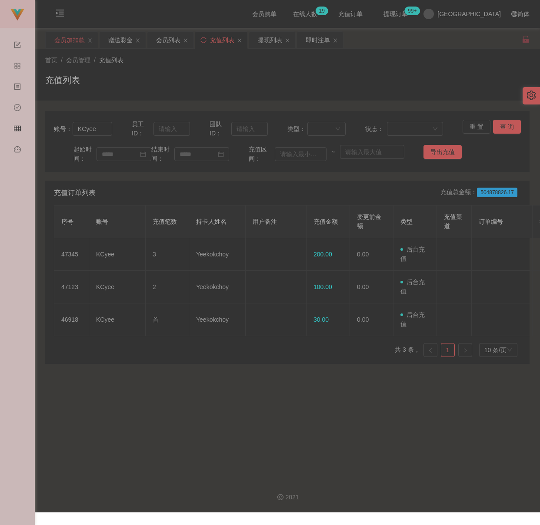
click at [69, 42] on div "会员加扣款" at bounding box center [69, 40] width 30 height 17
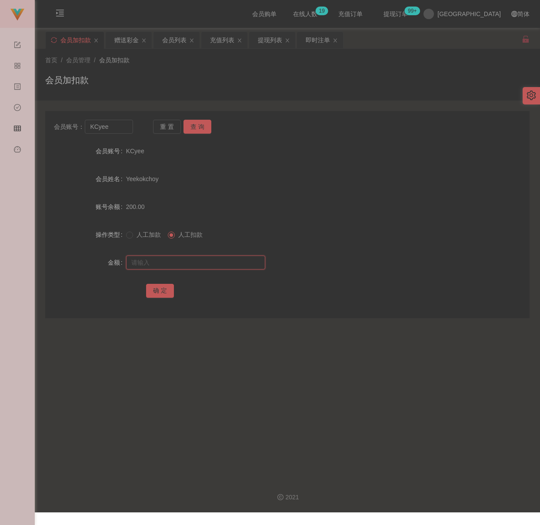
click at [217, 264] on input "text" at bounding box center [195, 262] width 139 height 14
click at [187, 266] on input "text" at bounding box center [195, 262] width 139 height 14
type input "300"
click at [167, 294] on button "确 定" at bounding box center [160, 291] width 28 height 14
click at [115, 130] on input "KCyee" at bounding box center [109, 127] width 48 height 14
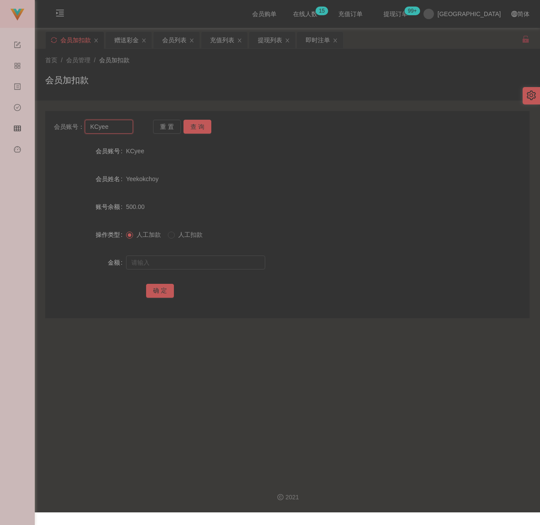
click at [115, 130] on input "KCyee" at bounding box center [109, 127] width 48 height 14
type input "xsok77"
click at [195, 127] on button "查 询" at bounding box center [198, 127] width 28 height 14
click at [179, 261] on input "text" at bounding box center [195, 262] width 139 height 14
type input "30"
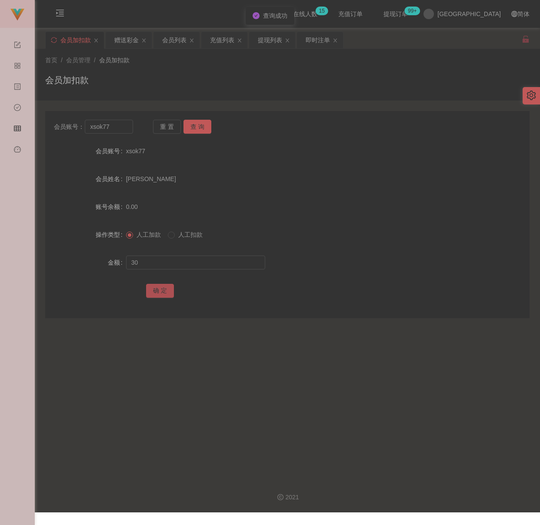
click at [160, 286] on button "确 定" at bounding box center [160, 291] width 28 height 14
click at [114, 129] on input "xsok77" at bounding box center [109, 127] width 48 height 14
type input "qq123"
click at [204, 127] on button "查 询" at bounding box center [198, 127] width 28 height 14
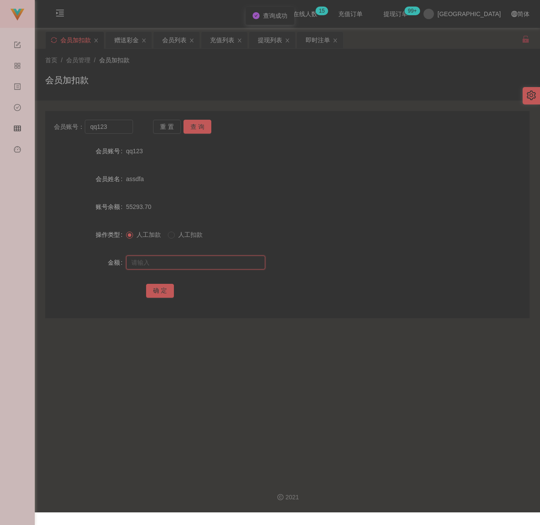
click at [192, 262] on input "text" at bounding box center [195, 262] width 139 height 14
type input "30"
click at [148, 288] on button "确 定" at bounding box center [160, 291] width 28 height 14
click at [115, 125] on input "qq123" at bounding box center [109, 127] width 48 height 14
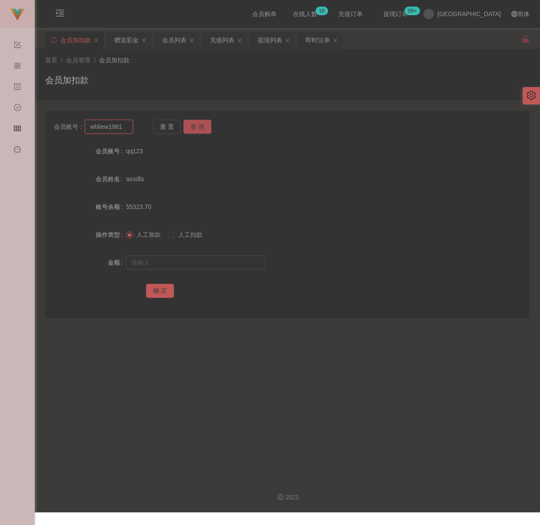
type input "whliew1981"
click at [199, 124] on button "查 询" at bounding box center [198, 127] width 28 height 14
click at [175, 38] on div "会员列表" at bounding box center [174, 40] width 24 height 17
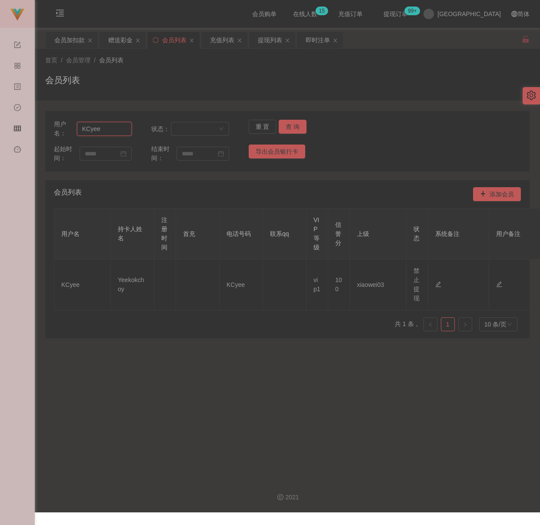
click at [104, 132] on input "KCyee" at bounding box center [104, 129] width 55 height 14
type input "AQ0582"
click at [294, 124] on button "查 询" at bounding box center [293, 127] width 28 height 14
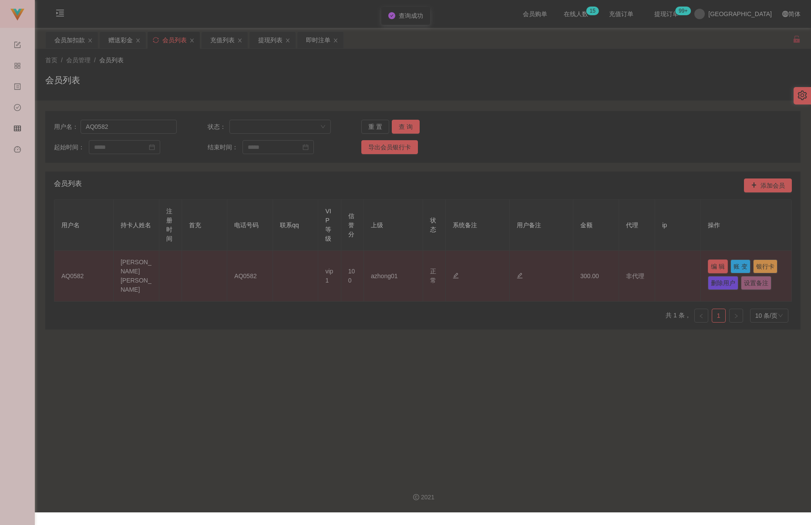
click at [539, 267] on button "编 辑" at bounding box center [718, 266] width 20 height 14
type input "AQ0582"
type input "[PERSON_NAME] [PERSON_NAME]"
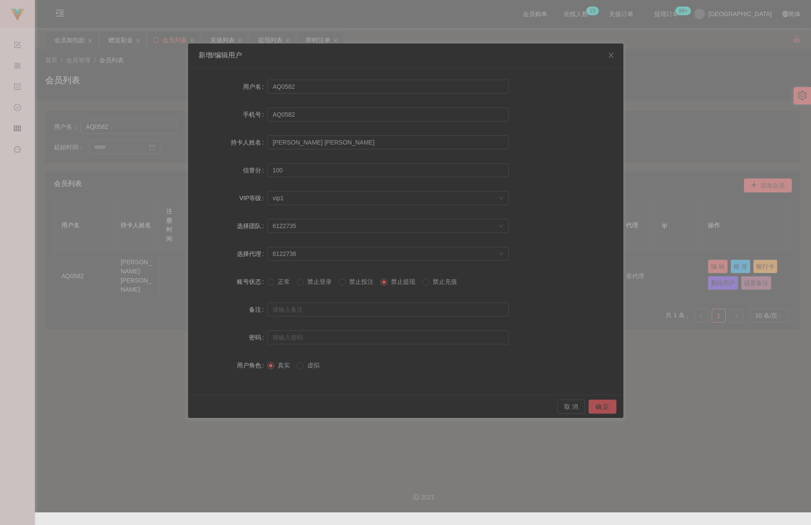
click at [539, 402] on button "确 定" at bounding box center [602, 406] width 28 height 14
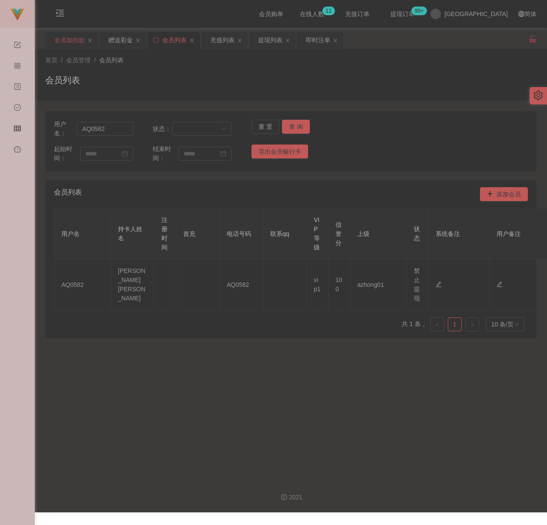
click at [70, 38] on div "会员加扣款" at bounding box center [69, 40] width 30 height 17
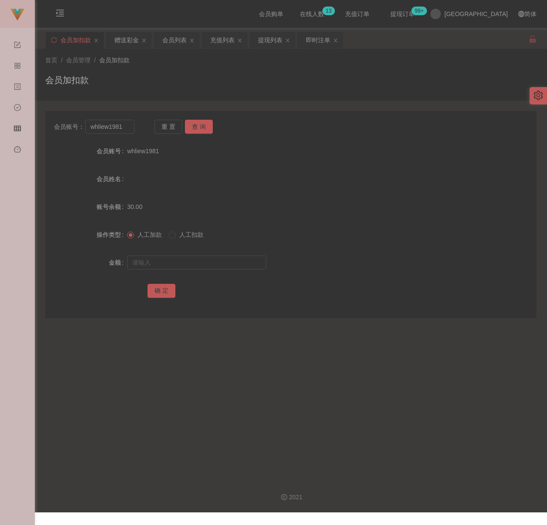
click at [244, 74] on div "会员加扣款" at bounding box center [290, 84] width 491 height 20
click at [168, 38] on div "会员列表" at bounding box center [174, 40] width 24 height 17
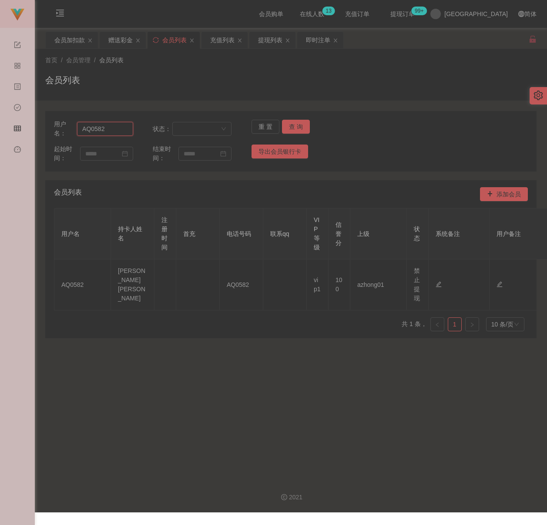
click at [118, 126] on input "AQ0582" at bounding box center [105, 129] width 56 height 14
type input "hock0328"
click at [290, 124] on button "查 询" at bounding box center [296, 127] width 28 height 14
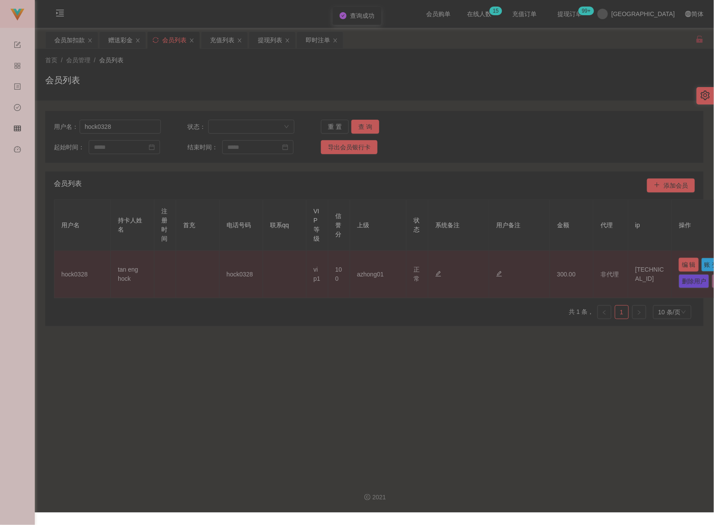
click at [539, 264] on button "编 辑" at bounding box center [689, 265] width 20 height 14
type input "hock0328"
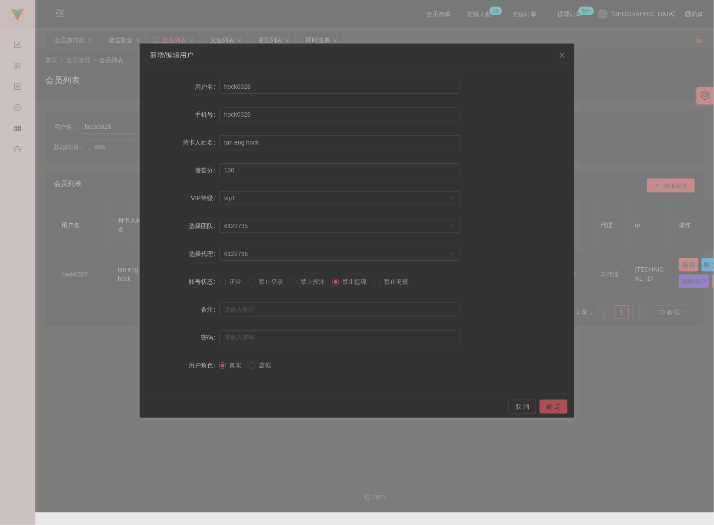
click at [539, 409] on button "确 定" at bounding box center [554, 406] width 28 height 14
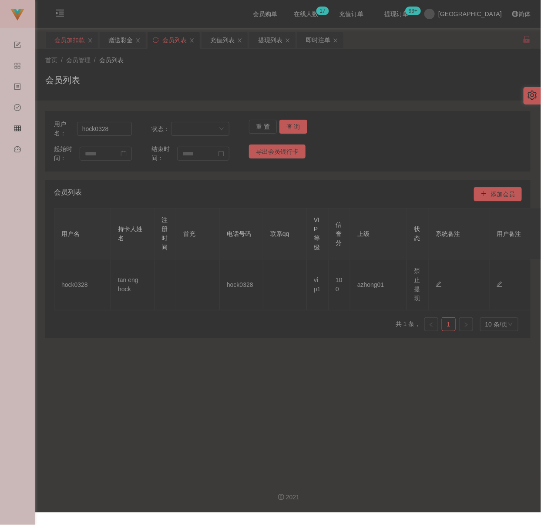
click at [76, 39] on div "会员加扣款" at bounding box center [69, 40] width 30 height 17
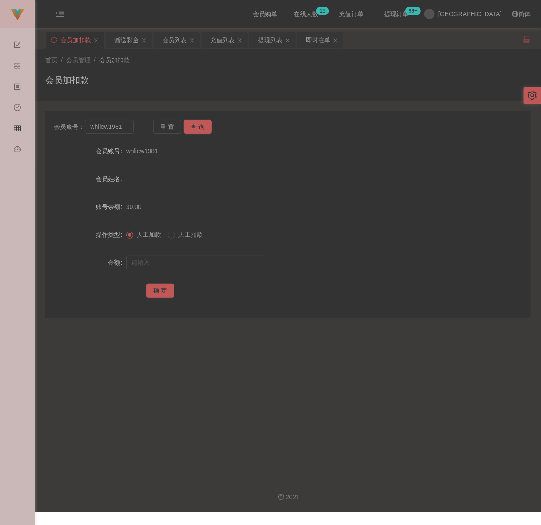
click at [201, 63] on div "首页 / 会员管理 / 会员加扣款 /" at bounding box center [287, 60] width 485 height 9
click at [125, 123] on input "whliew1981" at bounding box center [109, 127] width 48 height 14
click at [192, 122] on button "查 询" at bounding box center [198, 127] width 28 height 14
click at [195, 258] on input "text" at bounding box center [195, 262] width 139 height 14
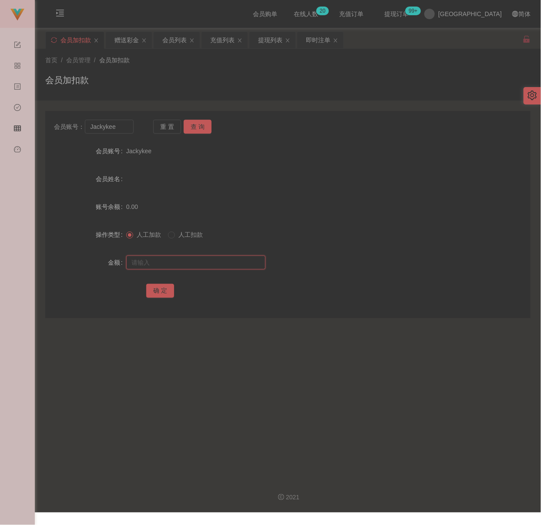
click at [231, 265] on input "text" at bounding box center [195, 262] width 139 height 14
click at [157, 292] on button "确 定" at bounding box center [160, 291] width 28 height 14
click at [175, 35] on div "会员列表" at bounding box center [174, 40] width 24 height 17
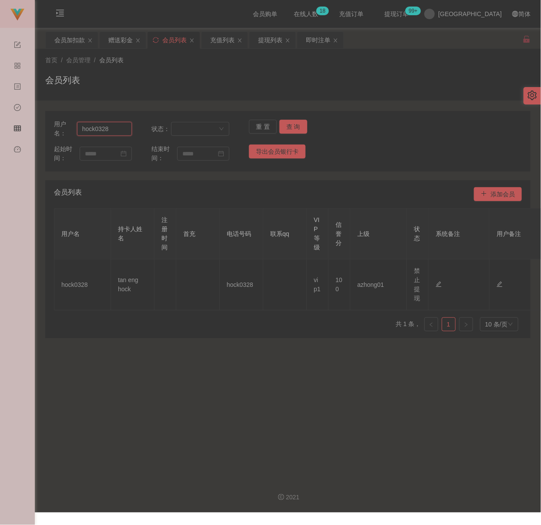
click at [113, 132] on input "hock0328" at bounding box center [104, 129] width 55 height 14
click at [285, 125] on button "查 询" at bounding box center [293, 127] width 28 height 14
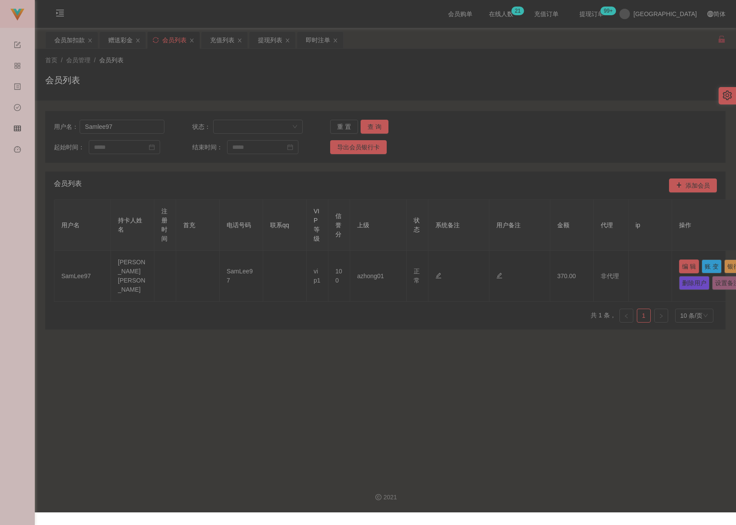
click at [539, 264] on button "编 辑" at bounding box center [689, 266] width 20 height 14
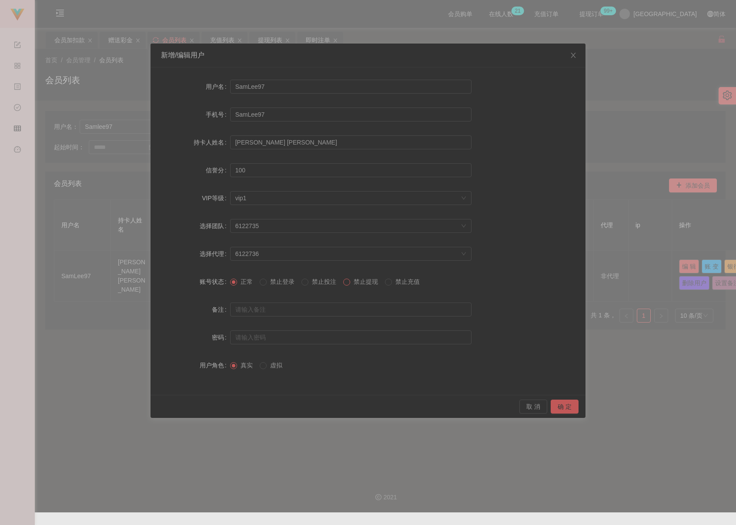
click at [350, 282] on span at bounding box center [346, 281] width 7 height 7
click at [539, 403] on button "确 定" at bounding box center [565, 406] width 28 height 14
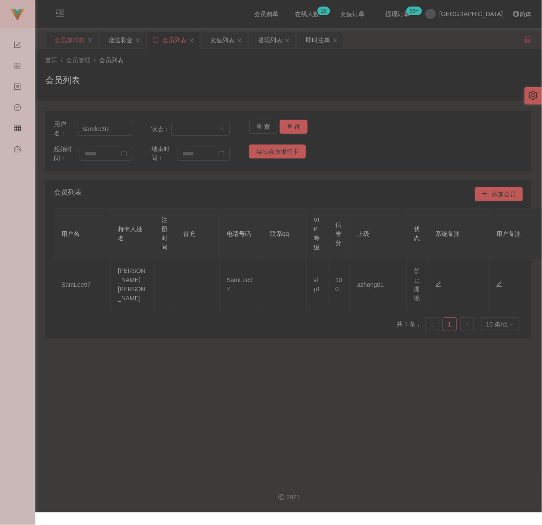
click at [64, 37] on div "会员加扣款" at bounding box center [69, 40] width 30 height 17
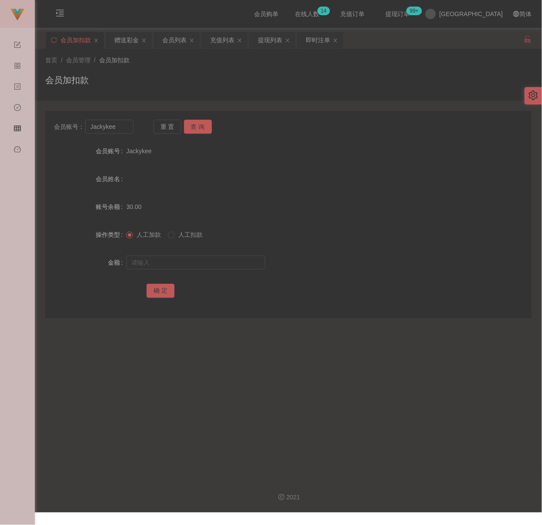
click at [301, 99] on div "首页 / 会员管理 / 会员加扣款 / 会员加扣款" at bounding box center [288, 75] width 507 height 52
click at [179, 41] on div "会员列表" at bounding box center [174, 40] width 24 height 17
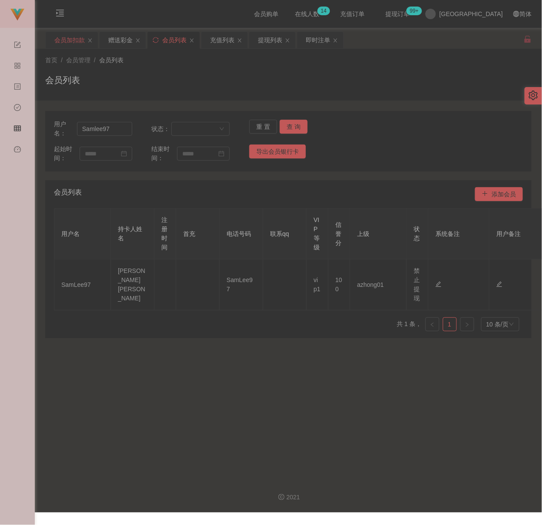
click at [68, 36] on div "会员加扣款" at bounding box center [69, 40] width 30 height 17
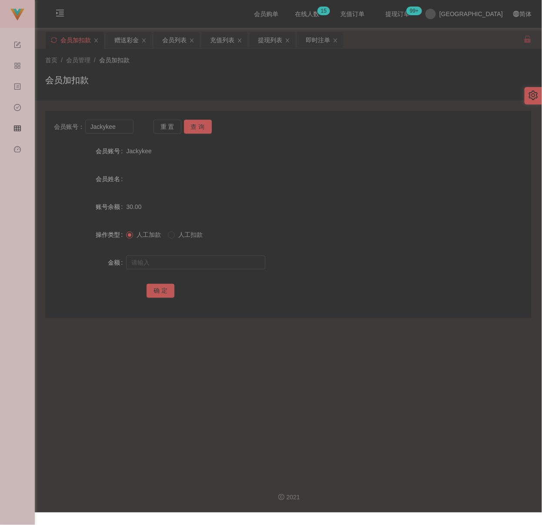
click at [176, 77] on div "会员加扣款" at bounding box center [288, 84] width 486 height 20
click at [122, 123] on input "Jackykee" at bounding box center [109, 127] width 48 height 14
click at [188, 126] on button "查 询" at bounding box center [198, 127] width 28 height 14
click at [204, 257] on input "text" at bounding box center [195, 262] width 139 height 14
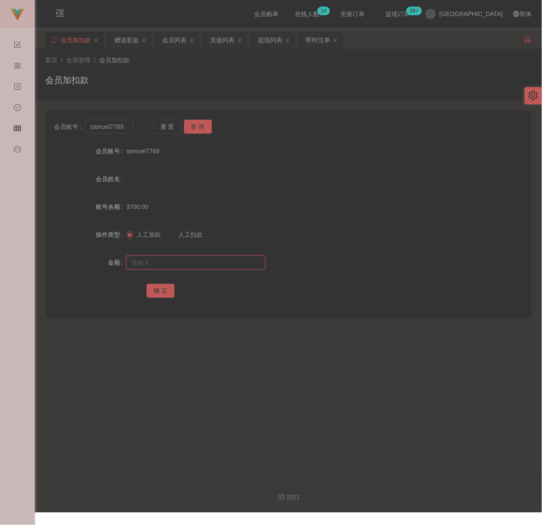
click at [221, 260] on input "text" at bounding box center [195, 262] width 139 height 14
click at [162, 291] on button "确 定" at bounding box center [161, 291] width 28 height 14
click at [166, 71] on div "首页 / 会员管理 / 会员加扣款 / 会员加扣款" at bounding box center [288, 75] width 486 height 38
click at [124, 128] on input "samuel7789" at bounding box center [109, 127] width 48 height 14
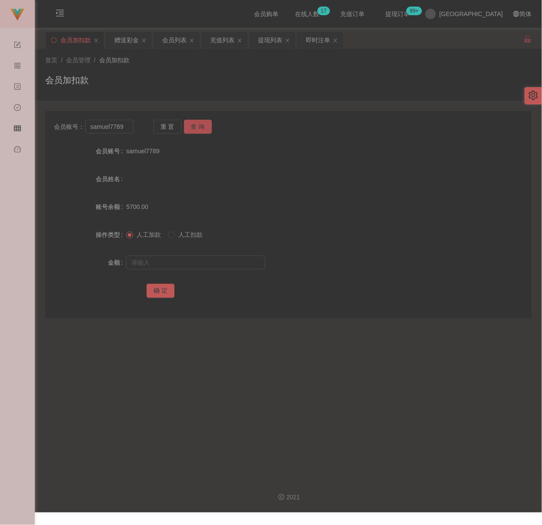
drag, startPoint x: 201, startPoint y: 126, endPoint x: 198, endPoint y: 135, distance: 9.8
click at [201, 126] on button "查 询" at bounding box center [198, 127] width 28 height 14
click at [204, 125] on button "查 询" at bounding box center [198, 127] width 28 height 14
click at [187, 266] on input "text" at bounding box center [195, 262] width 139 height 14
click at [162, 289] on button "确 定" at bounding box center [161, 291] width 28 height 14
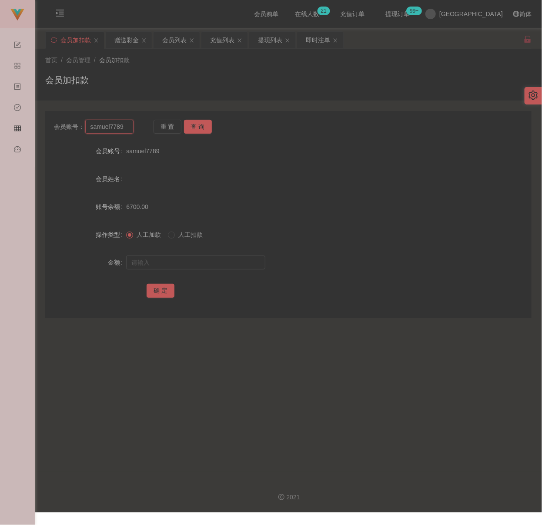
click at [123, 124] on input "samuel7789" at bounding box center [109, 127] width 48 height 14
click at [203, 127] on button "查 询" at bounding box center [198, 127] width 28 height 14
click at [209, 261] on input "text" at bounding box center [195, 262] width 139 height 14
click at [245, 267] on input "text" at bounding box center [195, 262] width 139 height 14
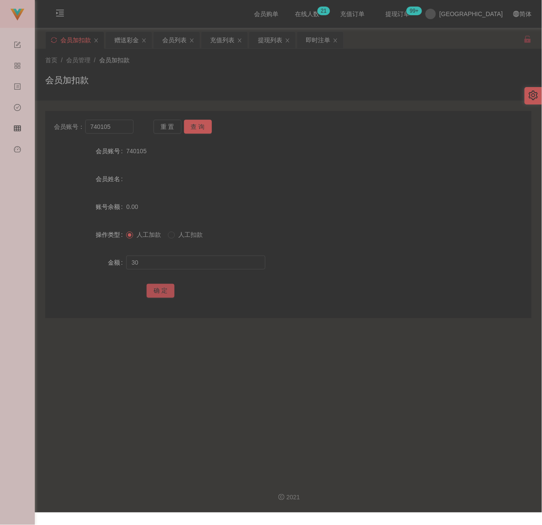
click at [159, 285] on button "确 定" at bounding box center [161, 291] width 28 height 14
click at [211, 59] on div "首页 / 会员管理 / 会员加扣款 /" at bounding box center [288, 60] width 486 height 9
click at [122, 128] on input "740105" at bounding box center [109, 127] width 48 height 14
drag, startPoint x: 199, startPoint y: 127, endPoint x: 198, endPoint y: 138, distance: 10.9
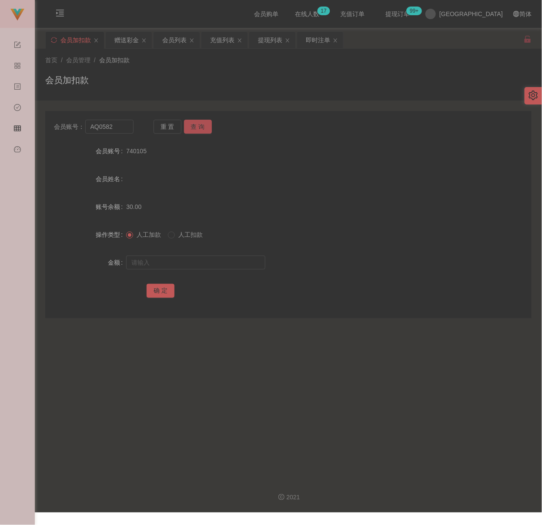
click at [199, 127] on button "查 询" at bounding box center [198, 127] width 28 height 14
click at [182, 265] on input "text" at bounding box center [195, 262] width 139 height 14
click at [201, 254] on div at bounding box center [268, 262] width 284 height 17
click at [198, 258] on input "text" at bounding box center [195, 262] width 139 height 14
drag, startPoint x: 160, startPoint y: 292, endPoint x: 164, endPoint y: 290, distance: 5.3
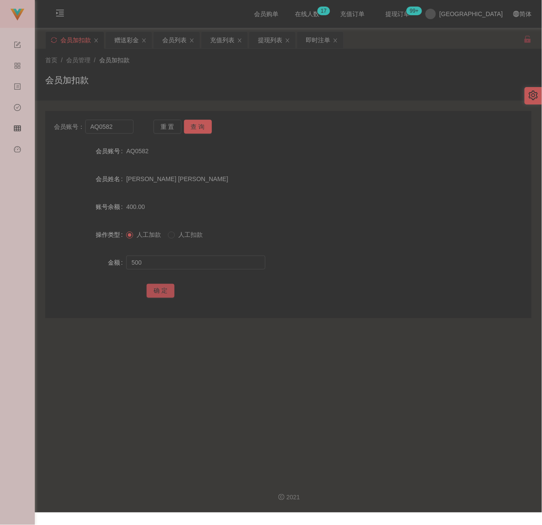
click at [160, 292] on button "确 定" at bounding box center [161, 291] width 28 height 14
click at [181, 72] on div "首页 / 会员管理 / 会员加扣款 / 会员加扣款" at bounding box center [288, 75] width 486 height 38
click at [124, 128] on input "AQ0582" at bounding box center [109, 127] width 48 height 14
click at [192, 124] on button "查 询" at bounding box center [198, 127] width 28 height 14
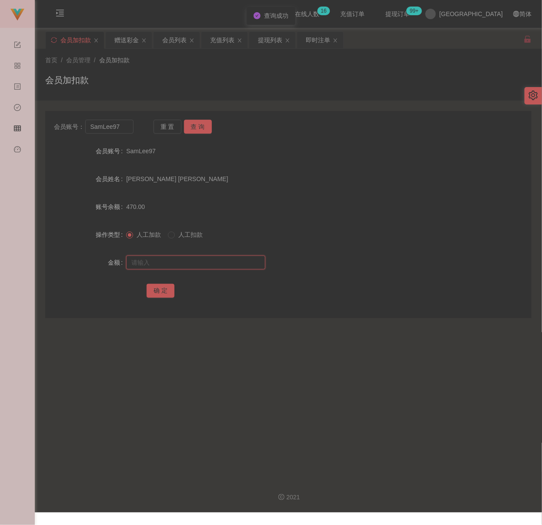
click at [195, 262] on input "text" at bounding box center [195, 262] width 139 height 14
drag, startPoint x: 238, startPoint y: 261, endPoint x: 224, endPoint y: 263, distance: 14.0
click at [238, 261] on input "text" at bounding box center [195, 262] width 139 height 14
drag, startPoint x: 162, startPoint y: 286, endPoint x: 180, endPoint y: 285, distance: 17.9
click at [162, 286] on button "确 定" at bounding box center [161, 291] width 28 height 14
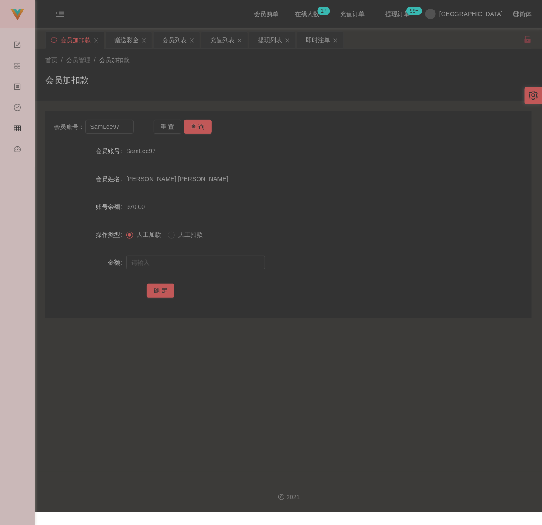
click at [194, 86] on div "会员加扣款" at bounding box center [288, 84] width 486 height 20
click at [127, 127] on input "SamLee97" at bounding box center [109, 127] width 48 height 14
click at [201, 127] on button "查 询" at bounding box center [198, 127] width 28 height 14
click at [187, 260] on input "text" at bounding box center [195, 262] width 139 height 14
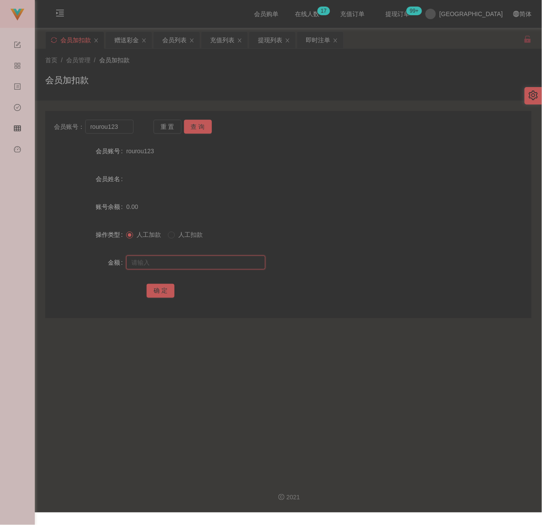
click at [230, 264] on input "text" at bounding box center [195, 262] width 139 height 14
click at [166, 295] on button "确 定" at bounding box center [161, 291] width 28 height 14
click at [126, 128] on input "rourou123" at bounding box center [109, 127] width 48 height 14
click at [197, 124] on button "查 询" at bounding box center [198, 127] width 28 height 14
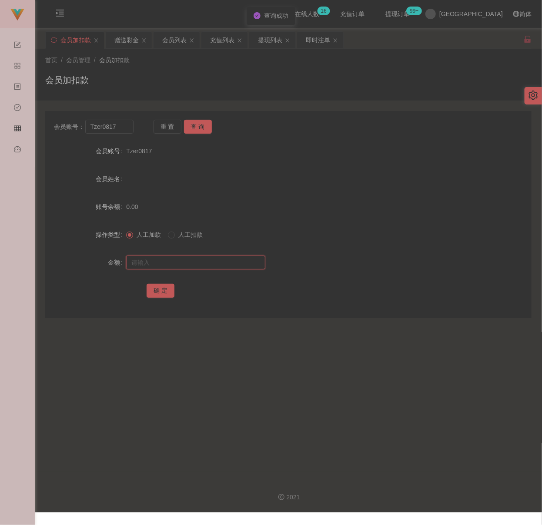
click at [190, 260] on input "text" at bounding box center [195, 262] width 139 height 14
click at [226, 265] on input "text" at bounding box center [195, 262] width 139 height 14
click at [167, 290] on button "确 定" at bounding box center [161, 291] width 28 height 14
click at [127, 125] on input "Tzer0817" at bounding box center [109, 127] width 48 height 14
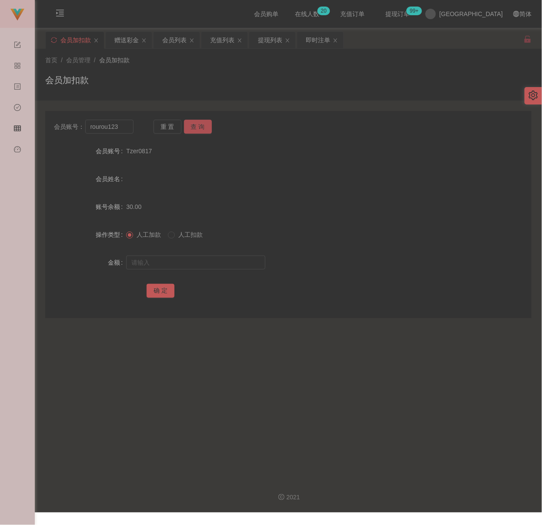
click at [200, 125] on button "查 询" at bounding box center [198, 127] width 28 height 14
click at [197, 255] on input "text" at bounding box center [195, 262] width 139 height 14
click at [243, 264] on input "text" at bounding box center [195, 262] width 139 height 14
click at [166, 294] on button "确 定" at bounding box center [161, 291] width 28 height 14
click at [123, 129] on input "rourou123" at bounding box center [109, 127] width 48 height 14
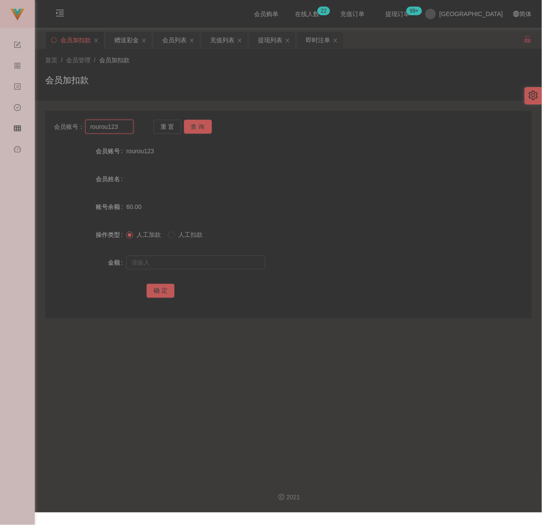
click at [123, 129] on input "rourou123" at bounding box center [109, 127] width 48 height 14
click at [204, 126] on button "查 询" at bounding box center [198, 127] width 28 height 14
click at [223, 259] on input "text" at bounding box center [195, 262] width 139 height 14
click at [224, 263] on input "text" at bounding box center [195, 262] width 139 height 14
click at [169, 289] on button "确 定" at bounding box center [161, 291] width 28 height 14
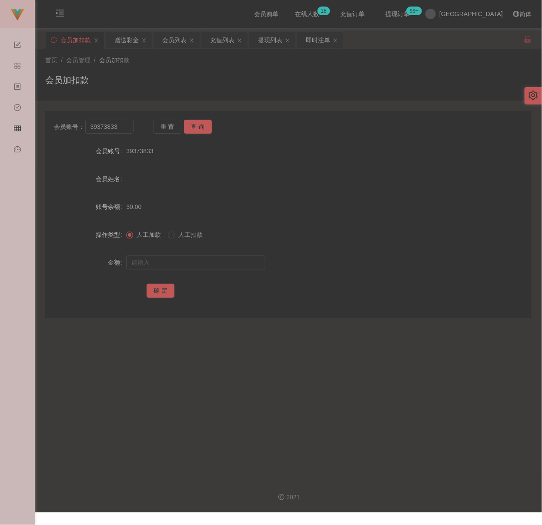
click at [218, 74] on div "会员加扣款" at bounding box center [288, 84] width 486 height 20
click at [124, 127] on input "39373833" at bounding box center [109, 127] width 48 height 14
click at [201, 124] on button "查 询" at bounding box center [198, 127] width 28 height 14
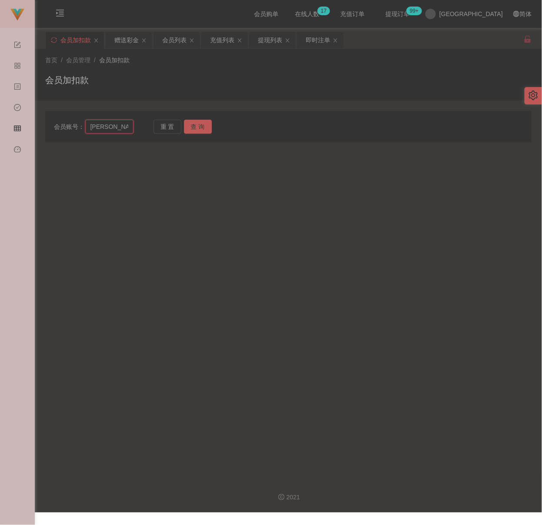
click at [127, 127] on input "[PERSON_NAME]" at bounding box center [109, 127] width 48 height 14
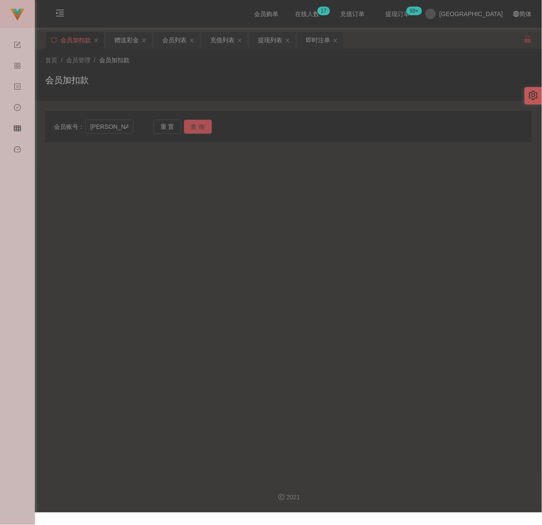
click at [193, 128] on button "查 询" at bounding box center [198, 127] width 28 height 14
click at [228, 86] on div "会员加扣款" at bounding box center [288, 84] width 486 height 20
click at [128, 125] on input "[PERSON_NAME]" at bounding box center [109, 127] width 48 height 14
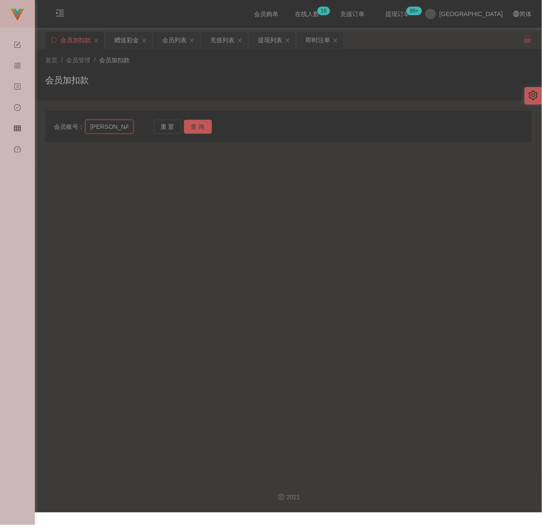
click at [128, 125] on input "[PERSON_NAME]" at bounding box center [109, 127] width 48 height 14
click at [206, 126] on button "查 询" at bounding box center [198, 127] width 28 height 14
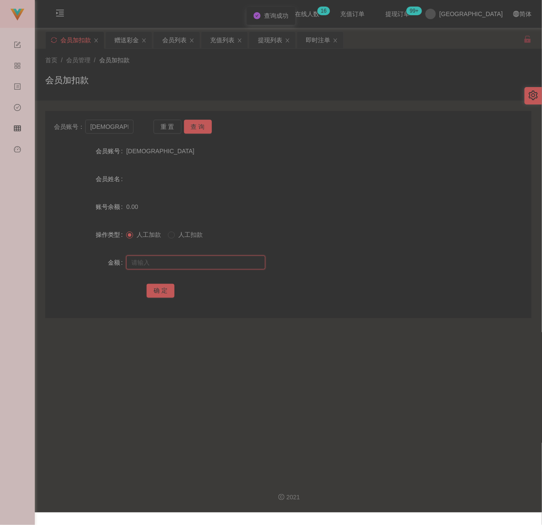
click at [187, 258] on input "text" at bounding box center [195, 262] width 139 height 14
click at [160, 290] on button "确 定" at bounding box center [161, 291] width 28 height 14
click at [251, 77] on div "会员加扣款" at bounding box center [288, 84] width 486 height 20
click at [182, 77] on div "会员加扣款" at bounding box center [288, 84] width 486 height 20
click at [124, 128] on input "[DEMOGRAPHIC_DATA]" at bounding box center [109, 127] width 48 height 14
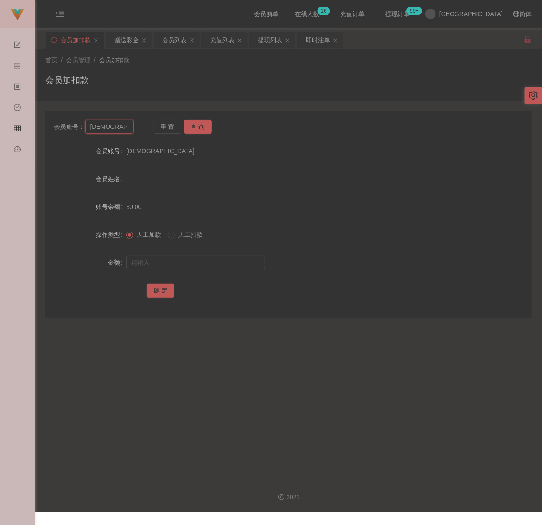
click at [124, 128] on input "[DEMOGRAPHIC_DATA]" at bounding box center [109, 127] width 48 height 14
click at [205, 123] on button "查 询" at bounding box center [198, 127] width 28 height 14
click at [213, 259] on input "text" at bounding box center [195, 262] width 139 height 14
click at [228, 266] on input "text" at bounding box center [195, 262] width 139 height 14
click at [161, 291] on button "确 定" at bounding box center [161, 291] width 28 height 14
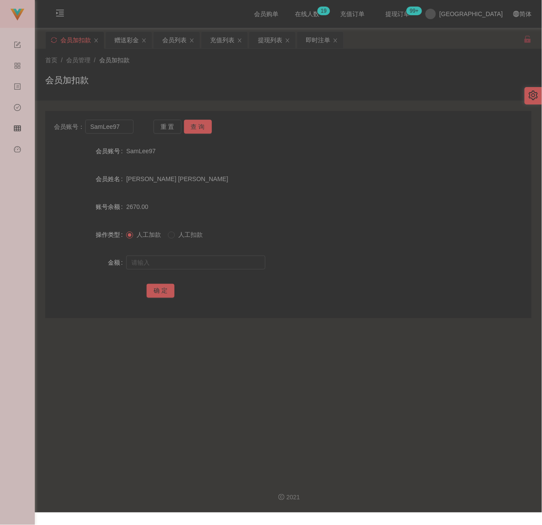
click at [153, 93] on div "会员加扣款" at bounding box center [288, 84] width 486 height 20
click at [119, 125] on input "SamLee97" at bounding box center [109, 127] width 48 height 14
click at [199, 126] on button "查 询" at bounding box center [198, 127] width 28 height 14
drag, startPoint x: 197, startPoint y: 265, endPoint x: 203, endPoint y: 264, distance: 5.8
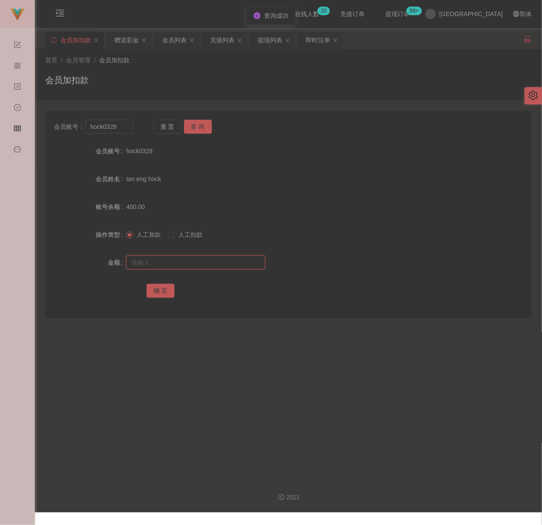
click at [197, 265] on input "text" at bounding box center [195, 262] width 139 height 14
click at [209, 262] on input "text" at bounding box center [195, 262] width 139 height 14
click at [163, 294] on button "确 定" at bounding box center [161, 291] width 28 height 14
click at [178, 77] on div "会员加扣款" at bounding box center [288, 84] width 486 height 20
click at [123, 125] on input "hock0328" at bounding box center [109, 127] width 48 height 14
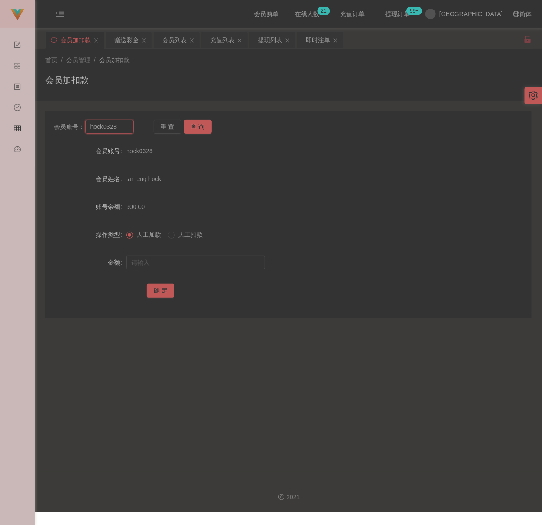
click at [123, 125] on input "hock0328" at bounding box center [109, 127] width 48 height 14
click at [199, 127] on button "查 询" at bounding box center [198, 127] width 28 height 14
click at [197, 260] on input "text" at bounding box center [195, 262] width 139 height 14
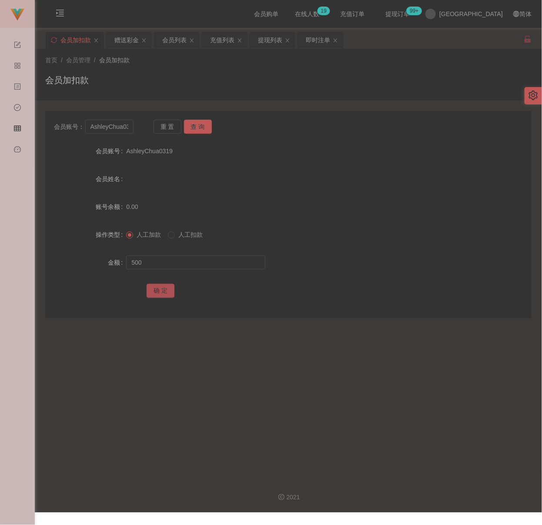
click at [163, 286] on button "确 定" at bounding box center [161, 291] width 28 height 14
click at [176, 82] on div "会员加扣款" at bounding box center [288, 84] width 486 height 20
click at [129, 129] on input "AshleyChua0319" at bounding box center [109, 127] width 48 height 14
click at [203, 127] on button "查 询" at bounding box center [198, 127] width 28 height 14
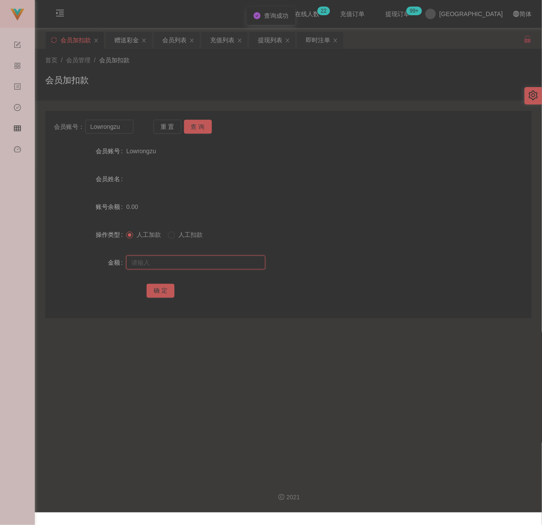
click at [191, 262] on input "text" at bounding box center [195, 262] width 139 height 14
click at [215, 259] on input "text" at bounding box center [195, 262] width 139 height 14
drag, startPoint x: 163, startPoint y: 294, endPoint x: 170, endPoint y: 292, distance: 7.1
click at [163, 294] on button "确 定" at bounding box center [161, 291] width 28 height 14
click at [174, 74] on div "会员加扣款" at bounding box center [288, 84] width 486 height 20
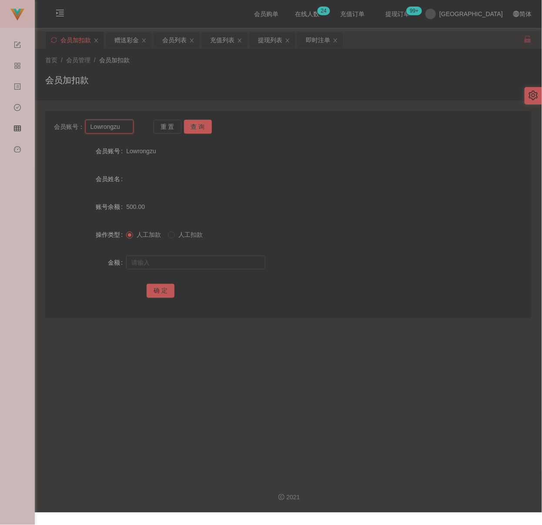
click at [126, 128] on input "Lowrongzu" at bounding box center [109, 127] width 48 height 14
click at [199, 123] on button "查 询" at bounding box center [198, 127] width 28 height 14
click at [198, 261] on input "text" at bounding box center [195, 262] width 139 height 14
click at [234, 264] on input "text" at bounding box center [195, 262] width 139 height 14
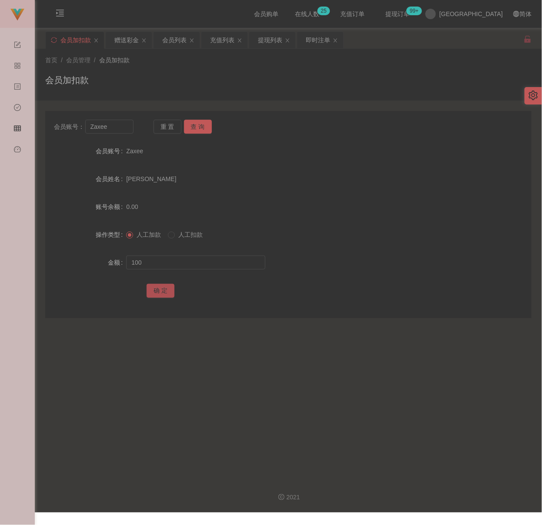
click at [161, 289] on button "确 定" at bounding box center [161, 291] width 28 height 14
click at [114, 128] on input "Zaxee" at bounding box center [109, 127] width 48 height 14
click at [189, 125] on button "查 询" at bounding box center [198, 127] width 28 height 14
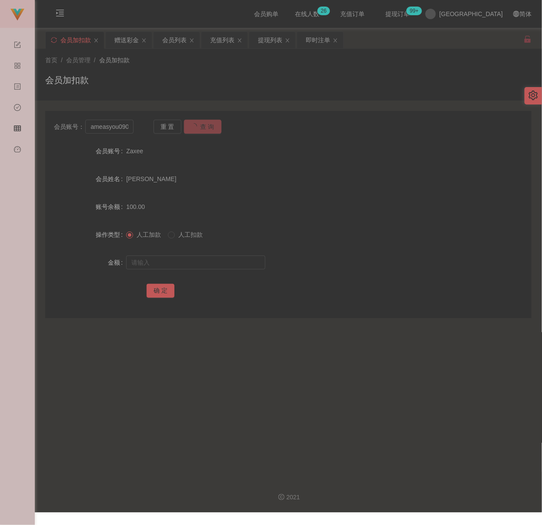
scroll to position [0, 0]
click at [191, 257] on input "text" at bounding box center [195, 262] width 139 height 14
click at [230, 264] on input "text" at bounding box center [195, 262] width 139 height 14
drag, startPoint x: 157, startPoint y: 290, endPoint x: 164, endPoint y: 290, distance: 6.5
click at [157, 290] on button "确 定" at bounding box center [161, 291] width 28 height 14
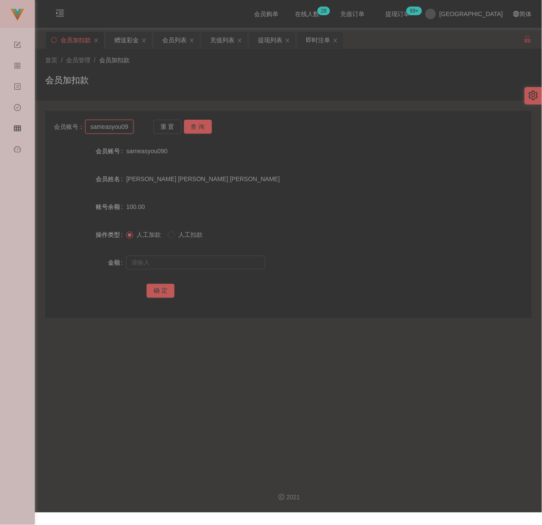
click at [115, 129] on input "sameasyou090" at bounding box center [109, 127] width 48 height 14
click at [117, 129] on input "sameasyou090" at bounding box center [109, 127] width 48 height 14
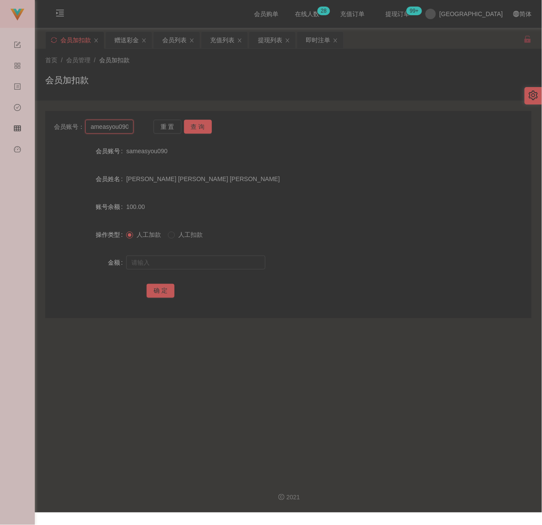
click at [117, 129] on input "sameasyou090" at bounding box center [109, 127] width 48 height 14
click at [192, 127] on button "查 询" at bounding box center [198, 127] width 28 height 14
click at [188, 263] on input "text" at bounding box center [195, 262] width 139 height 14
click at [231, 263] on input "text" at bounding box center [195, 262] width 139 height 14
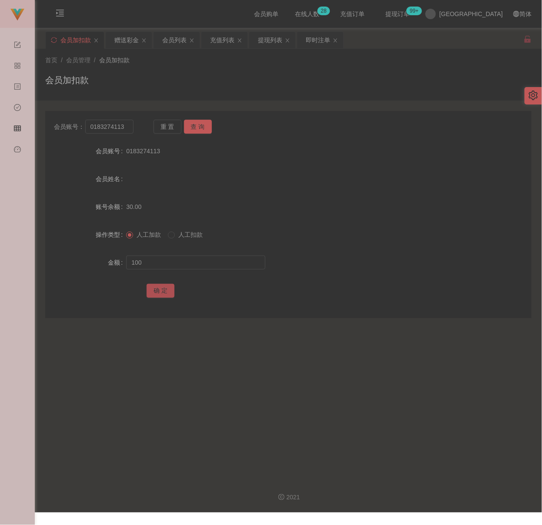
click at [154, 290] on button "确 定" at bounding box center [161, 291] width 28 height 14
click at [125, 127] on input "0183274113" at bounding box center [109, 127] width 48 height 14
click at [197, 125] on button "查 询" at bounding box center [198, 127] width 28 height 14
click at [195, 265] on input "text" at bounding box center [195, 262] width 139 height 14
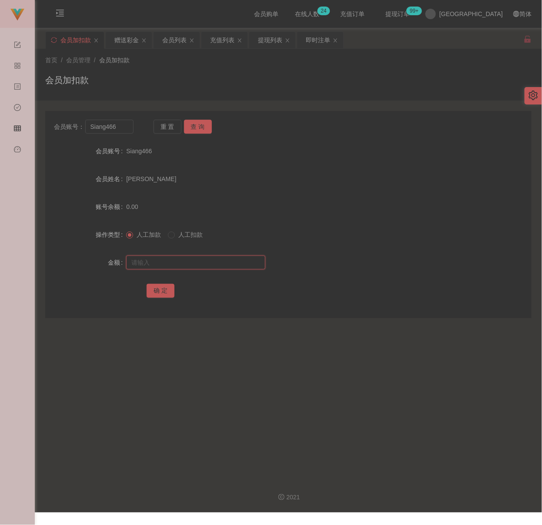
click at [223, 259] on input "text" at bounding box center [195, 262] width 139 height 14
drag, startPoint x: 157, startPoint y: 287, endPoint x: 168, endPoint y: 290, distance: 10.9
click at [157, 287] on button "确 定" at bounding box center [161, 291] width 28 height 14
click at [120, 129] on input "Siang466" at bounding box center [109, 127] width 48 height 14
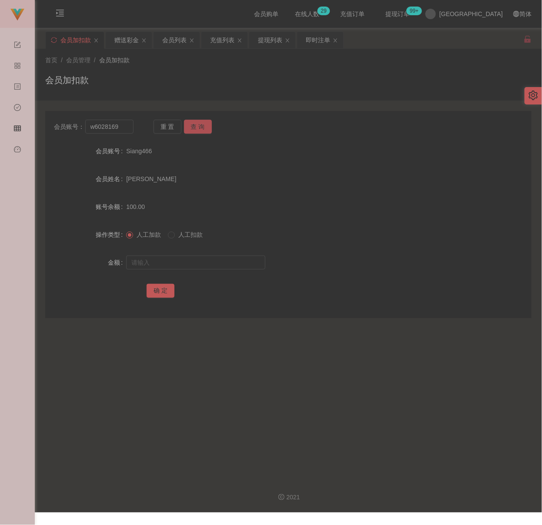
click at [194, 125] on button "查 询" at bounding box center [198, 127] width 28 height 14
drag, startPoint x: 179, startPoint y: 264, endPoint x: 184, endPoint y: 264, distance: 4.8
click at [179, 264] on input "text" at bounding box center [195, 262] width 139 height 14
click at [225, 259] on input "text" at bounding box center [195, 262] width 139 height 14
click at [160, 290] on button "确 定" at bounding box center [161, 291] width 28 height 14
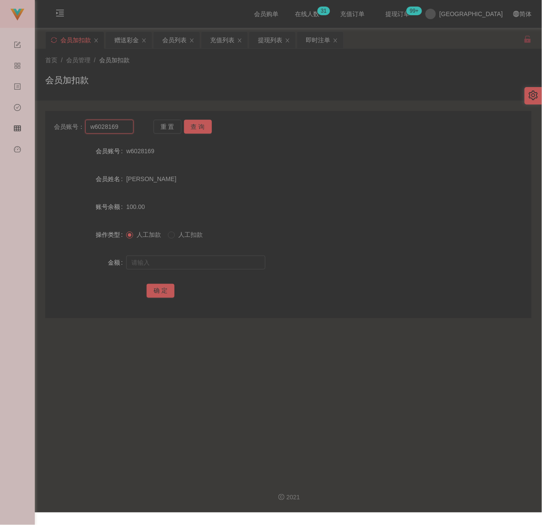
click at [120, 127] on input "w6028169" at bounding box center [109, 127] width 48 height 14
click at [196, 124] on button "查 询" at bounding box center [198, 127] width 28 height 14
click at [197, 266] on input "text" at bounding box center [195, 262] width 139 height 14
click at [199, 255] on input "text" at bounding box center [195, 262] width 139 height 14
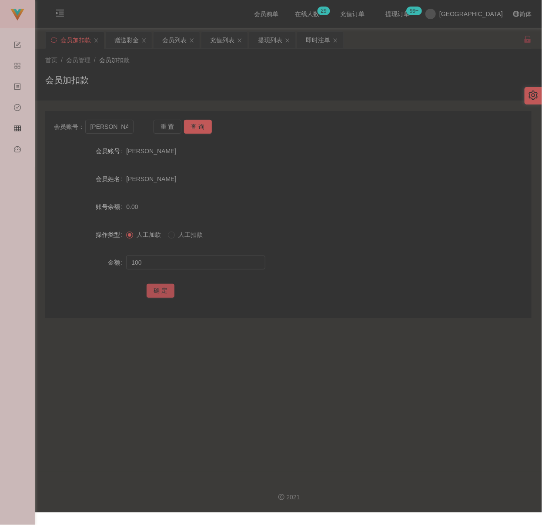
click at [168, 292] on button "确 定" at bounding box center [161, 291] width 28 height 14
click at [120, 131] on input "[PERSON_NAME]" at bounding box center [109, 127] width 48 height 14
click at [200, 127] on button "查 询" at bounding box center [198, 127] width 28 height 14
click at [178, 263] on input "text" at bounding box center [195, 262] width 139 height 14
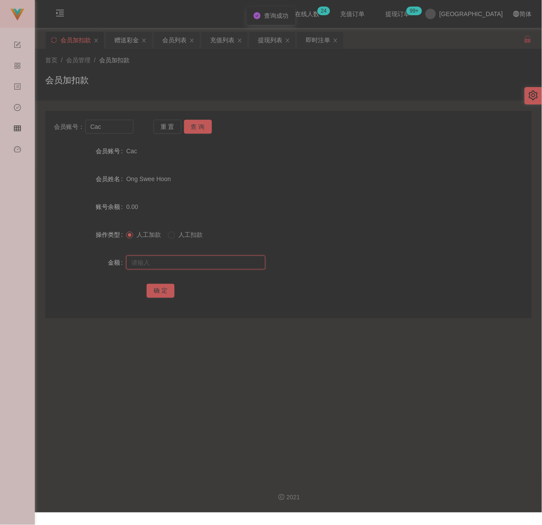
click at [175, 265] on input "text" at bounding box center [195, 262] width 139 height 14
click at [152, 282] on div "确 定" at bounding box center [289, 290] width 284 height 17
click at [121, 130] on input "Cac" at bounding box center [109, 127] width 48 height 14
click at [205, 124] on button "查 询" at bounding box center [198, 127] width 28 height 14
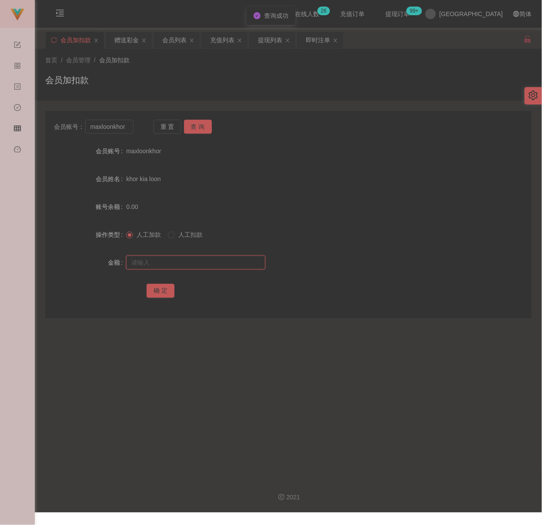
click at [205, 264] on input "text" at bounding box center [195, 262] width 139 height 14
click at [218, 267] on input "text" at bounding box center [195, 262] width 139 height 14
drag, startPoint x: 162, startPoint y: 291, endPoint x: 188, endPoint y: 292, distance: 25.7
click at [162, 291] on button "确 定" at bounding box center [161, 291] width 28 height 14
click at [128, 130] on input "maxloonkhor" at bounding box center [109, 127] width 48 height 14
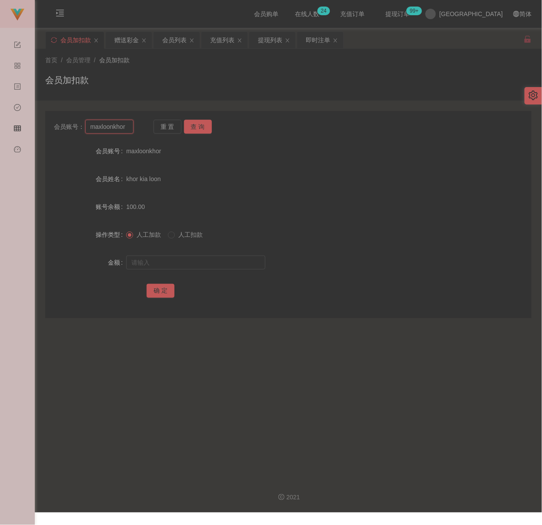
click at [128, 130] on input "maxloonkhor" at bounding box center [109, 127] width 48 height 14
click at [193, 124] on button "查 询" at bounding box center [198, 127] width 28 height 14
click at [198, 256] on input "text" at bounding box center [195, 262] width 139 height 14
click at [235, 260] on input "text" at bounding box center [195, 262] width 139 height 14
click at [158, 294] on button "确 定" at bounding box center [161, 291] width 28 height 14
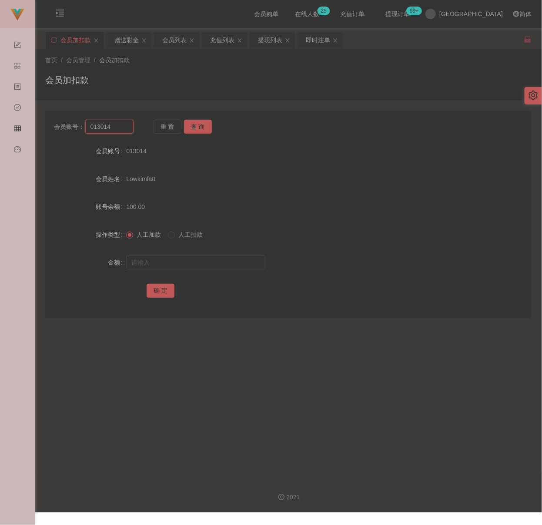
click at [124, 128] on input "013014" at bounding box center [109, 127] width 48 height 14
click at [191, 128] on button "查 询" at bounding box center [198, 127] width 28 height 14
click at [187, 262] on input "text" at bounding box center [195, 262] width 139 height 14
click at [246, 259] on input "text" at bounding box center [195, 262] width 139 height 14
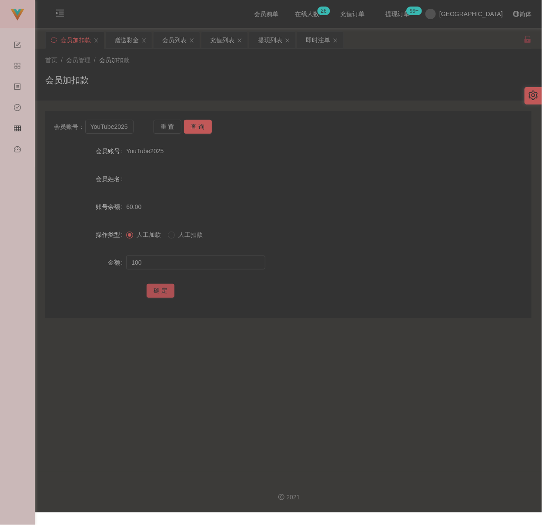
drag, startPoint x: 154, startPoint y: 288, endPoint x: 166, endPoint y: 290, distance: 11.5
click at [154, 288] on button "确 定" at bounding box center [161, 291] width 28 height 14
click at [118, 126] on input "YouTube2025" at bounding box center [109, 127] width 48 height 14
click at [192, 124] on button "查 询" at bounding box center [198, 127] width 28 height 14
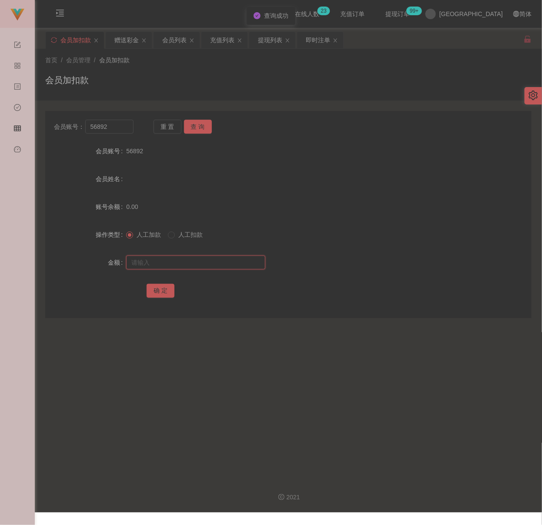
click at [199, 258] on input "text" at bounding box center [195, 262] width 139 height 14
click at [192, 266] on input "text" at bounding box center [195, 262] width 139 height 14
click at [163, 292] on button "确 定" at bounding box center [161, 291] width 28 height 14
click at [115, 128] on input "56892" at bounding box center [109, 127] width 48 height 14
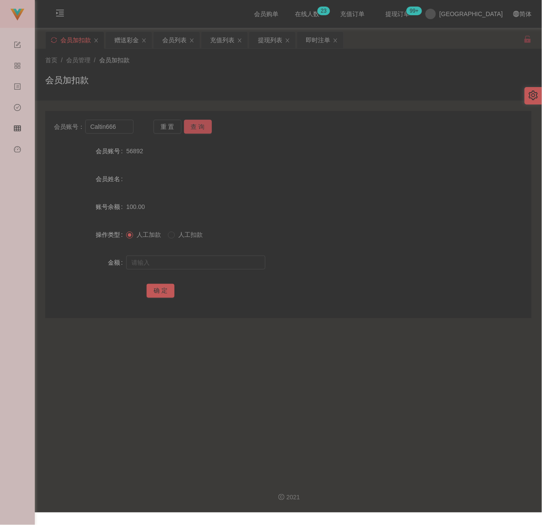
click at [193, 124] on button "查 询" at bounding box center [198, 127] width 28 height 14
drag, startPoint x: 182, startPoint y: 263, endPoint x: 189, endPoint y: 263, distance: 7.4
click at [182, 263] on input "text" at bounding box center [195, 262] width 139 height 14
click at [211, 256] on input "text" at bounding box center [195, 262] width 139 height 14
drag, startPoint x: 166, startPoint y: 290, endPoint x: 178, endPoint y: 294, distance: 12.7
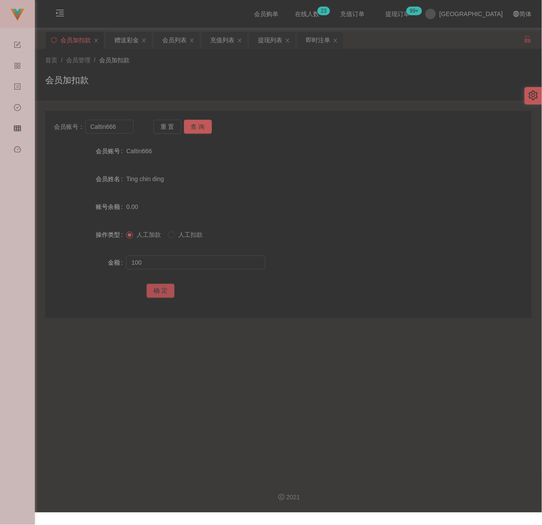
click at [166, 290] on button "确 定" at bounding box center [161, 291] width 28 height 14
click at [121, 124] on input "Caltin666" at bounding box center [109, 127] width 48 height 14
click at [198, 128] on button "查 询" at bounding box center [198, 127] width 28 height 14
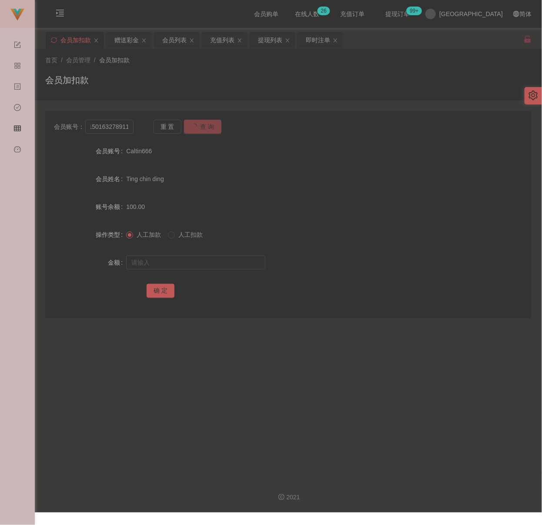
scroll to position [0, 0]
click at [183, 260] on input "text" at bounding box center [195, 262] width 139 height 14
click at [227, 265] on input "text" at bounding box center [195, 262] width 139 height 14
click at [158, 286] on button "确 定" at bounding box center [161, 291] width 28 height 14
click at [125, 128] on input "150163278911" at bounding box center [109, 127] width 48 height 14
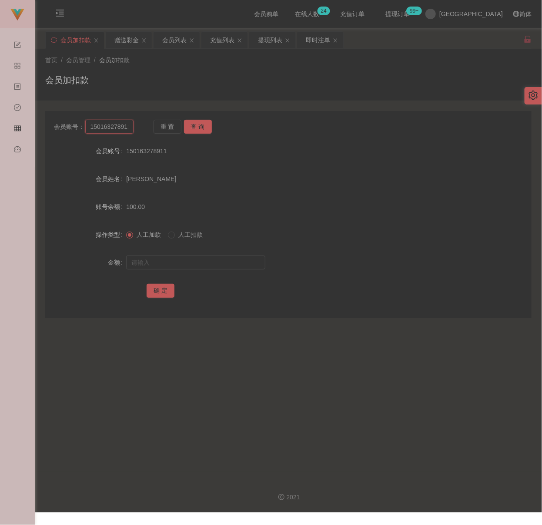
click at [125, 128] on input "150163278911" at bounding box center [109, 127] width 48 height 14
click at [193, 127] on button "查 询" at bounding box center [198, 127] width 28 height 14
click at [195, 266] on input "text" at bounding box center [195, 262] width 139 height 14
drag, startPoint x: 153, startPoint y: 288, endPoint x: 161, endPoint y: 290, distance: 8.3
click at [153, 288] on button "确 定" at bounding box center [161, 291] width 28 height 14
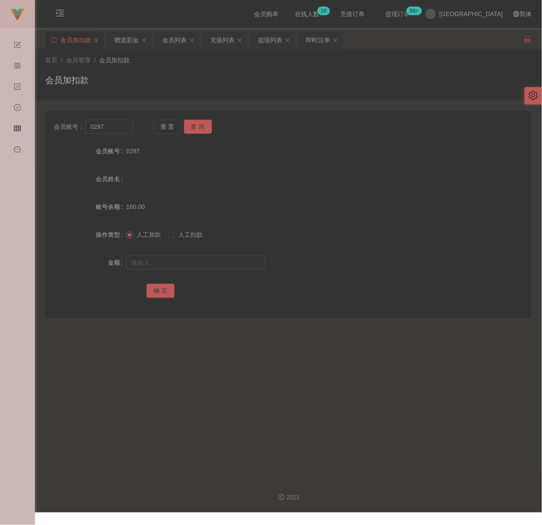
click at [230, 81] on div "会员加扣款" at bounding box center [288, 84] width 486 height 20
click at [121, 128] on input "0297" at bounding box center [109, 127] width 48 height 14
click at [121, 127] on input "0297" at bounding box center [109, 127] width 48 height 14
click at [195, 123] on button "查 询" at bounding box center [198, 127] width 28 height 14
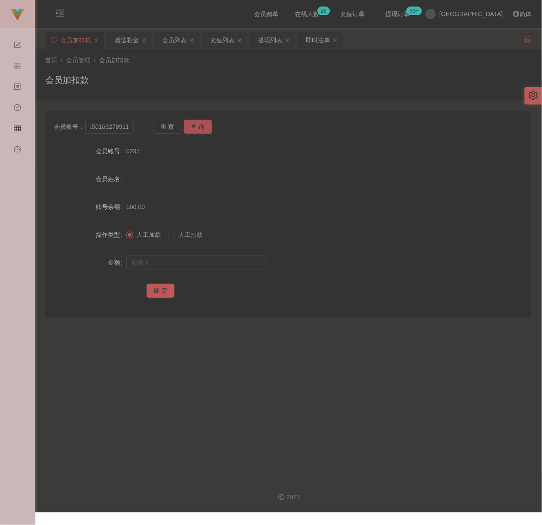
scroll to position [0, 0]
click at [183, 257] on input "text" at bounding box center [195, 262] width 139 height 14
click at [175, 36] on div "会员列表" at bounding box center [174, 40] width 24 height 17
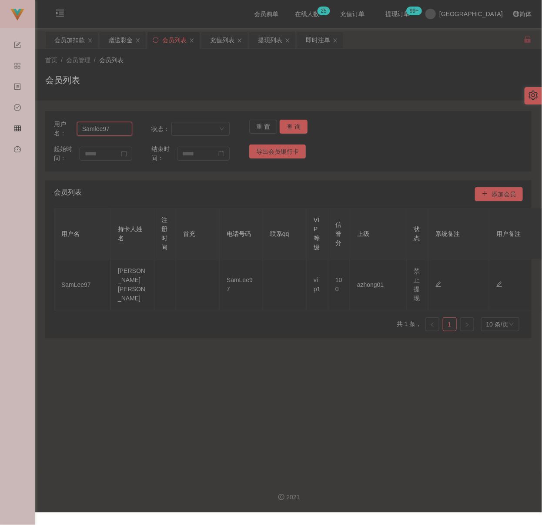
click at [118, 134] on input "Samlee97" at bounding box center [104, 129] width 55 height 14
click at [291, 124] on button "查 询" at bounding box center [294, 127] width 28 height 14
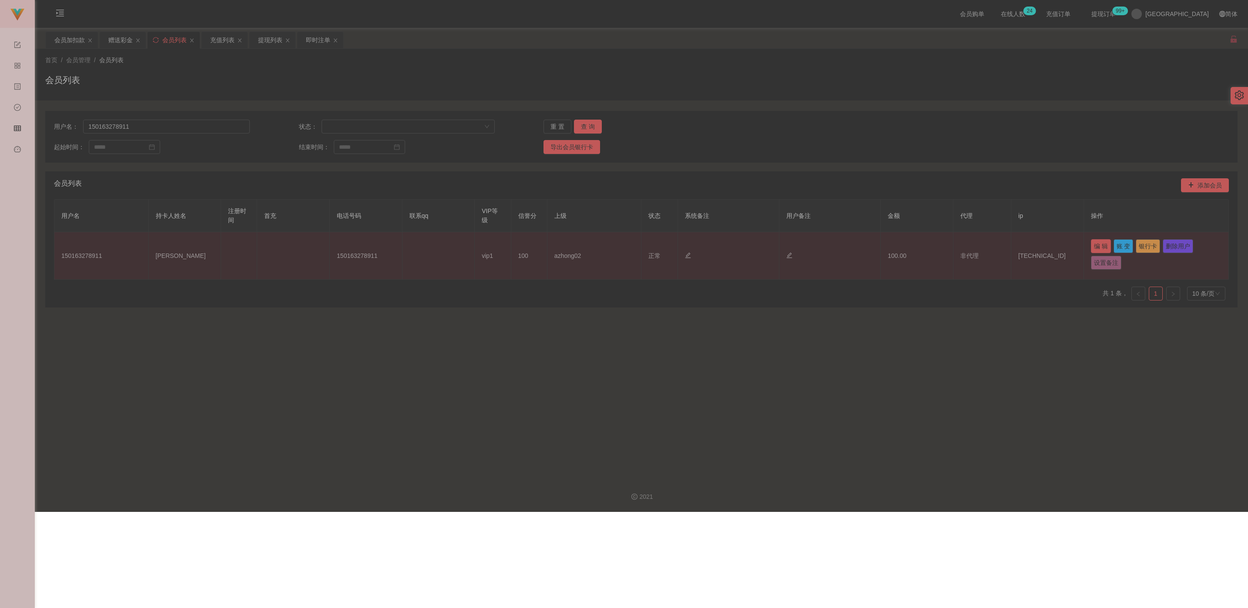
click at [539, 248] on button "编 辑" at bounding box center [1101, 246] width 20 height 14
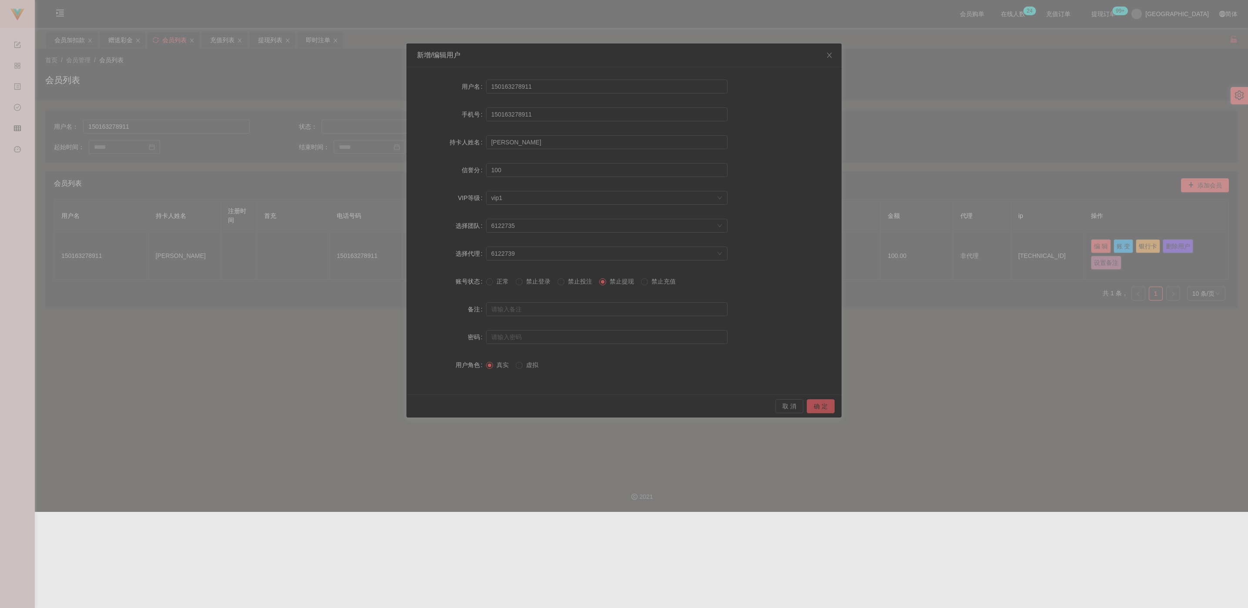
click at [539, 406] on button "确 定" at bounding box center [821, 406] width 28 height 14
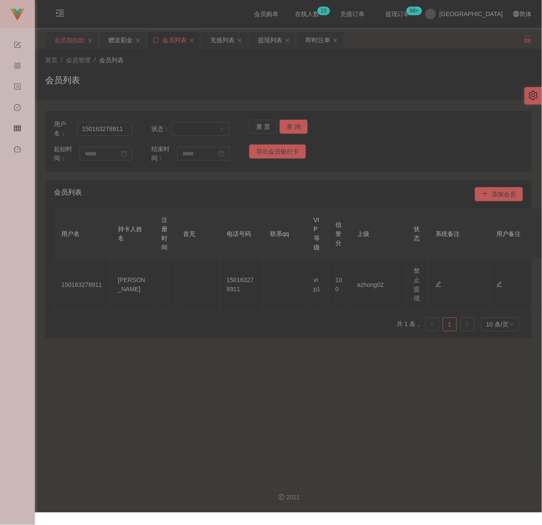
click at [60, 44] on div "会员加扣款" at bounding box center [69, 40] width 30 height 17
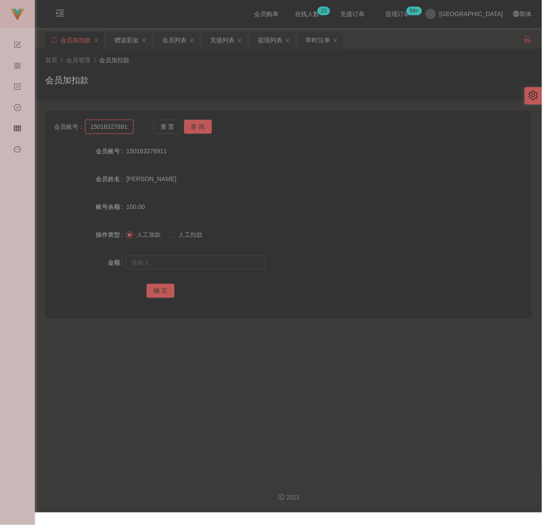
click at [127, 125] on input "150163278911" at bounding box center [109, 127] width 48 height 14
click at [189, 126] on button "查 询" at bounding box center [198, 127] width 28 height 14
click at [188, 263] on input "text" at bounding box center [195, 262] width 139 height 14
click at [168, 290] on button "确 定" at bounding box center [161, 291] width 28 height 14
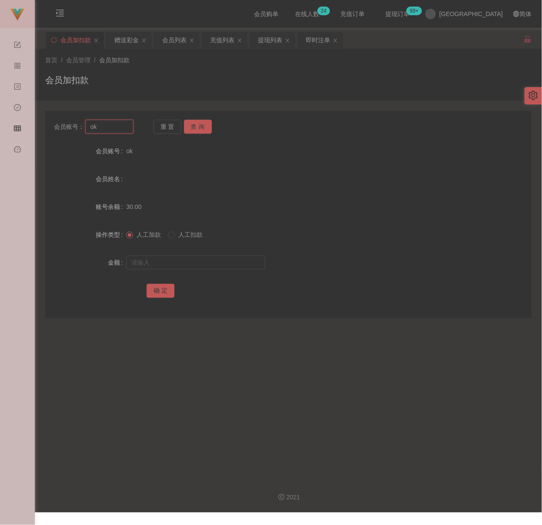
click at [111, 129] on input "ok" at bounding box center [109, 127] width 48 height 14
click at [196, 128] on button "查 询" at bounding box center [198, 127] width 28 height 14
click at [170, 260] on input "text" at bounding box center [195, 262] width 139 height 14
drag, startPoint x: 235, startPoint y: 260, endPoint x: 229, endPoint y: 262, distance: 6.3
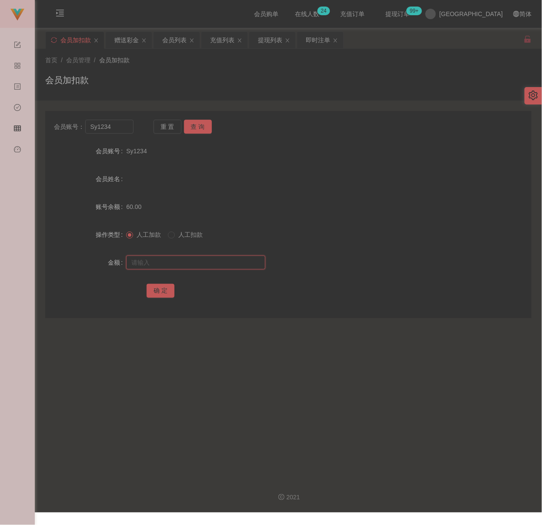
click at [235, 260] on input "text" at bounding box center [195, 262] width 139 height 14
click at [167, 286] on button "确 定" at bounding box center [161, 291] width 28 height 14
click at [122, 123] on input "Sy1234" at bounding box center [109, 127] width 48 height 14
click at [192, 123] on button "查 询" at bounding box center [198, 127] width 28 height 14
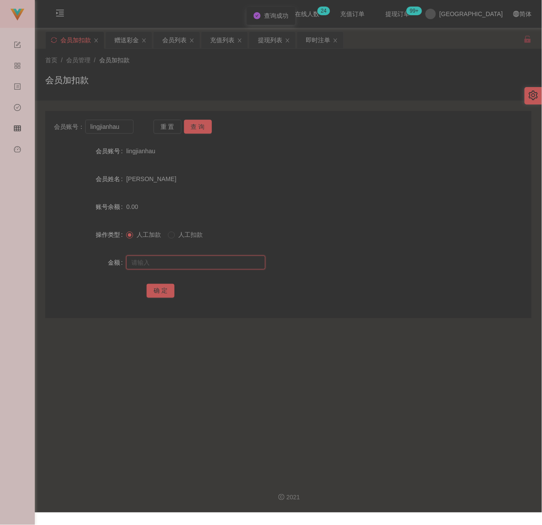
click at [190, 255] on input "text" at bounding box center [195, 262] width 139 height 14
click at [239, 265] on input "text" at bounding box center [195, 262] width 139 height 14
click at [168, 287] on button "确 定" at bounding box center [161, 291] width 28 height 14
click at [125, 128] on input "lingjianhau" at bounding box center [109, 127] width 48 height 14
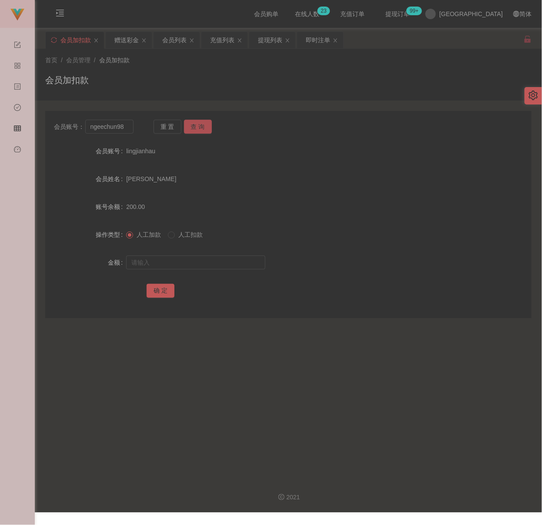
drag, startPoint x: 194, startPoint y: 130, endPoint x: 196, endPoint y: 136, distance: 6.9
click at [194, 130] on button "查 询" at bounding box center [198, 127] width 28 height 14
click at [195, 262] on input "text" at bounding box center [195, 262] width 139 height 14
click at [205, 260] on input "text" at bounding box center [195, 262] width 139 height 14
drag, startPoint x: 152, startPoint y: 291, endPoint x: 192, endPoint y: 300, distance: 41.5
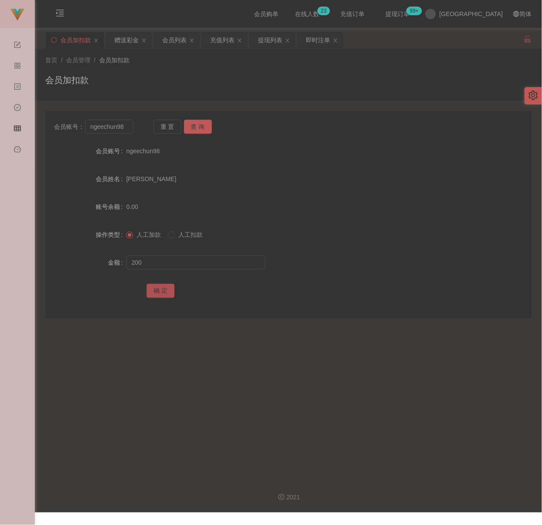
click at [152, 291] on button "确 定" at bounding box center [161, 291] width 28 height 14
click at [128, 131] on input "ngeechun98" at bounding box center [109, 127] width 48 height 14
drag, startPoint x: 191, startPoint y: 124, endPoint x: 190, endPoint y: 132, distance: 7.9
click at [191, 124] on button "查 询" at bounding box center [198, 127] width 28 height 14
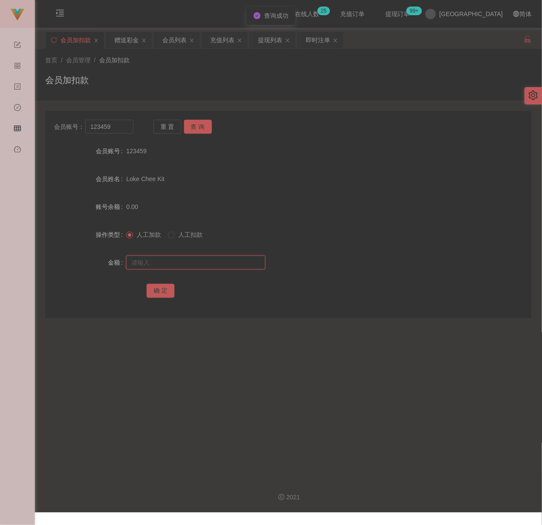
click at [187, 262] on input "text" at bounding box center [195, 262] width 139 height 14
click at [211, 260] on input "text" at bounding box center [195, 262] width 139 height 14
drag, startPoint x: 168, startPoint y: 290, endPoint x: 217, endPoint y: 302, distance: 50.7
click at [168, 290] on button "确 定" at bounding box center [161, 291] width 28 height 14
click at [121, 128] on input "123459" at bounding box center [109, 127] width 48 height 14
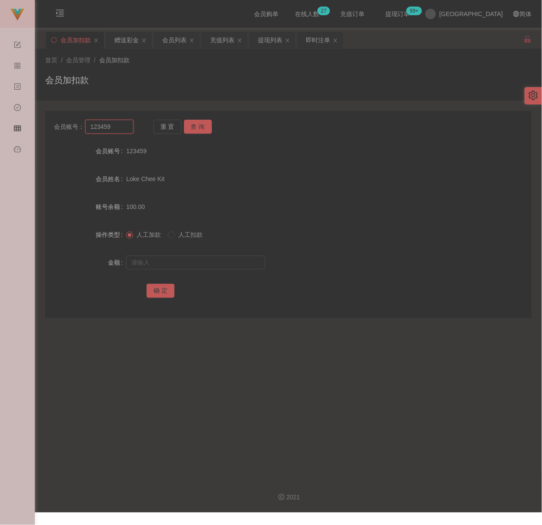
click at [121, 128] on input "123459" at bounding box center [109, 127] width 48 height 14
click at [196, 124] on button "查 询" at bounding box center [198, 127] width 28 height 14
click at [173, 260] on input "text" at bounding box center [195, 262] width 139 height 14
click at [157, 288] on button "确 定" at bounding box center [161, 291] width 28 height 14
click at [121, 127] on input "qq123" at bounding box center [109, 127] width 48 height 14
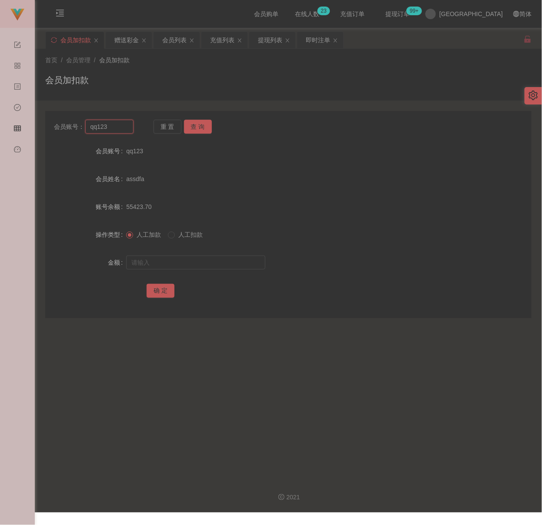
click at [121, 127] on input "qq123" at bounding box center [109, 127] width 48 height 14
click at [185, 126] on button "查 询" at bounding box center [198, 127] width 28 height 14
drag, startPoint x: 178, startPoint y: 258, endPoint x: 197, endPoint y: 265, distance: 20.9
click at [178, 258] on input "text" at bounding box center [195, 262] width 139 height 14
click at [243, 262] on input "text" at bounding box center [195, 262] width 139 height 14
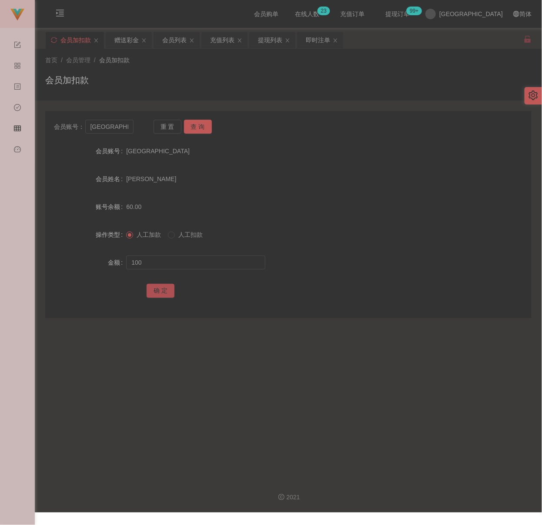
drag, startPoint x: 163, startPoint y: 289, endPoint x: 170, endPoint y: 290, distance: 7.1
click at [163, 289] on button "确 定" at bounding box center [161, 291] width 28 height 14
click at [126, 127] on input "[GEOGRAPHIC_DATA]" at bounding box center [109, 127] width 48 height 14
click at [200, 126] on button "查 询" at bounding box center [198, 127] width 28 height 14
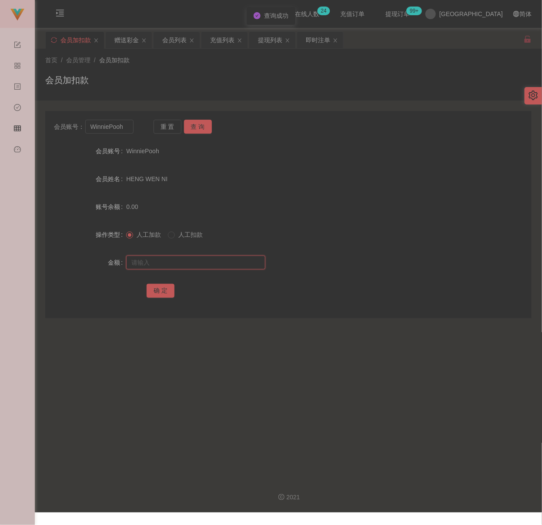
drag, startPoint x: 188, startPoint y: 264, endPoint x: 216, endPoint y: 262, distance: 27.5
click at [188, 264] on input "text" at bounding box center [195, 262] width 139 height 14
click at [209, 260] on input "text" at bounding box center [195, 262] width 139 height 14
drag, startPoint x: 163, startPoint y: 289, endPoint x: 177, endPoint y: 292, distance: 13.7
click at [163, 289] on button "确 定" at bounding box center [161, 291] width 28 height 14
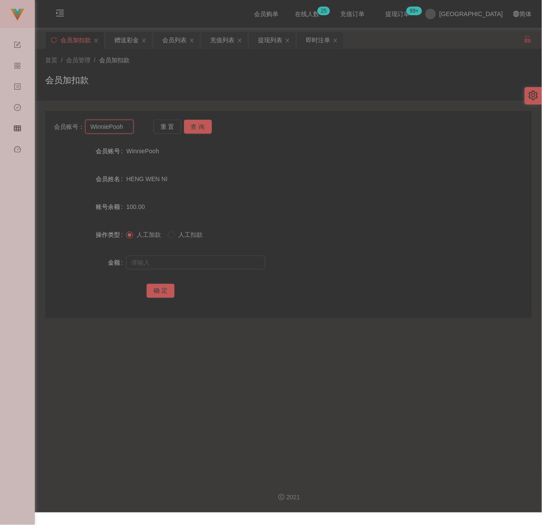
click at [124, 130] on input "WinniePooh" at bounding box center [109, 127] width 48 height 14
click at [189, 127] on button "查 询" at bounding box center [198, 127] width 28 height 14
click at [175, 258] on input "text" at bounding box center [195, 262] width 139 height 14
click at [166, 287] on button "确 定" at bounding box center [161, 291] width 28 height 14
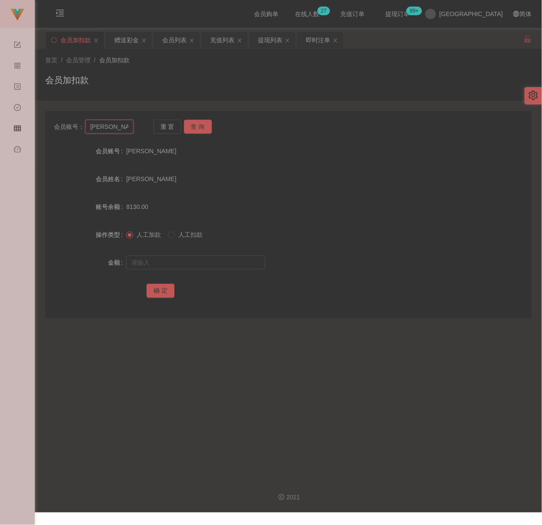
click at [123, 128] on input "[PERSON_NAME]" at bounding box center [109, 127] width 48 height 14
drag, startPoint x: 193, startPoint y: 124, endPoint x: 193, endPoint y: 139, distance: 14.4
click at [193, 124] on button "查 询" at bounding box center [198, 127] width 28 height 14
click at [178, 262] on input "text" at bounding box center [195, 262] width 139 height 14
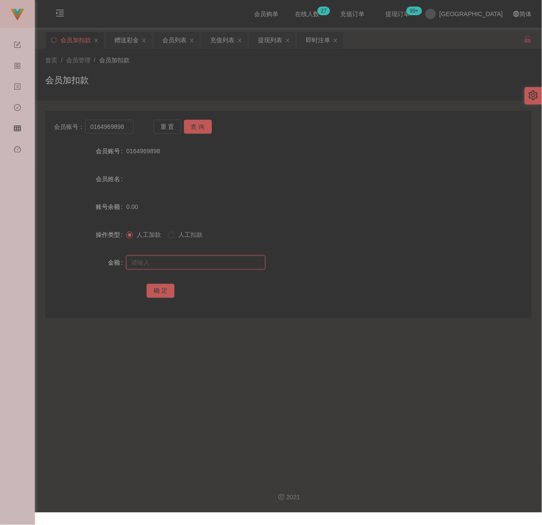
click at [208, 262] on input "text" at bounding box center [195, 262] width 139 height 14
drag, startPoint x: 158, startPoint y: 290, endPoint x: 166, endPoint y: 291, distance: 7.5
click at [158, 290] on button "确 定" at bounding box center [161, 291] width 28 height 14
click at [127, 129] on input "0164969898" at bounding box center [109, 127] width 48 height 14
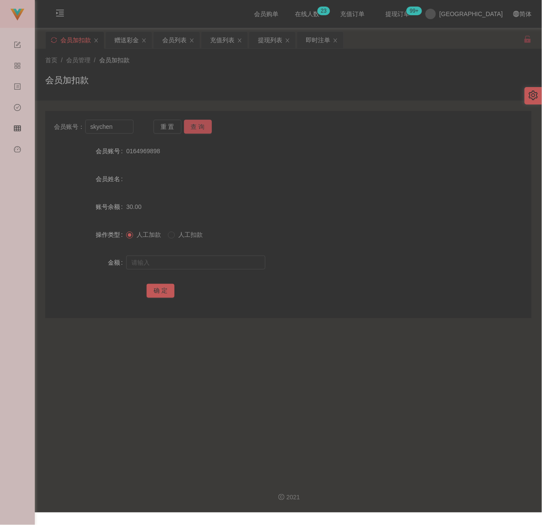
click at [205, 126] on button "查 询" at bounding box center [198, 127] width 28 height 14
click at [189, 266] on input "text" at bounding box center [195, 262] width 139 height 14
click at [235, 266] on input "text" at bounding box center [195, 262] width 139 height 14
drag, startPoint x: 154, startPoint y: 289, endPoint x: 160, endPoint y: 291, distance: 5.7
click at [154, 289] on button "确 定" at bounding box center [161, 291] width 28 height 14
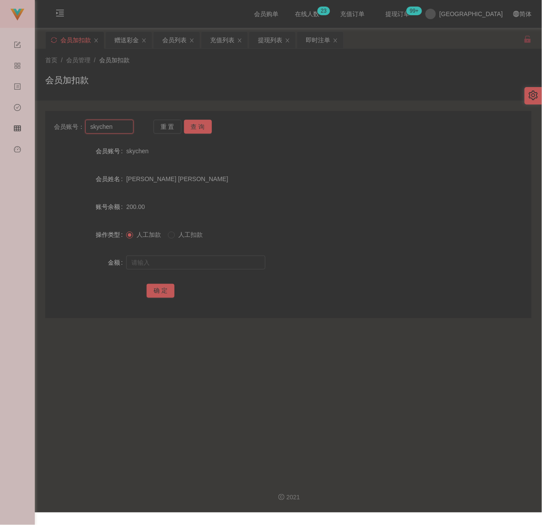
click at [118, 127] on input "skychen" at bounding box center [109, 127] width 48 height 14
drag, startPoint x: 206, startPoint y: 128, endPoint x: 200, endPoint y: 138, distance: 12.3
click at [206, 127] on button "查 询" at bounding box center [198, 127] width 28 height 14
click at [181, 264] on input "text" at bounding box center [195, 262] width 139 height 14
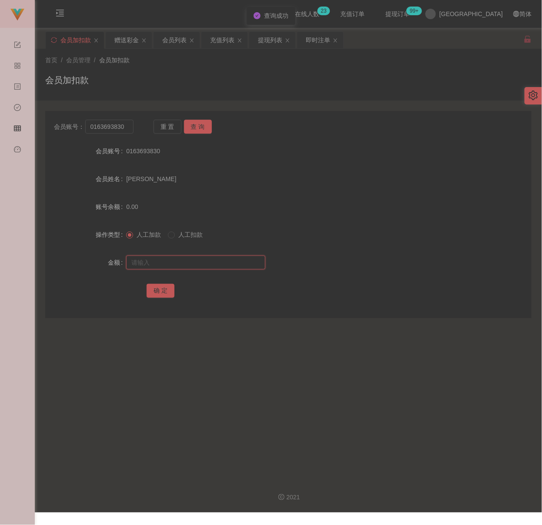
click at [217, 259] on input "text" at bounding box center [195, 262] width 139 height 14
click at [162, 287] on button "确 定" at bounding box center [161, 291] width 28 height 14
click at [125, 129] on input "0163693830" at bounding box center [109, 127] width 48 height 14
click at [206, 126] on button "查 询" at bounding box center [198, 127] width 28 height 14
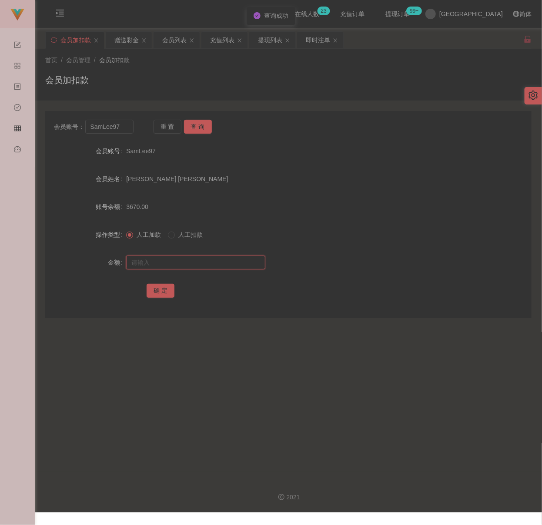
click at [170, 266] on input "text" at bounding box center [195, 262] width 139 height 14
drag, startPoint x: 231, startPoint y: 258, endPoint x: 224, endPoint y: 261, distance: 7.8
click at [231, 258] on input "text" at bounding box center [195, 262] width 139 height 14
drag, startPoint x: 162, startPoint y: 290, endPoint x: 178, endPoint y: 294, distance: 16.5
click at [162, 290] on button "确 定" at bounding box center [161, 291] width 28 height 14
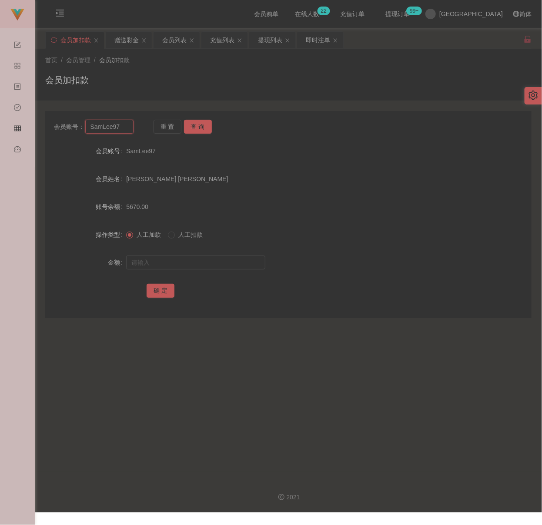
click at [123, 127] on input "SamLee97" at bounding box center [109, 127] width 48 height 14
click at [192, 127] on button "查 询" at bounding box center [198, 127] width 28 height 14
click at [185, 263] on input "text" at bounding box center [195, 262] width 139 height 14
click at [196, 125] on button "查 询" at bounding box center [198, 127] width 28 height 14
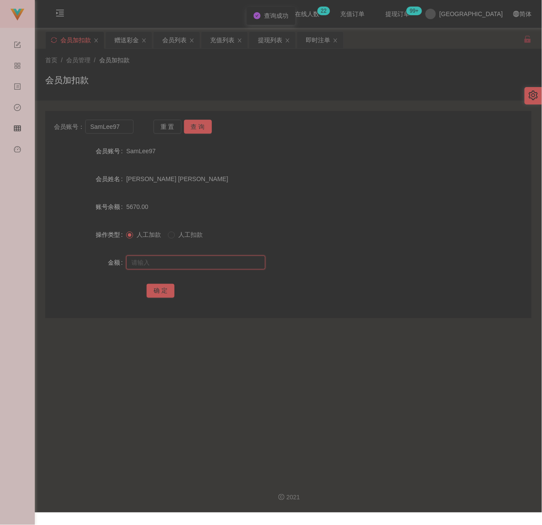
click at [185, 264] on input "text" at bounding box center [195, 262] width 139 height 14
click at [164, 291] on button "确 定" at bounding box center [161, 291] width 28 height 14
click at [157, 89] on div "会员加扣款" at bounding box center [288, 84] width 486 height 20
click at [124, 127] on input "SamLee97" at bounding box center [109, 127] width 48 height 14
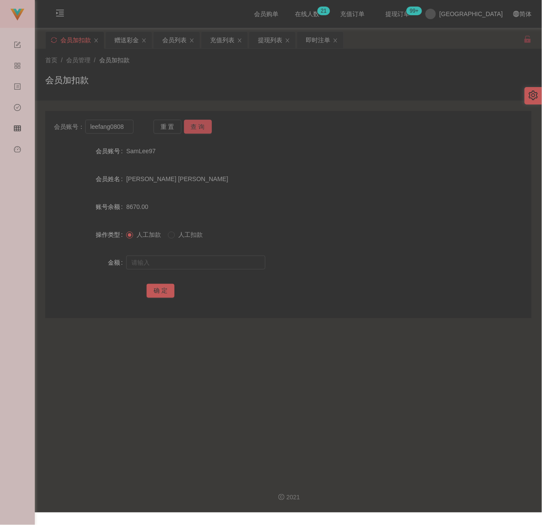
click at [206, 125] on button "查 询" at bounding box center [198, 127] width 28 height 14
click at [190, 259] on input "text" at bounding box center [195, 262] width 139 height 14
click at [203, 265] on input "text" at bounding box center [195, 262] width 139 height 14
click at [155, 286] on button "确 定" at bounding box center [161, 291] width 28 height 14
click at [127, 126] on input "leefang0808" at bounding box center [109, 127] width 48 height 14
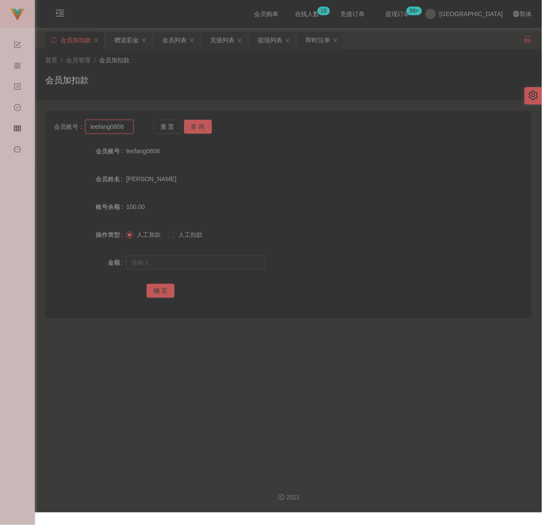
click at [127, 126] on input "leefang0808" at bounding box center [109, 127] width 48 height 14
drag, startPoint x: 199, startPoint y: 127, endPoint x: 199, endPoint y: 145, distance: 18.3
click at [199, 127] on button "查 询" at bounding box center [198, 127] width 28 height 14
click at [181, 260] on input "text" at bounding box center [195, 262] width 139 height 14
click at [195, 262] on input "text" at bounding box center [195, 262] width 139 height 14
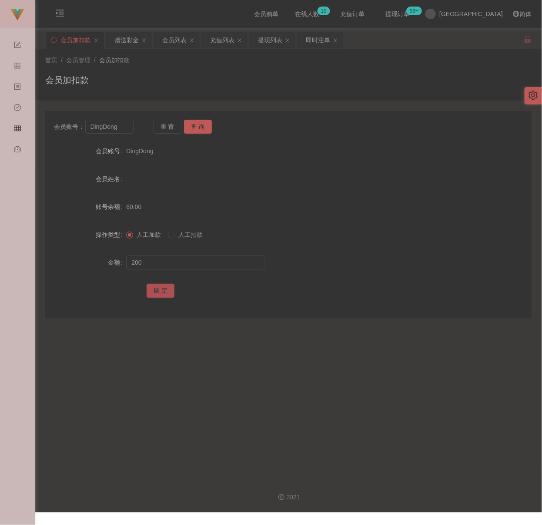
drag, startPoint x: 154, startPoint y: 285, endPoint x: 170, endPoint y: 293, distance: 17.7
click at [154, 285] on button "确 定" at bounding box center [161, 291] width 28 height 14
click at [119, 129] on input "DingDong" at bounding box center [109, 127] width 48 height 14
click at [201, 125] on button "查 询" at bounding box center [198, 127] width 28 height 14
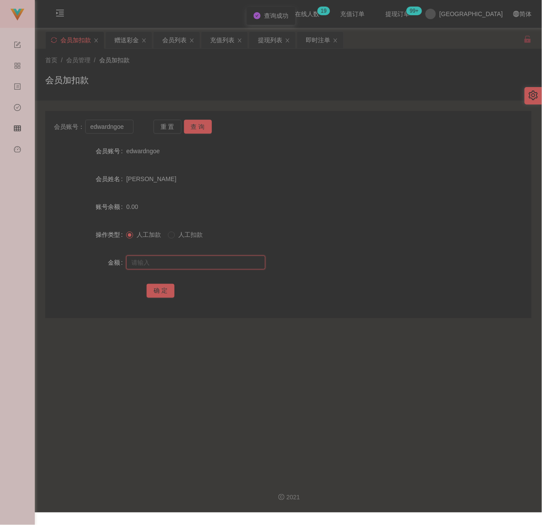
click at [185, 261] on input "text" at bounding box center [195, 262] width 139 height 14
click at [194, 265] on input "text" at bounding box center [195, 262] width 139 height 14
drag, startPoint x: 167, startPoint y: 288, endPoint x: 186, endPoint y: 294, distance: 19.4
click at [167, 288] on button "确 定" at bounding box center [161, 291] width 28 height 14
click at [127, 128] on input "edwardngoe" at bounding box center [109, 127] width 48 height 14
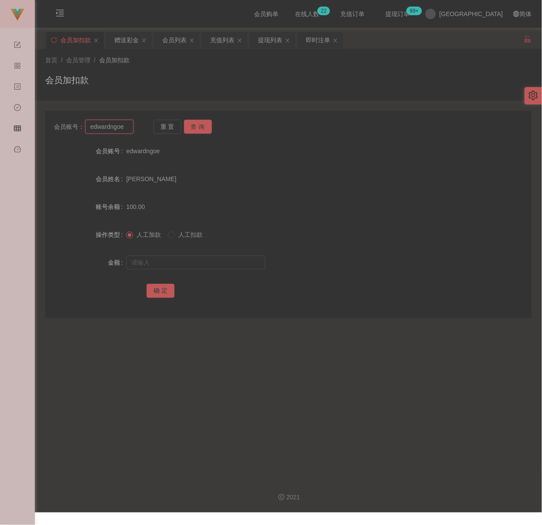
click at [127, 128] on input "edwardngoe" at bounding box center [109, 127] width 48 height 14
click at [205, 127] on button "查 询" at bounding box center [198, 127] width 28 height 14
click at [191, 261] on input "text" at bounding box center [195, 262] width 139 height 14
click at [179, 268] on input "text" at bounding box center [195, 262] width 139 height 14
drag, startPoint x: 163, startPoint y: 294, endPoint x: 201, endPoint y: 299, distance: 38.2
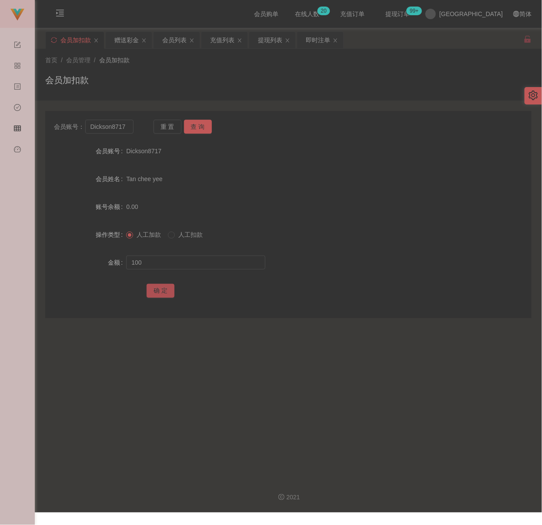
click at [163, 294] on button "确 定" at bounding box center [161, 291] width 28 height 14
click at [124, 124] on input "Dickson8717" at bounding box center [109, 127] width 48 height 14
click at [200, 126] on button "查 询" at bounding box center [198, 127] width 28 height 14
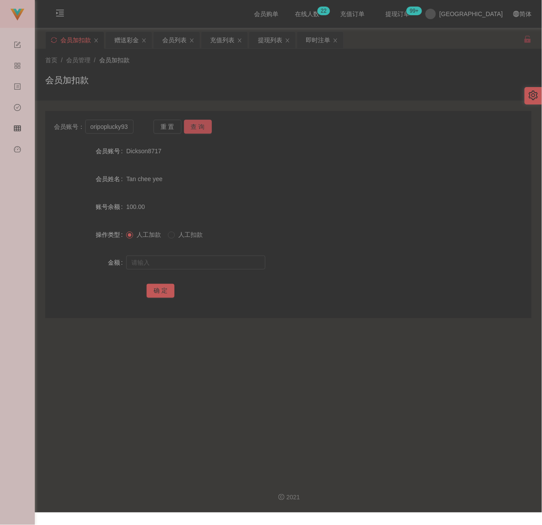
scroll to position [0, 0]
click at [188, 256] on input "text" at bounding box center [195, 262] width 139 height 14
click at [167, 262] on input "text" at bounding box center [195, 262] width 139 height 14
click at [161, 293] on button "确 定" at bounding box center [161, 291] width 28 height 14
click at [128, 127] on input "loripoplucky93" at bounding box center [109, 127] width 48 height 14
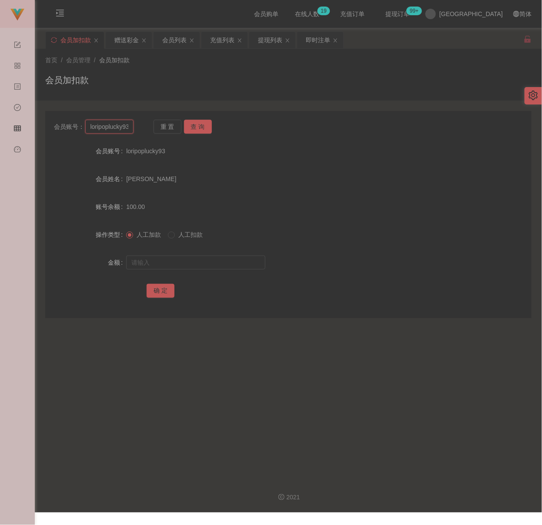
click at [128, 127] on input "loripoplucky93" at bounding box center [109, 127] width 48 height 14
click at [197, 127] on button "查 询" at bounding box center [198, 127] width 28 height 14
click at [200, 265] on input "text" at bounding box center [195, 262] width 139 height 14
click at [200, 260] on input "text" at bounding box center [195, 262] width 139 height 14
drag, startPoint x: 164, startPoint y: 288, endPoint x: 175, endPoint y: 290, distance: 11.6
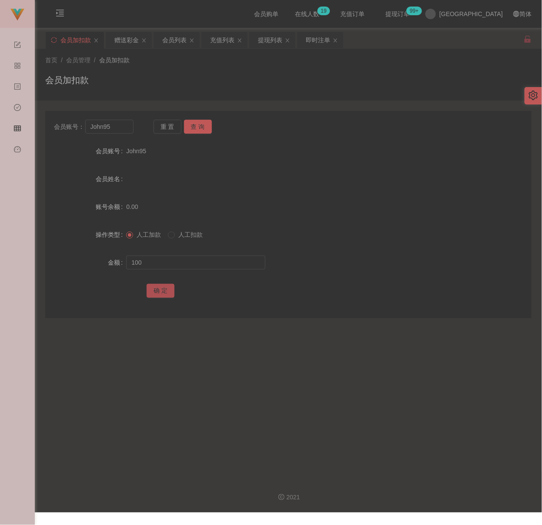
click at [164, 288] on button "确 定" at bounding box center [161, 291] width 28 height 14
click at [114, 128] on input "John95" at bounding box center [109, 127] width 48 height 14
click at [195, 127] on button "查 询" at bounding box center [198, 127] width 28 height 14
click at [169, 261] on input "text" at bounding box center [195, 262] width 139 height 14
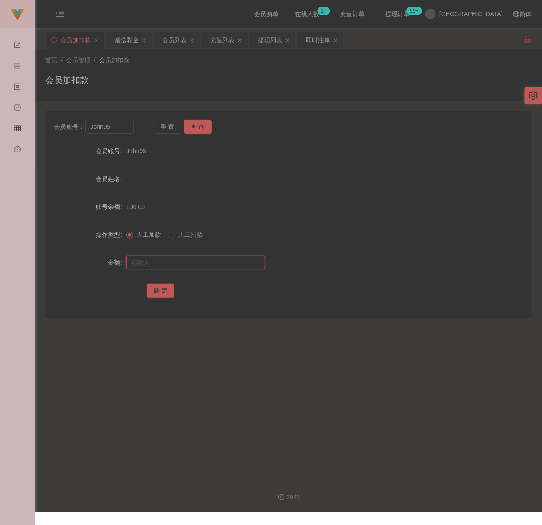
click at [181, 258] on input "text" at bounding box center [195, 262] width 139 height 14
drag, startPoint x: 162, startPoint y: 288, endPoint x: 169, endPoint y: 289, distance: 7.1
click at [162, 288] on button "确 定" at bounding box center [161, 291] width 28 height 14
click at [201, 67] on div "首页 / 会员管理 / 会员加扣款 / 会员加扣款" at bounding box center [288, 75] width 486 height 38
click at [123, 126] on input "John95" at bounding box center [109, 127] width 48 height 14
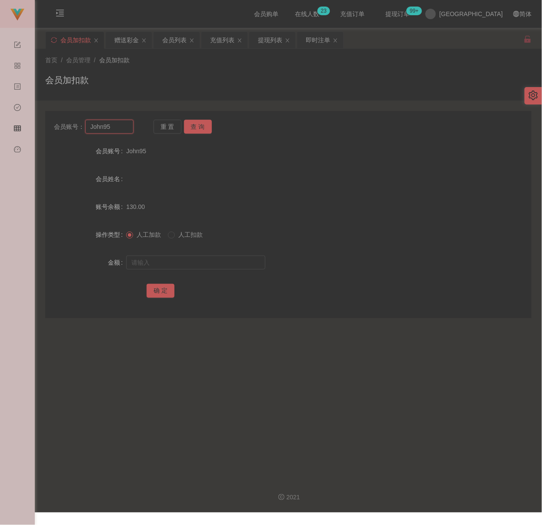
click at [123, 126] on input "John95" at bounding box center [109, 127] width 48 height 14
drag, startPoint x: 201, startPoint y: 128, endPoint x: 200, endPoint y: 134, distance: 5.8
click at [201, 128] on button "查 询" at bounding box center [198, 127] width 28 height 14
click at [185, 264] on input "text" at bounding box center [195, 262] width 139 height 14
click at [155, 290] on button "确 定" at bounding box center [161, 291] width 28 height 14
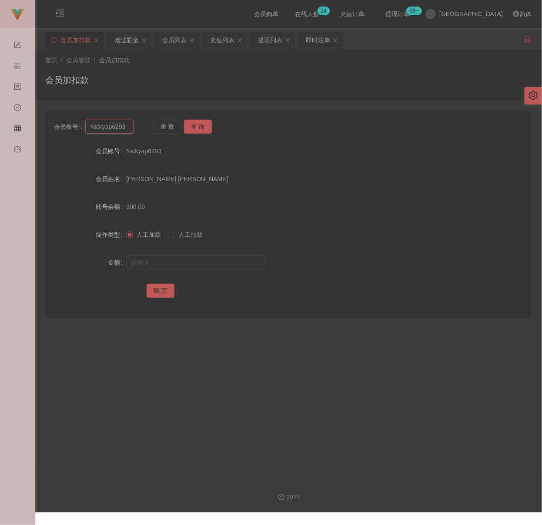
click at [127, 123] on input "Nickyap6293" at bounding box center [109, 127] width 48 height 14
drag, startPoint x: 191, startPoint y: 123, endPoint x: 193, endPoint y: 133, distance: 10.2
click at [192, 123] on button "查 询" at bounding box center [198, 127] width 28 height 14
click at [193, 256] on input "text" at bounding box center [195, 262] width 139 height 14
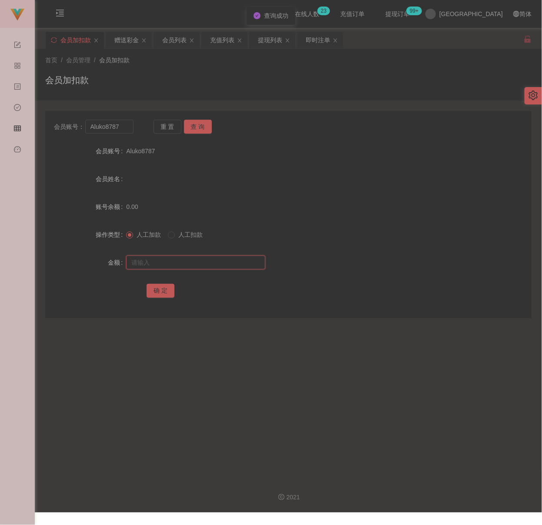
click at [209, 264] on input "text" at bounding box center [195, 262] width 139 height 14
click at [158, 288] on button "确 定" at bounding box center [161, 291] width 28 height 14
click at [126, 128] on input "Aluko8787" at bounding box center [109, 127] width 48 height 14
click at [202, 128] on button "查 询" at bounding box center [198, 127] width 28 height 14
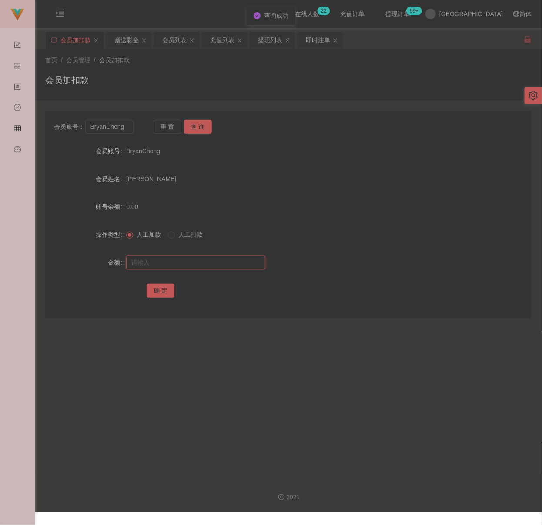
drag, startPoint x: 195, startPoint y: 258, endPoint x: 211, endPoint y: 261, distance: 16.7
click at [195, 258] on input "text" at bounding box center [195, 262] width 139 height 14
click at [239, 264] on input "text" at bounding box center [195, 262] width 139 height 14
click at [160, 289] on button "确 定" at bounding box center [161, 291] width 28 height 14
click at [125, 126] on input "BryanChong" at bounding box center [109, 127] width 48 height 14
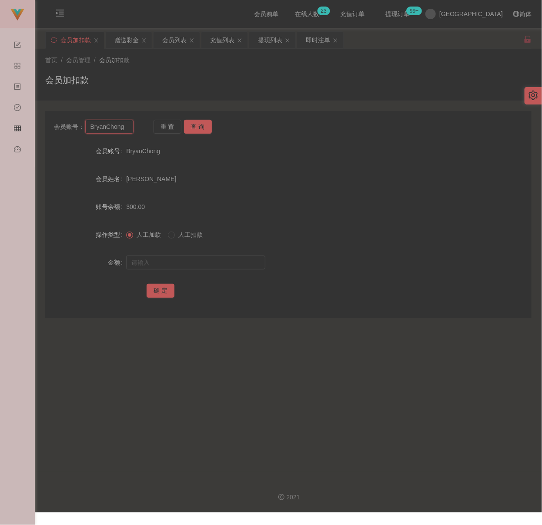
click at [125, 126] on input "BryanChong" at bounding box center [109, 127] width 48 height 14
click at [206, 130] on button "查 询" at bounding box center [198, 127] width 28 height 14
drag, startPoint x: 201, startPoint y: 261, endPoint x: 208, endPoint y: 262, distance: 7.1
click at [201, 261] on input "text" at bounding box center [195, 262] width 139 height 14
click at [191, 262] on input "text" at bounding box center [195, 262] width 139 height 14
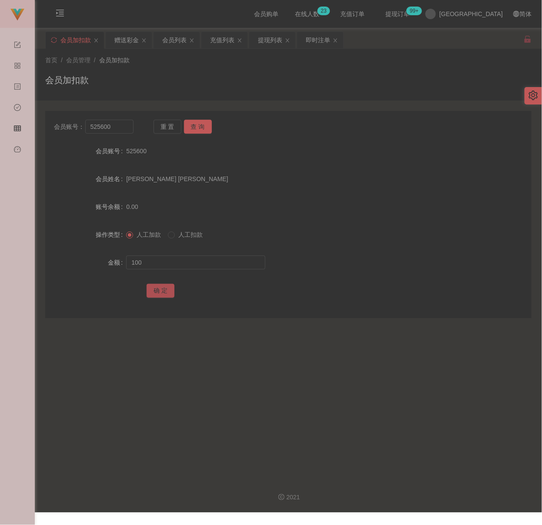
click at [158, 287] on button "确 定" at bounding box center [161, 291] width 28 height 14
click at [112, 122] on input "525600" at bounding box center [109, 127] width 48 height 14
click at [195, 128] on button "查 询" at bounding box center [198, 127] width 28 height 14
click at [201, 261] on input "text" at bounding box center [195, 262] width 139 height 14
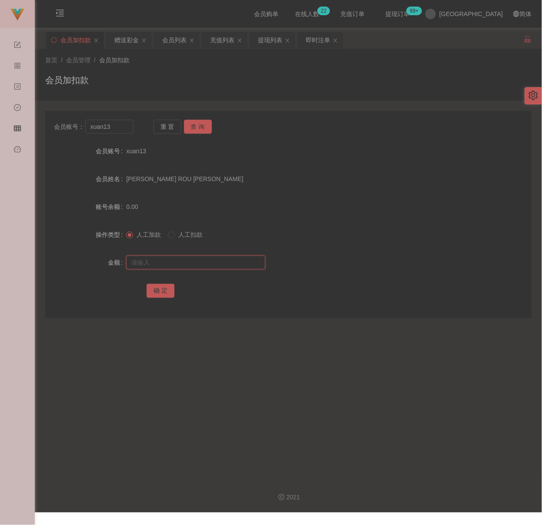
click at [224, 264] on input "text" at bounding box center [195, 262] width 139 height 14
click at [169, 288] on button "确 定" at bounding box center [161, 291] width 28 height 14
click at [111, 128] on input "xuan13" at bounding box center [109, 127] width 48 height 14
click at [187, 128] on button "查 询" at bounding box center [198, 127] width 28 height 14
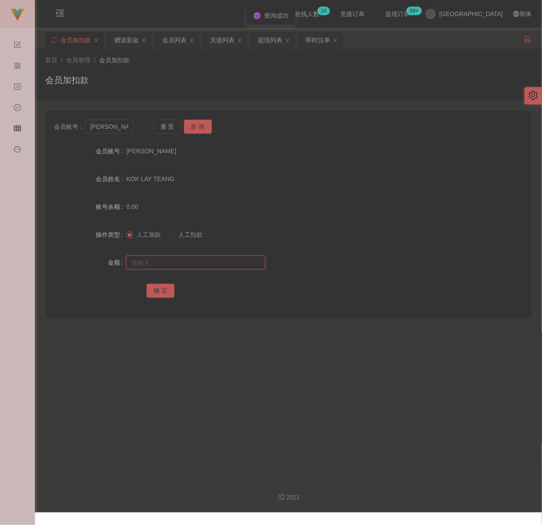
click at [204, 262] on input "text" at bounding box center [195, 262] width 139 height 14
click at [226, 256] on input "text" at bounding box center [195, 262] width 139 height 14
click at [161, 295] on button "确 定" at bounding box center [161, 291] width 28 height 14
click at [118, 128] on input "[PERSON_NAME]" at bounding box center [109, 127] width 48 height 14
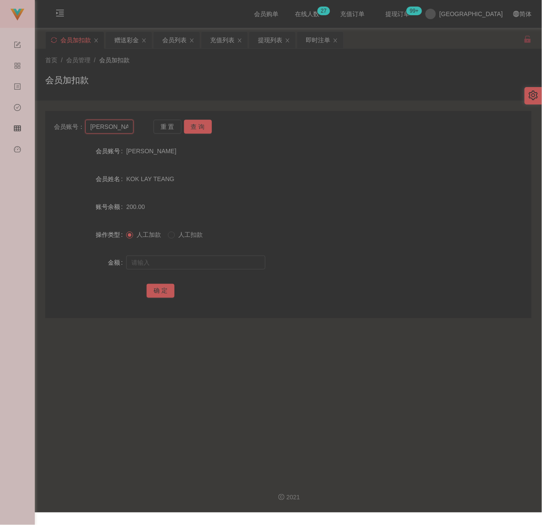
click at [118, 128] on input "[PERSON_NAME]" at bounding box center [109, 127] width 48 height 14
click at [199, 128] on button "查 询" at bounding box center [198, 127] width 28 height 14
click at [198, 255] on input "text" at bounding box center [195, 262] width 139 height 14
click at [238, 264] on input "text" at bounding box center [195, 262] width 139 height 14
drag, startPoint x: 162, startPoint y: 288, endPoint x: 195, endPoint y: 298, distance: 33.9
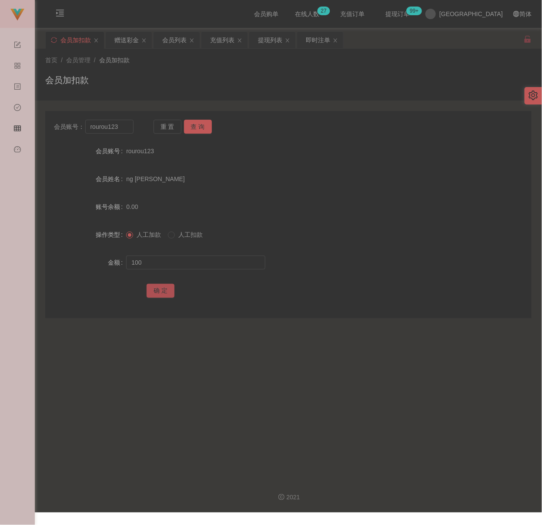
click at [162, 288] on button "确 定" at bounding box center [161, 291] width 28 height 14
click at [125, 128] on input "rourou123" at bounding box center [109, 127] width 48 height 14
click at [192, 125] on button "查 询" at bounding box center [198, 127] width 28 height 14
click at [190, 260] on input "text" at bounding box center [195, 262] width 139 height 14
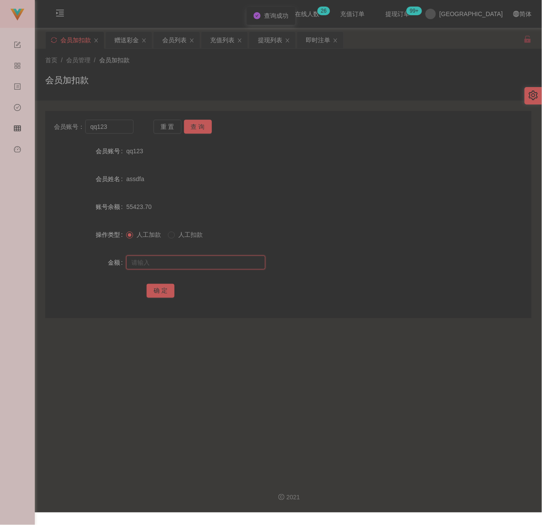
click at [239, 261] on input "text" at bounding box center [195, 262] width 139 height 14
click at [163, 288] on button "确 定" at bounding box center [161, 291] width 28 height 14
click at [117, 128] on input "qq123" at bounding box center [109, 127] width 48 height 14
click at [196, 125] on button "查 询" at bounding box center [198, 127] width 28 height 14
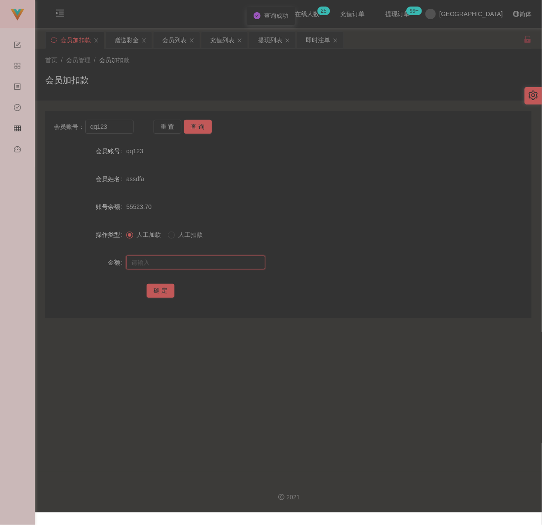
click at [203, 257] on input "text" at bounding box center [195, 262] width 139 height 14
drag, startPoint x: 231, startPoint y: 263, endPoint x: 223, endPoint y: 264, distance: 7.9
click at [231, 263] on input "text" at bounding box center [195, 262] width 139 height 14
click at [161, 289] on button "确 定" at bounding box center [161, 291] width 28 height 14
click at [119, 121] on input "qq123" at bounding box center [109, 127] width 48 height 14
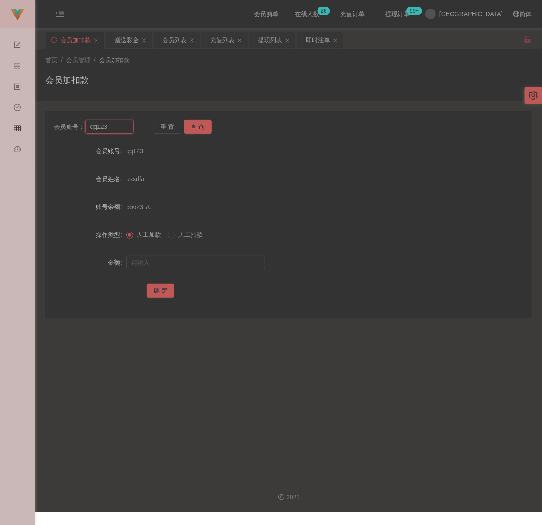
click at [119, 121] on input "qq123" at bounding box center [109, 127] width 48 height 14
click at [194, 128] on button "查 询" at bounding box center [198, 127] width 28 height 14
click at [210, 264] on input "text" at bounding box center [195, 262] width 139 height 14
click at [232, 263] on input "text" at bounding box center [195, 262] width 139 height 14
click at [151, 290] on button "确 定" at bounding box center [161, 291] width 28 height 14
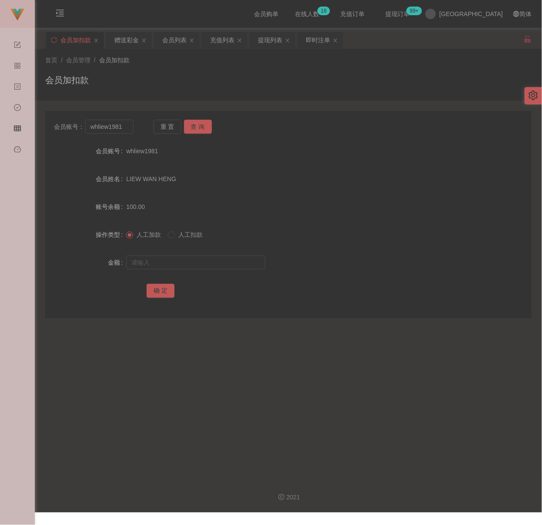
click at [208, 74] on div "会员加扣款" at bounding box center [288, 84] width 486 height 20
click at [121, 124] on input "whliew1981" at bounding box center [109, 127] width 48 height 14
click at [193, 128] on button "查 询" at bounding box center [198, 127] width 28 height 14
click at [184, 265] on input "text" at bounding box center [195, 262] width 139 height 14
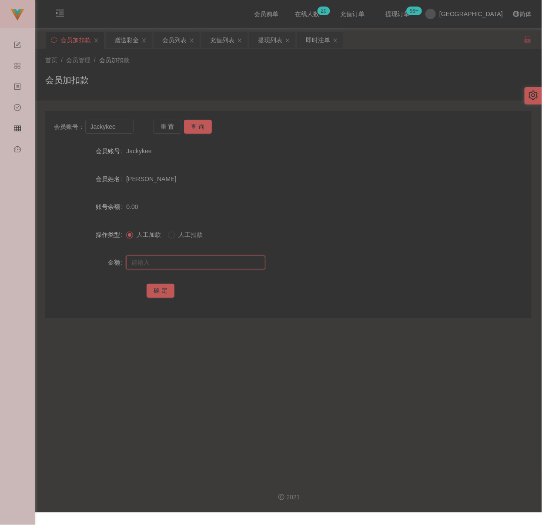
click at [248, 262] on input "text" at bounding box center [195, 262] width 139 height 14
click at [164, 288] on button "确 定" at bounding box center [161, 291] width 28 height 14
click at [121, 127] on input "Jackykee" at bounding box center [109, 127] width 48 height 14
click at [208, 123] on button "查 询" at bounding box center [198, 127] width 28 height 14
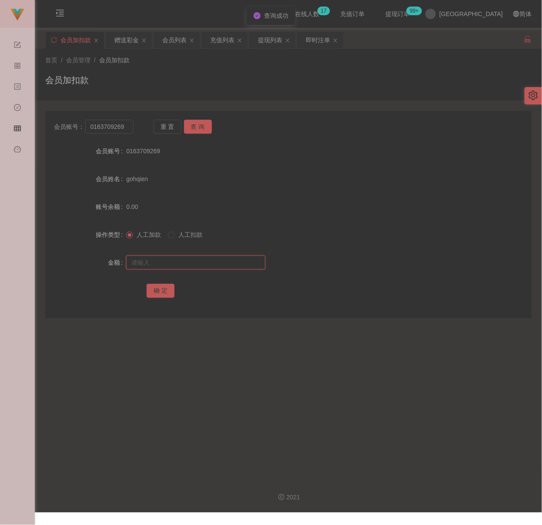
click at [178, 262] on input "text" at bounding box center [195, 262] width 139 height 14
click at [213, 258] on input "text" at bounding box center [195, 262] width 139 height 14
click at [147, 294] on button "确 定" at bounding box center [161, 291] width 28 height 14
click at [126, 126] on input "0163709269" at bounding box center [109, 127] width 48 height 14
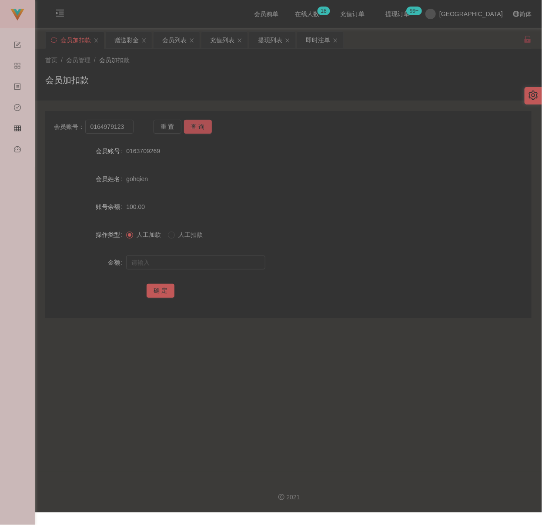
click at [193, 126] on button "查 询" at bounding box center [198, 127] width 28 height 14
click at [180, 262] on input "text" at bounding box center [195, 262] width 139 height 14
drag, startPoint x: 243, startPoint y: 265, endPoint x: 235, endPoint y: 266, distance: 7.4
click at [243, 265] on input "text" at bounding box center [195, 262] width 139 height 14
click at [161, 292] on button "确 定" at bounding box center [161, 291] width 28 height 14
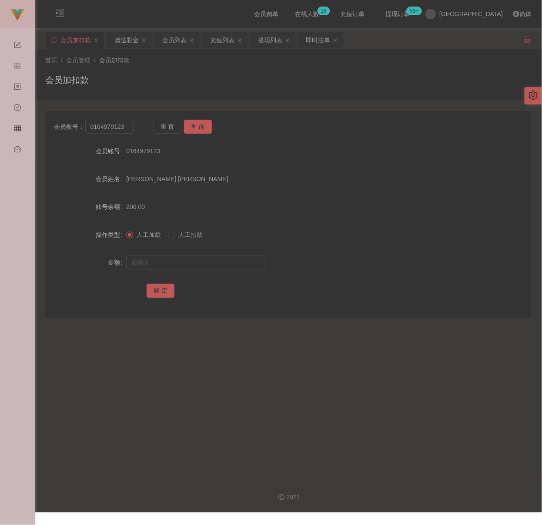
click at [237, 72] on div "首页 / 会员管理 / 会员加扣款 / 会员加扣款" at bounding box center [288, 75] width 486 height 38
click at [127, 127] on input "0164979123" at bounding box center [109, 127] width 48 height 14
click at [196, 127] on button "查 询" at bounding box center [198, 127] width 28 height 14
click at [201, 260] on input "text" at bounding box center [195, 262] width 139 height 14
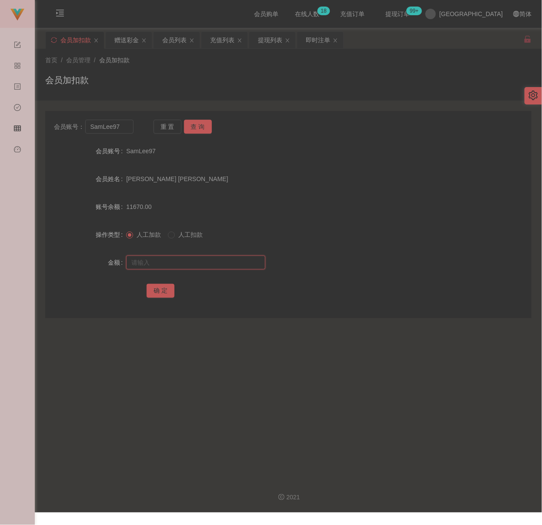
click at [228, 262] on input "text" at bounding box center [195, 262] width 139 height 14
click at [158, 289] on button "确 定" at bounding box center [161, 291] width 28 height 14
click at [231, 77] on div "会员加扣款" at bounding box center [288, 84] width 486 height 20
click at [119, 128] on input "SamLee97" at bounding box center [109, 127] width 48 height 14
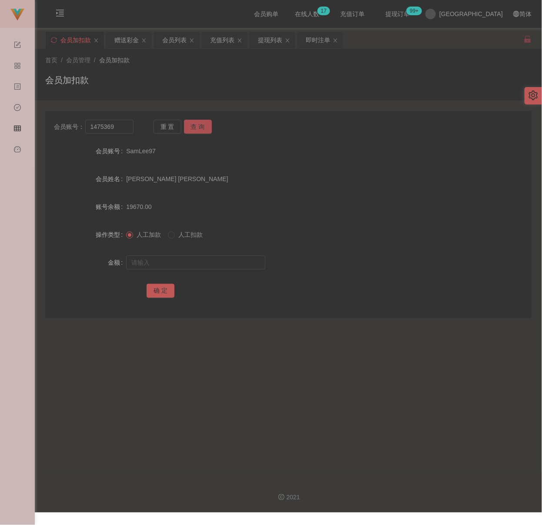
drag, startPoint x: 201, startPoint y: 124, endPoint x: 195, endPoint y: 136, distance: 12.8
click at [201, 124] on button "查 询" at bounding box center [198, 127] width 28 height 14
drag, startPoint x: 183, startPoint y: 259, endPoint x: 191, endPoint y: 259, distance: 7.4
click at [183, 259] on input "text" at bounding box center [195, 262] width 139 height 14
click at [230, 260] on input "text" at bounding box center [195, 262] width 139 height 14
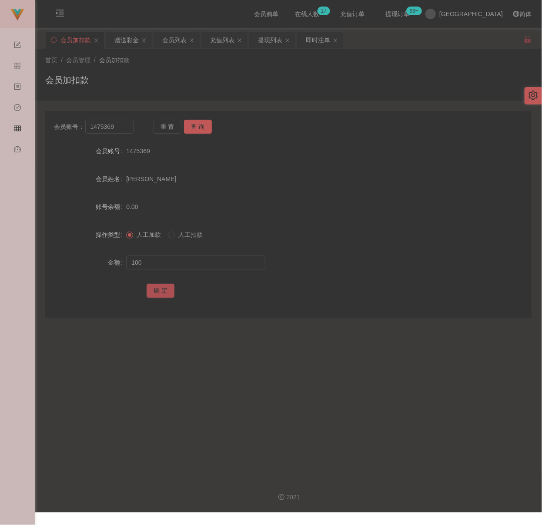
drag, startPoint x: 160, startPoint y: 287, endPoint x: 164, endPoint y: 287, distance: 4.8
click at [160, 287] on button "确 定" at bounding box center [161, 291] width 28 height 14
click at [121, 117] on div "会员账号： 1475369 重 置 查 询 会员账号 1475369 会员姓名 [PERSON_NAME] 账号余额 100.00 操作类型 人工加款 人工扣…" at bounding box center [288, 214] width 486 height 207
click at [119, 121] on input "1475369" at bounding box center [109, 127] width 48 height 14
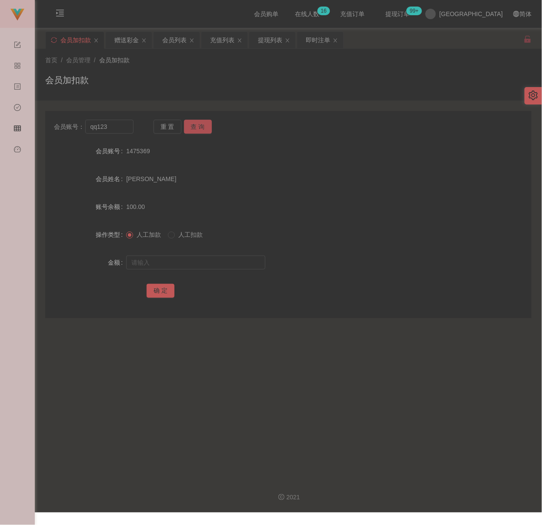
click at [204, 121] on button "查 询" at bounding box center [198, 127] width 28 height 14
click at [183, 264] on input "text" at bounding box center [195, 262] width 139 height 14
click at [167, 257] on input "text" at bounding box center [195, 262] width 139 height 14
click at [157, 294] on button "确 定" at bounding box center [161, 291] width 28 height 14
click at [124, 127] on input "qq123" at bounding box center [109, 127] width 48 height 14
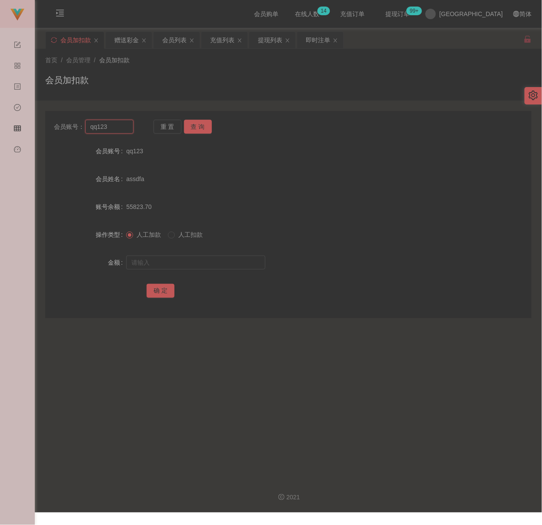
click at [124, 127] on input "qq123" at bounding box center [109, 127] width 48 height 14
click at [191, 122] on button "查 询" at bounding box center [198, 127] width 28 height 14
click at [185, 264] on input "text" at bounding box center [195, 262] width 139 height 14
click at [234, 263] on input "text" at bounding box center [195, 262] width 139 height 14
click at [161, 291] on button "确 定" at bounding box center [161, 291] width 28 height 14
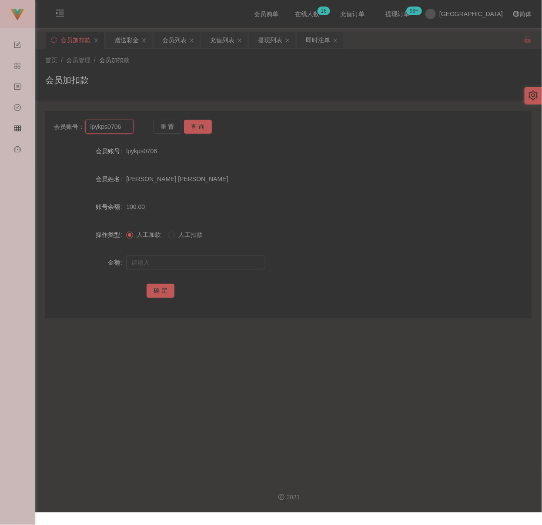
click at [125, 127] on input "lpykps0706" at bounding box center [109, 127] width 48 height 14
click at [201, 125] on button "查 询" at bounding box center [198, 127] width 28 height 14
click at [196, 262] on input "text" at bounding box center [195, 262] width 139 height 14
click at [225, 264] on input "text" at bounding box center [195, 262] width 139 height 14
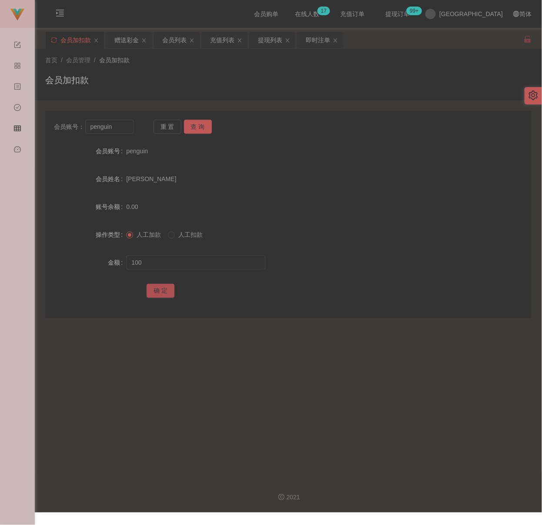
click at [161, 291] on button "确 定" at bounding box center [161, 291] width 28 height 14
click at [127, 131] on input "penguin" at bounding box center [109, 127] width 48 height 14
click at [193, 126] on button "查 询" at bounding box center [198, 127] width 28 height 14
click at [168, 260] on input "text" at bounding box center [195, 262] width 139 height 14
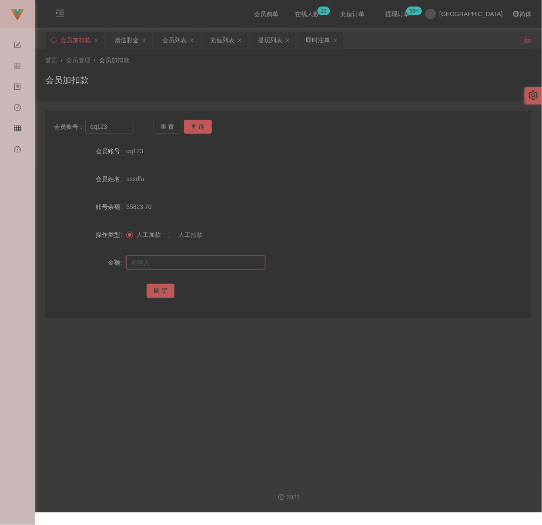
click at [191, 264] on input "text" at bounding box center [195, 262] width 139 height 14
click at [153, 289] on button "确 定" at bounding box center [161, 291] width 28 height 14
click at [230, 67] on div "首页 / 会员管理 / 会员加扣款 / 会员加扣款" at bounding box center [288, 75] width 486 height 38
click at [115, 127] on input "qq123" at bounding box center [109, 127] width 48 height 14
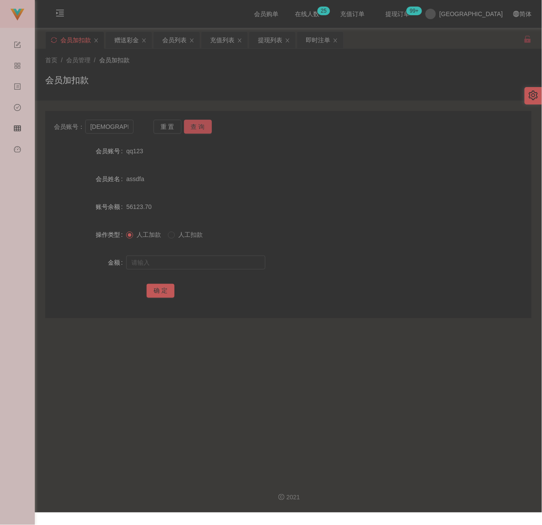
click at [195, 125] on button "查 询" at bounding box center [198, 127] width 28 height 14
click at [194, 259] on input "text" at bounding box center [195, 262] width 139 height 14
click at [242, 265] on input "text" at bounding box center [195, 262] width 139 height 14
drag, startPoint x: 167, startPoint y: 292, endPoint x: 177, endPoint y: 292, distance: 9.6
click at [167, 292] on button "确 定" at bounding box center [161, 291] width 28 height 14
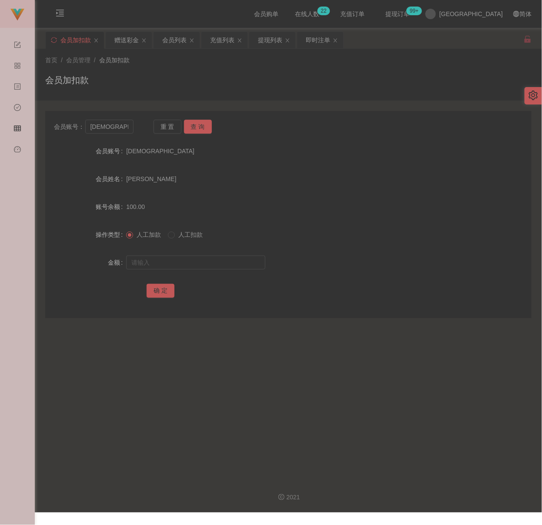
click at [230, 63] on div "首页 / 会员管理 / 会员加扣款 /" at bounding box center [288, 60] width 486 height 9
click at [181, 40] on div "会员列表" at bounding box center [174, 40] width 24 height 17
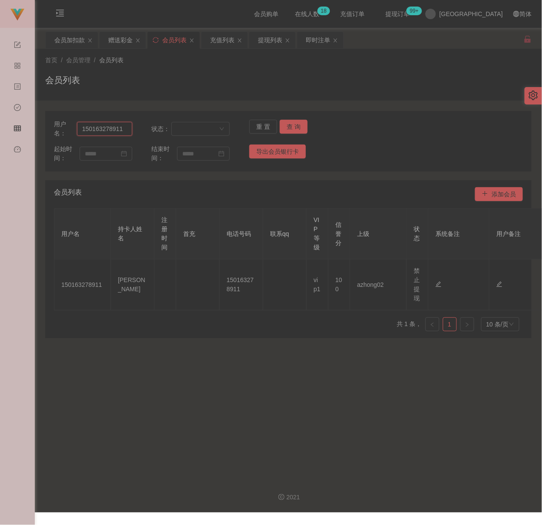
click at [119, 133] on input "150163278911" at bounding box center [104, 129] width 55 height 14
click at [119, 132] on input "150163278911" at bounding box center [104, 129] width 55 height 14
click at [281, 129] on button "查 询" at bounding box center [294, 127] width 28 height 14
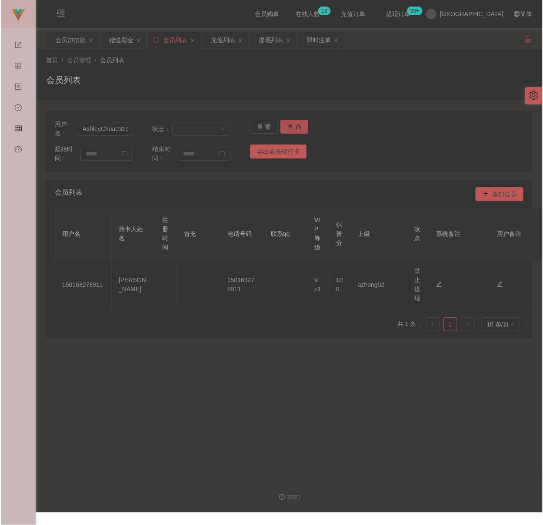
scroll to position [0, 0]
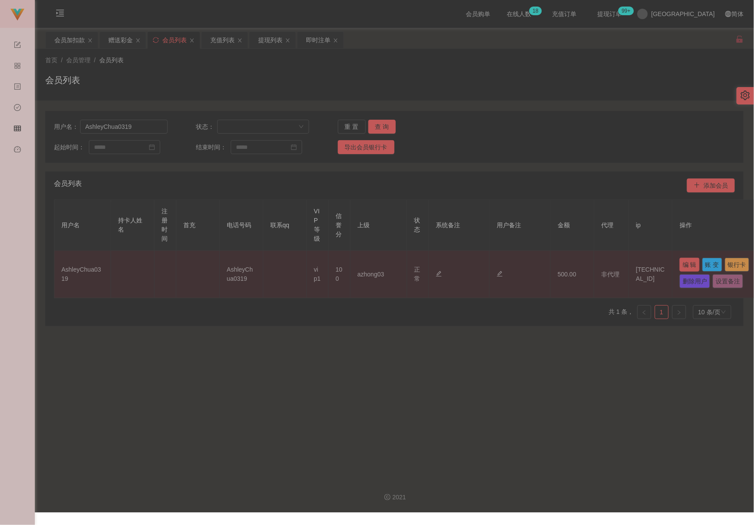
click at [539, 266] on button "编 辑" at bounding box center [689, 265] width 20 height 14
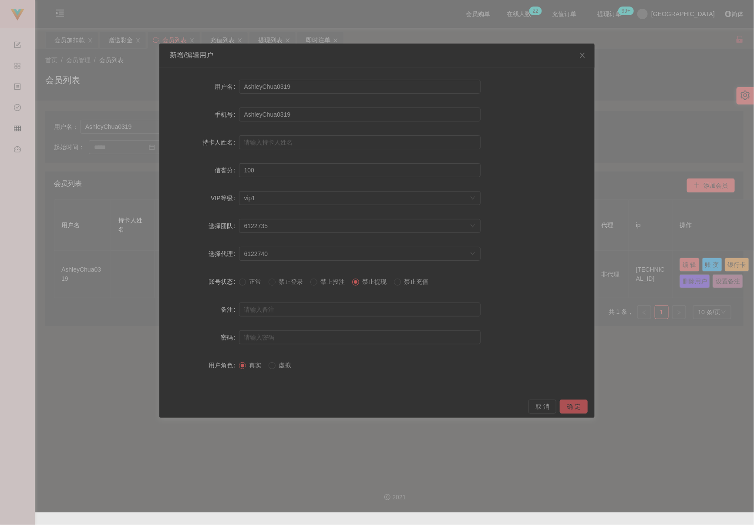
click at [539, 405] on button "确 定" at bounding box center [574, 406] width 28 height 14
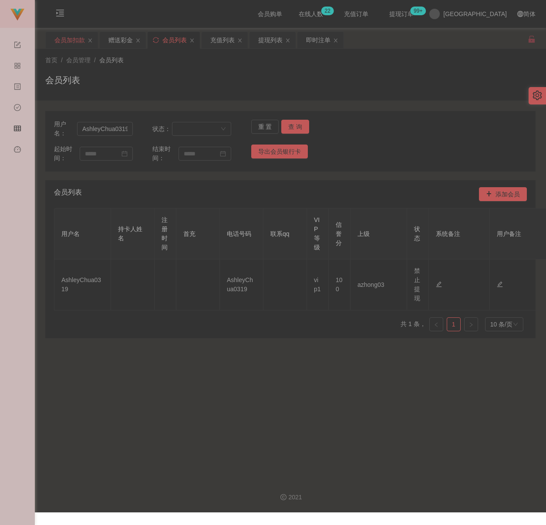
click at [64, 38] on div "会员加扣款" at bounding box center [69, 40] width 30 height 17
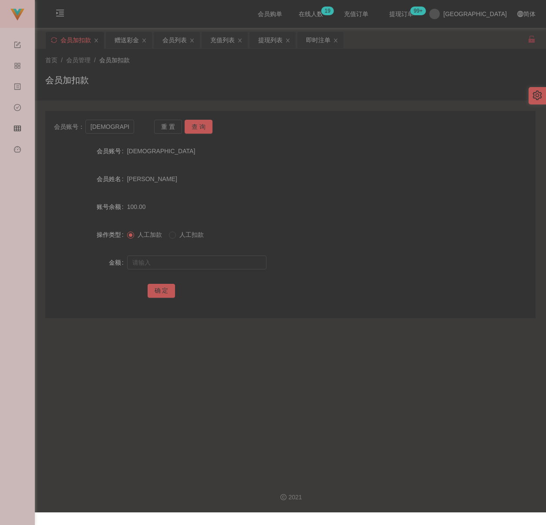
click at [288, 71] on div "首页 / 会员管理 / 会员加扣款 / 会员加扣款" at bounding box center [290, 75] width 490 height 38
click at [165, 88] on div "会员加扣款" at bounding box center [290, 84] width 490 height 20
click at [126, 126] on input "[DEMOGRAPHIC_DATA]" at bounding box center [109, 127] width 49 height 14
click at [177, 40] on div "会员列表" at bounding box center [174, 40] width 24 height 17
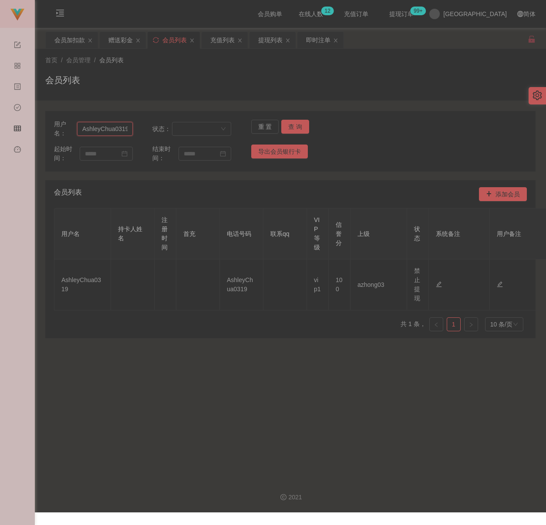
click at [125, 128] on input "AshleyChua0319" at bounding box center [105, 129] width 56 height 14
click at [285, 127] on button "查 询" at bounding box center [295, 127] width 28 height 14
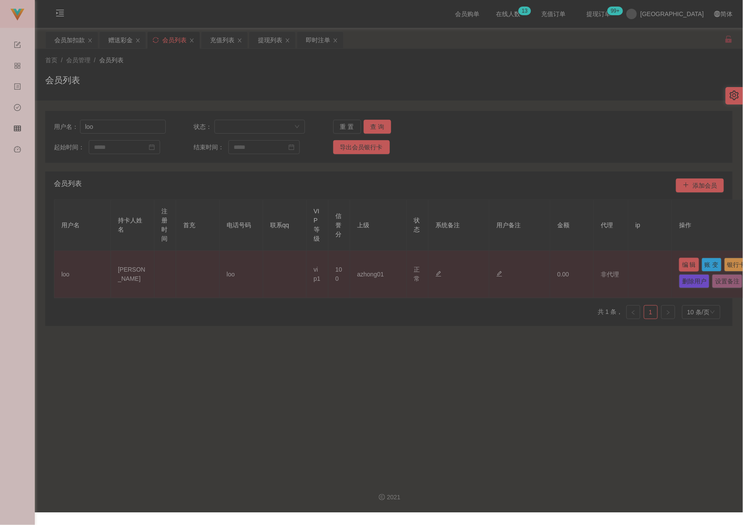
drag, startPoint x: 690, startPoint y: 264, endPoint x: 673, endPoint y: 265, distance: 17.0
click at [539, 264] on button "编 辑" at bounding box center [689, 265] width 20 height 14
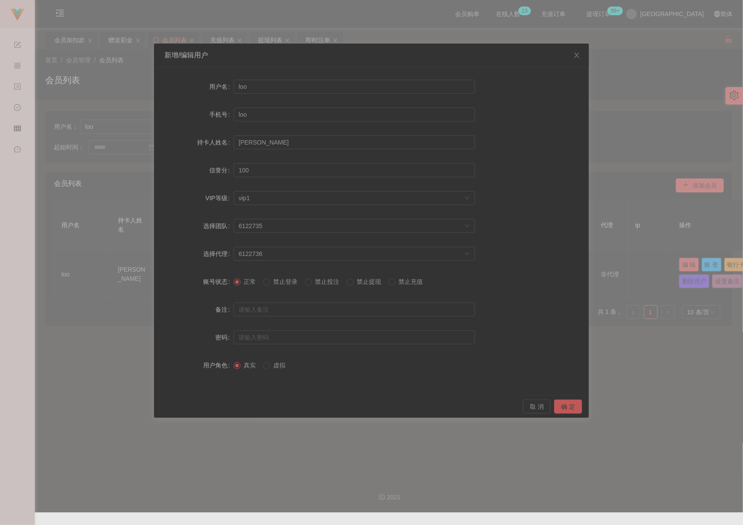
click at [363, 282] on span "禁止提现" at bounding box center [369, 281] width 31 height 7
click at [539, 407] on button "确 定" at bounding box center [568, 406] width 28 height 14
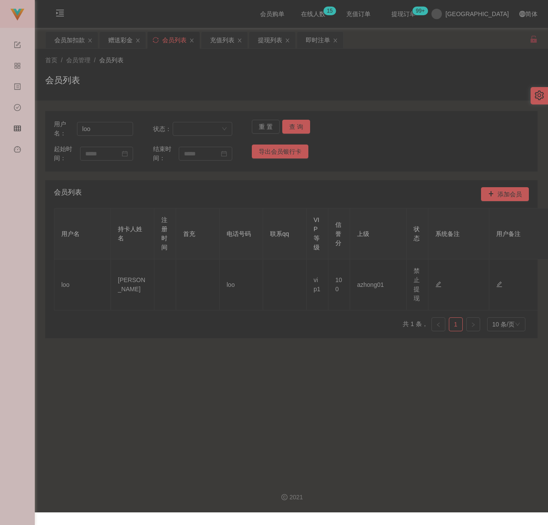
click at [204, 74] on div "会员列表" at bounding box center [291, 84] width 493 height 20
click at [123, 128] on input "loo" at bounding box center [105, 129] width 56 height 14
click at [303, 123] on button "查 询" at bounding box center [296, 127] width 28 height 14
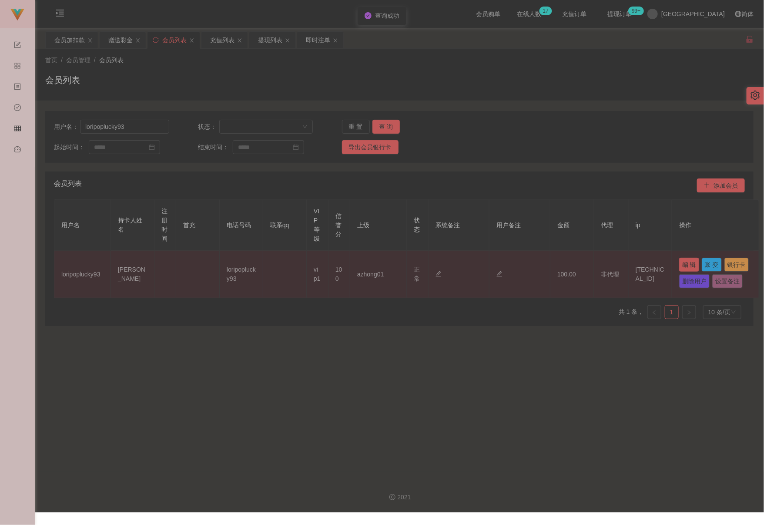
click at [539, 265] on button "编 辑" at bounding box center [689, 265] width 20 height 14
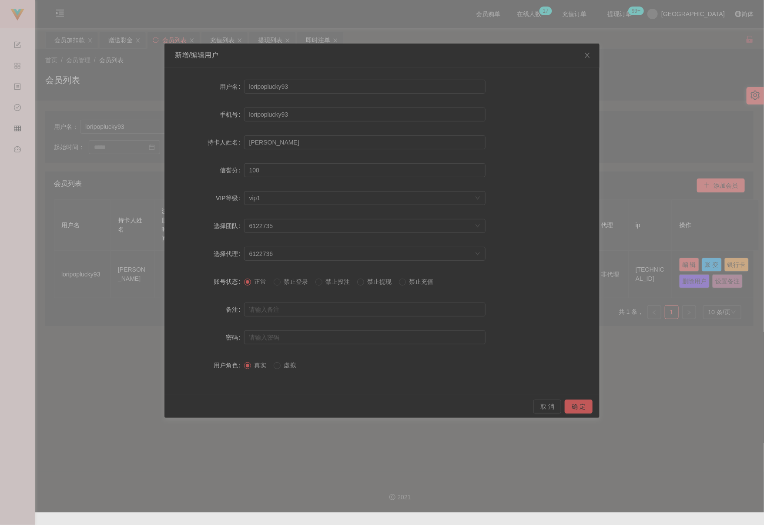
click at [371, 283] on span "禁止提现" at bounding box center [379, 281] width 31 height 7
click at [539, 410] on button "确 定" at bounding box center [579, 406] width 28 height 14
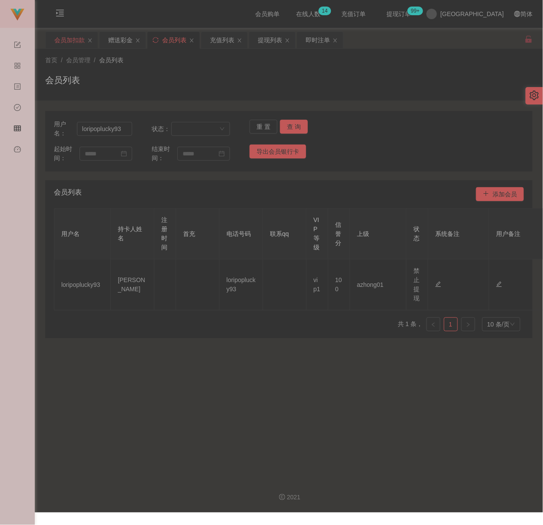
click at [70, 40] on div "会员加扣款" at bounding box center [69, 40] width 30 height 17
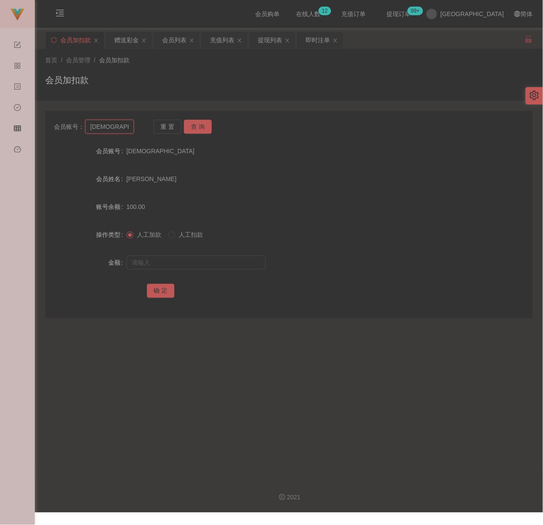
click at [117, 125] on input "[DEMOGRAPHIC_DATA]" at bounding box center [109, 127] width 49 height 14
click at [207, 126] on button "查 询" at bounding box center [198, 127] width 28 height 14
click at [211, 262] on input "text" at bounding box center [196, 262] width 139 height 14
click at [149, 288] on button "确 定" at bounding box center [161, 291] width 28 height 14
